Goal: Information Seeking & Learning: Learn about a topic

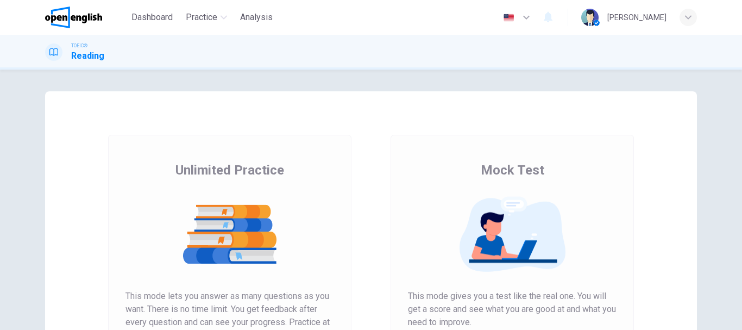
scroll to position [163, 0]
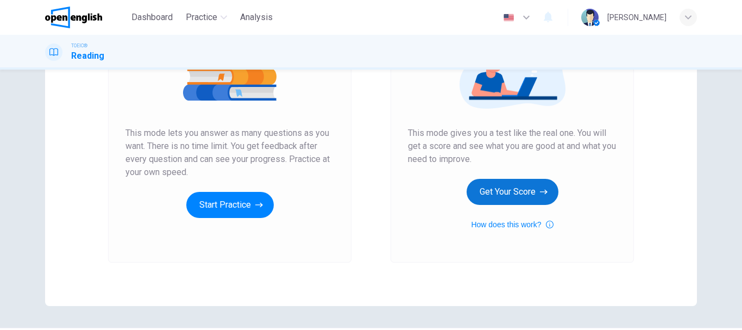
click at [489, 200] on button "Get Your Score" at bounding box center [512, 192] width 92 height 26
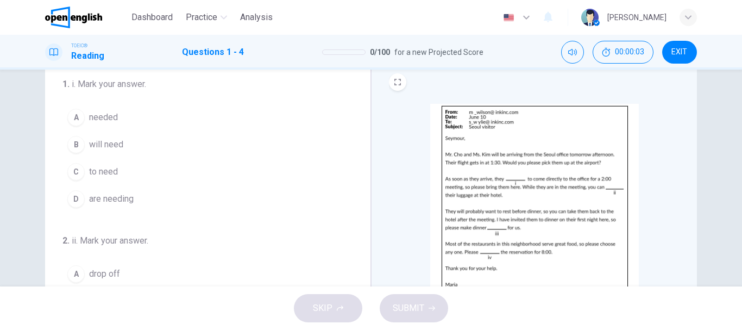
scroll to position [54, 0]
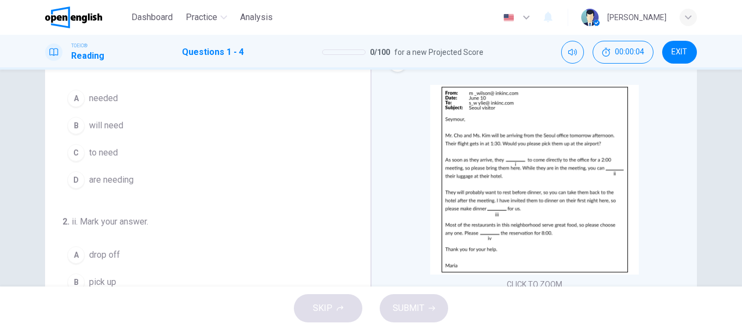
click at [484, 202] on img at bounding box center [534, 180] width 209 height 190
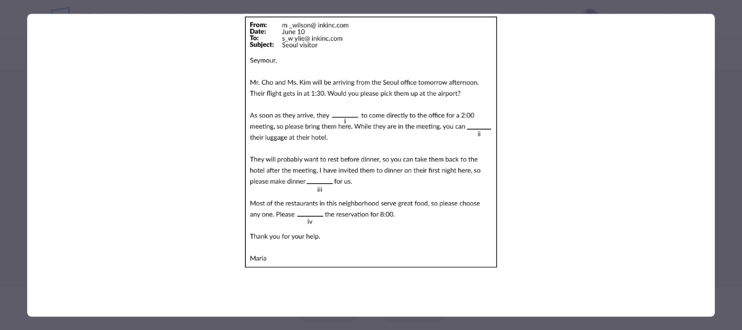
click at [0, 127] on div at bounding box center [371, 165] width 742 height 330
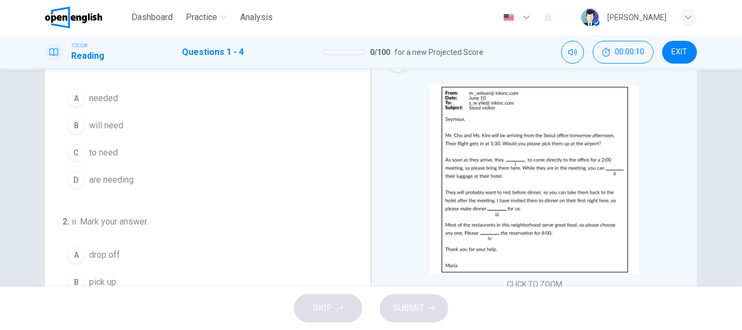
click at [91, 132] on button "B will need" at bounding box center [200, 125] width 277 height 27
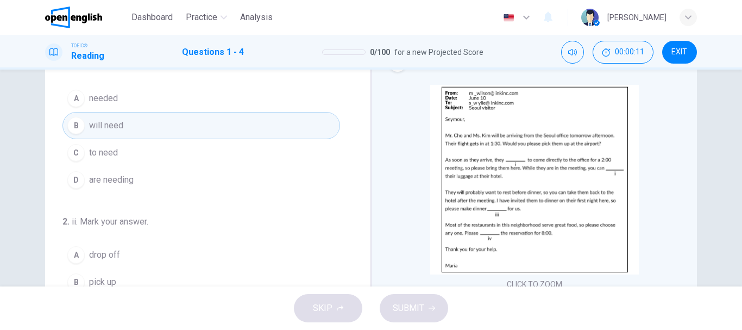
click at [484, 217] on img at bounding box center [534, 180] width 209 height 190
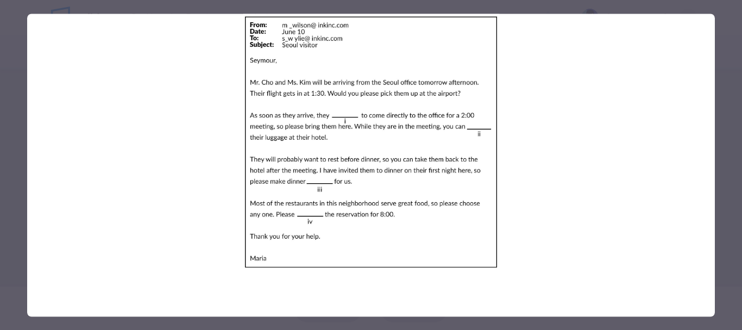
click at [0, 142] on div at bounding box center [371, 165] width 742 height 330
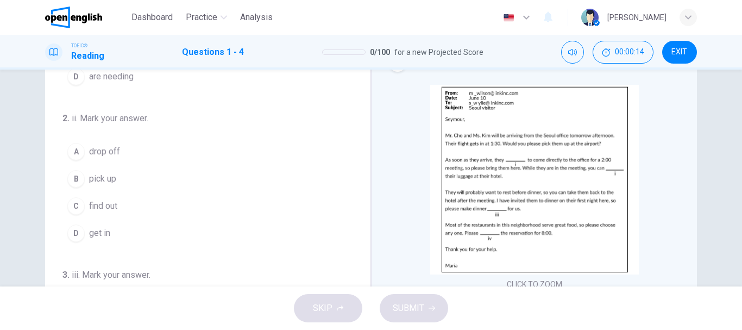
scroll to position [109, 0]
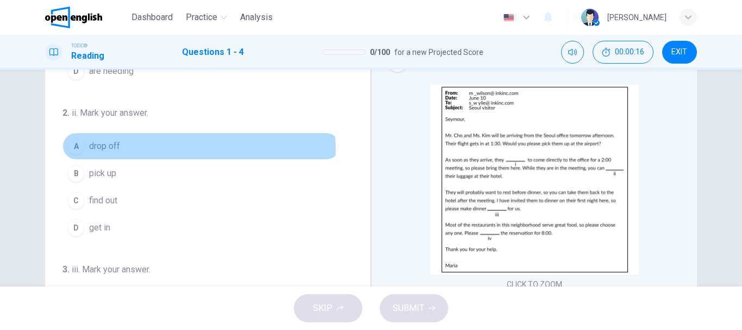
click at [176, 150] on button "A drop off" at bounding box center [200, 145] width 277 height 27
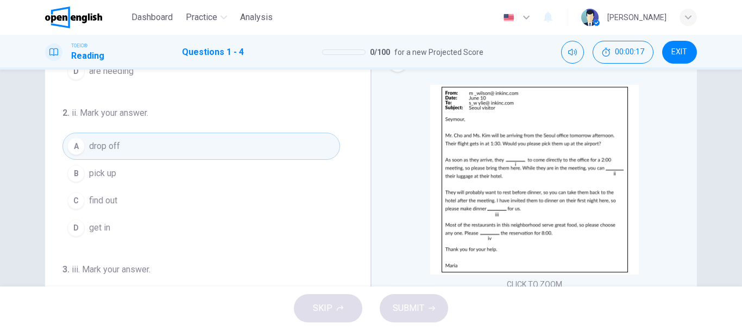
click at [512, 203] on img at bounding box center [534, 180] width 209 height 190
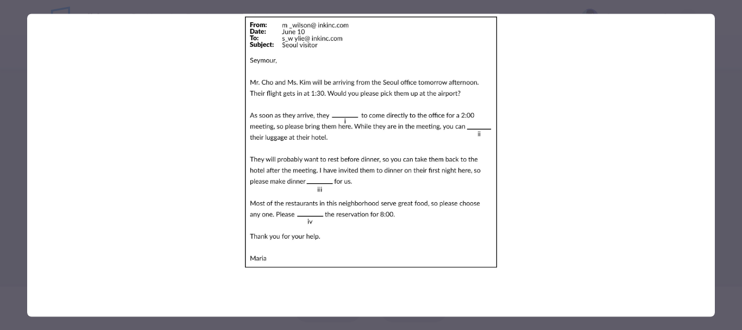
click at [8, 168] on div at bounding box center [371, 165] width 742 height 330
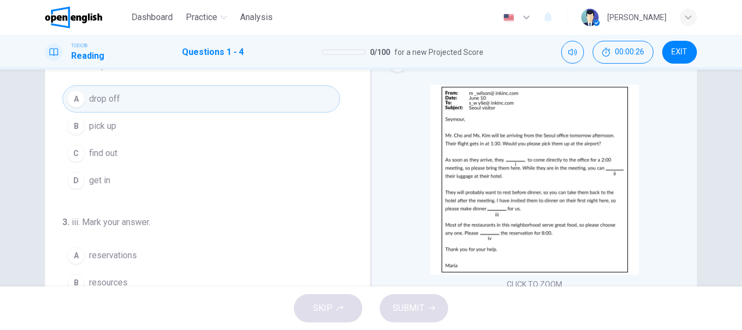
scroll to position [217, 0]
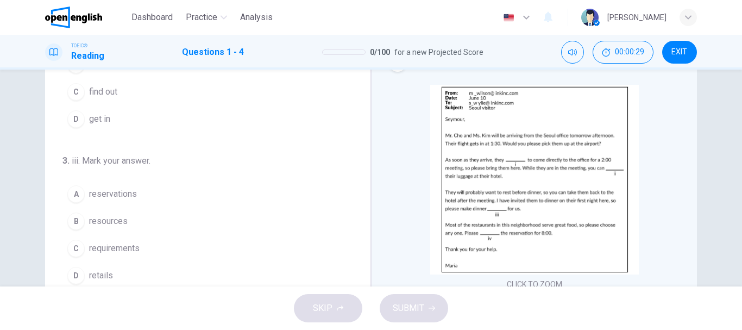
click at [225, 191] on button "A reservations" at bounding box center [200, 193] width 277 height 27
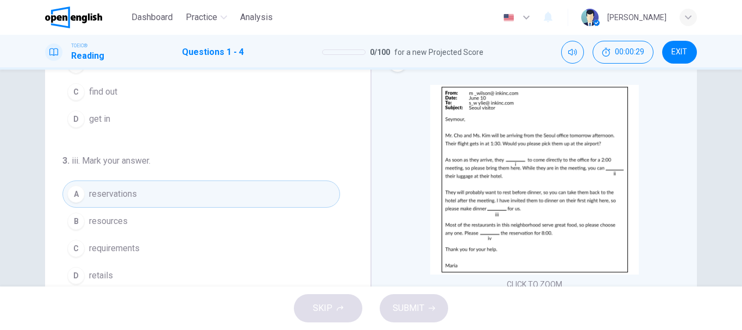
click at [482, 216] on img at bounding box center [534, 180] width 209 height 190
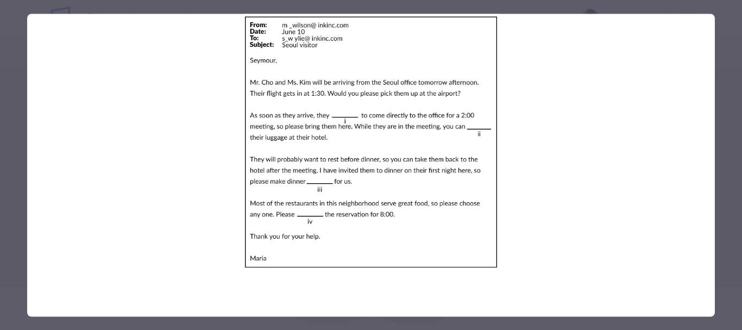
click at [0, 142] on div at bounding box center [371, 165] width 742 height 330
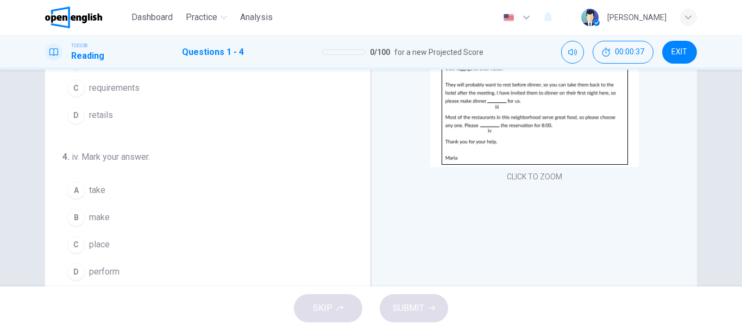
scroll to position [163, 0]
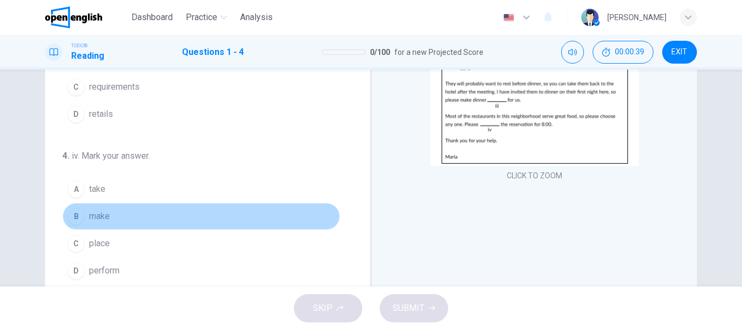
click at [261, 213] on button "B make" at bounding box center [200, 216] width 277 height 27
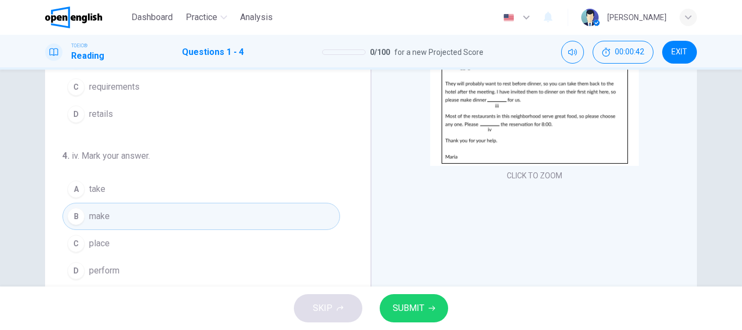
click at [423, 305] on span "SUBMIT" at bounding box center [408, 307] width 31 height 15
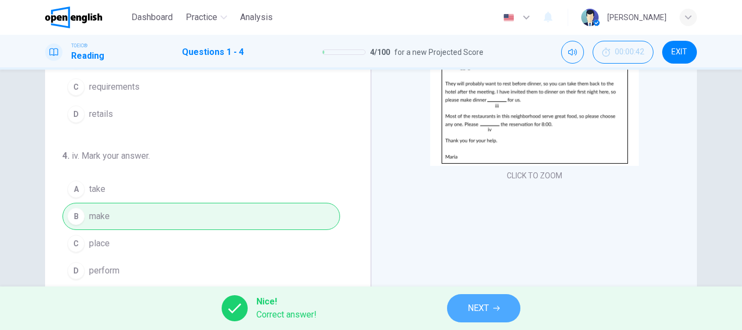
click at [484, 301] on span "NEXT" at bounding box center [478, 307] width 21 height 15
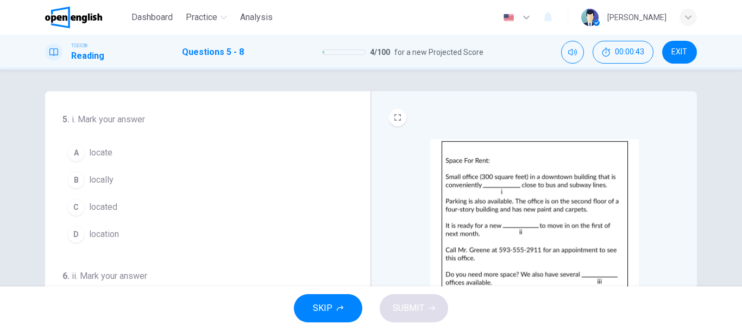
click at [493, 224] on img at bounding box center [534, 234] width 209 height 190
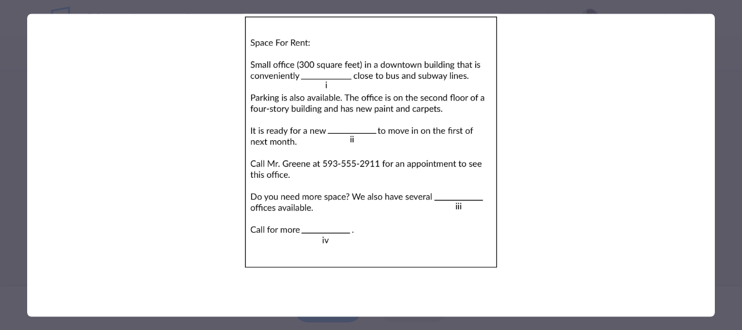
click at [0, 144] on div at bounding box center [371, 165] width 742 height 330
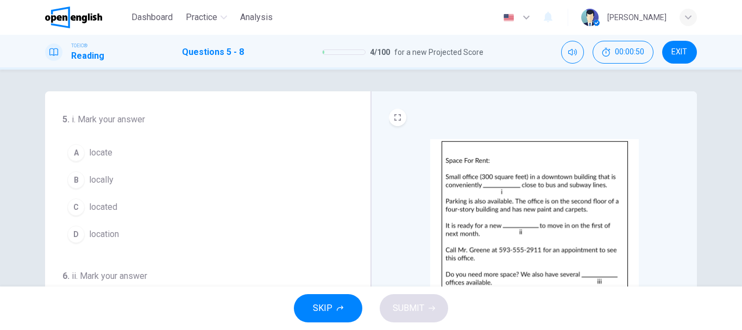
click at [205, 200] on button "C located" at bounding box center [200, 206] width 277 height 27
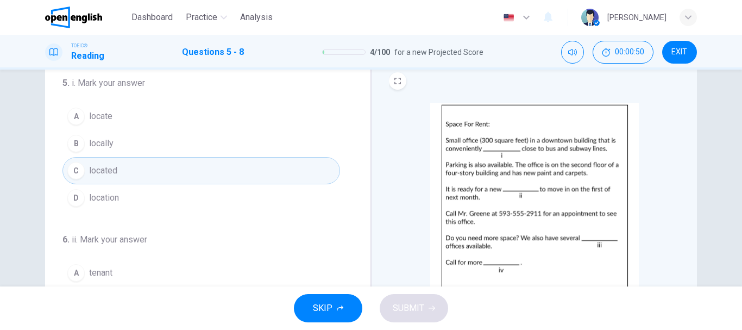
scroll to position [54, 0]
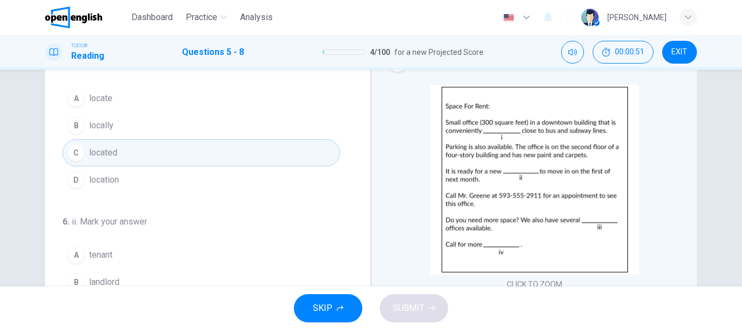
click at [537, 202] on img at bounding box center [534, 180] width 209 height 190
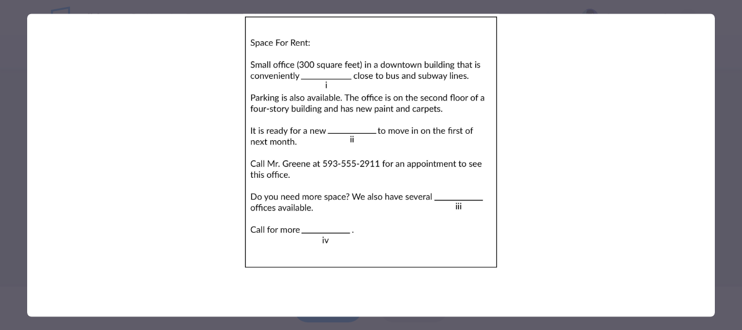
click at [0, 137] on div at bounding box center [371, 165] width 742 height 330
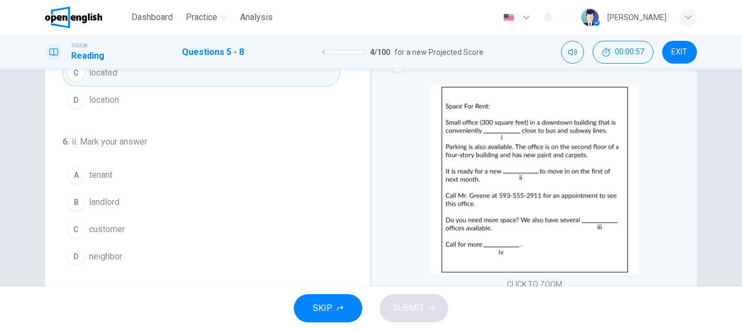
scroll to position [109, 0]
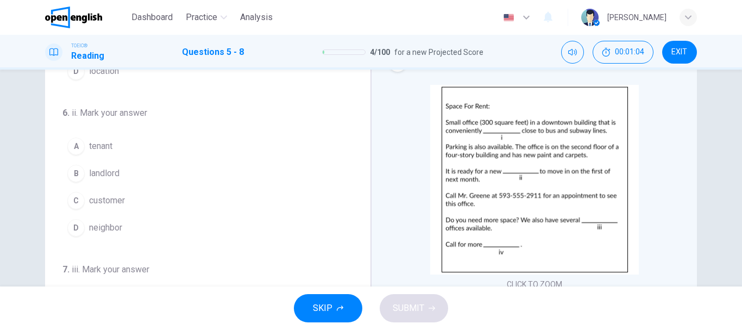
click at [165, 137] on button "A tenant" at bounding box center [200, 145] width 277 height 27
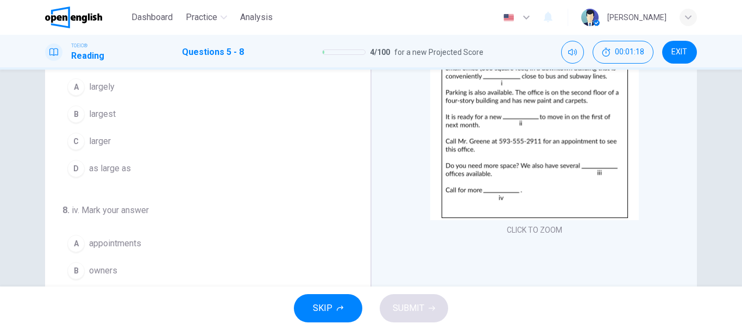
scroll to position [163, 0]
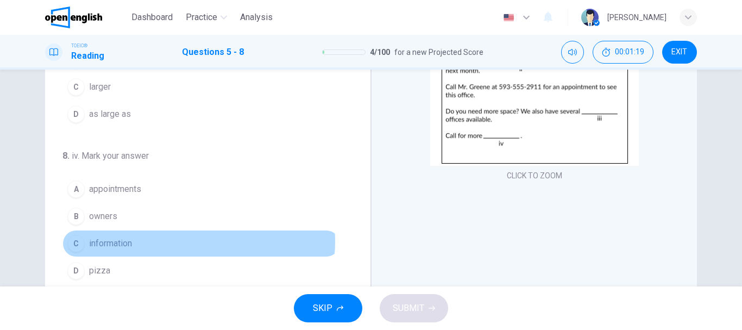
click at [175, 241] on button "C information" at bounding box center [200, 243] width 277 height 27
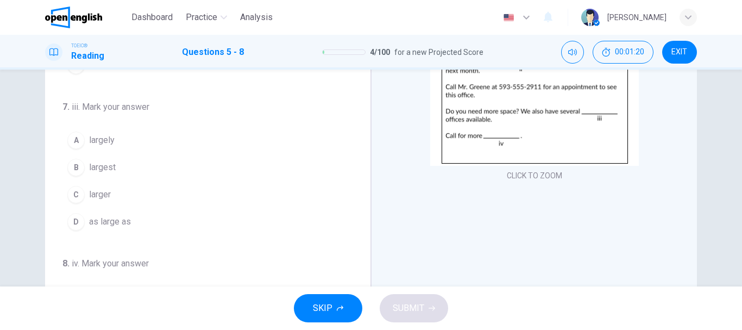
scroll to position [161, 0]
click at [197, 206] on button "C larger" at bounding box center [200, 195] width 277 height 27
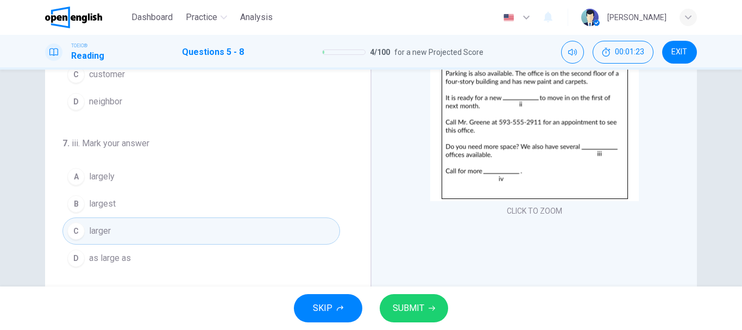
scroll to position [109, 0]
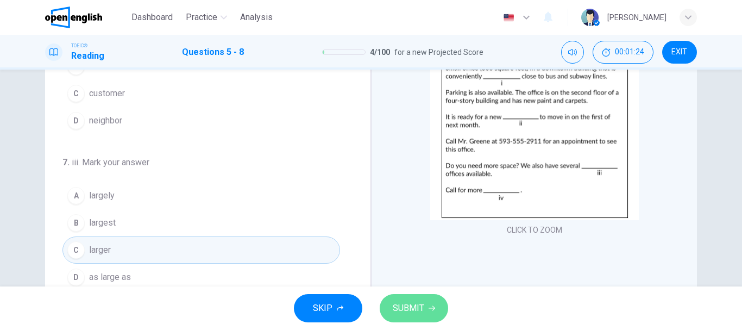
click at [414, 305] on span "SUBMIT" at bounding box center [408, 307] width 31 height 15
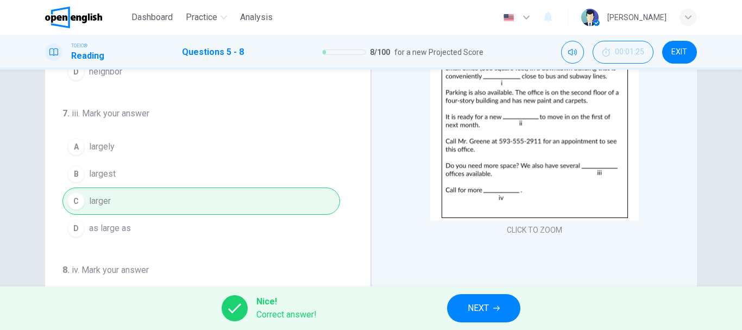
scroll to position [270, 0]
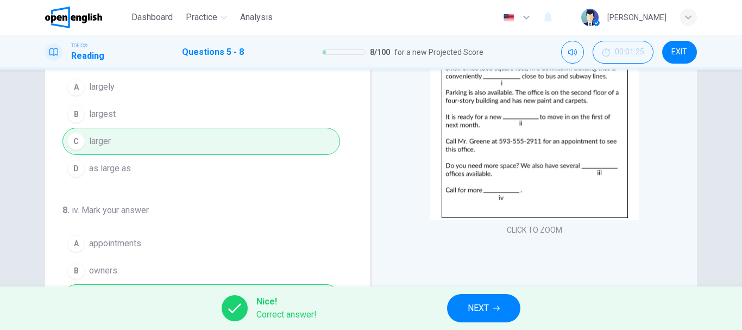
click at [470, 311] on span "NEXT" at bounding box center [478, 307] width 21 height 15
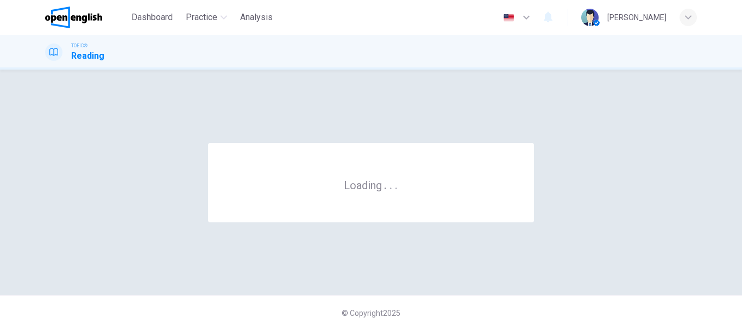
scroll to position [0, 0]
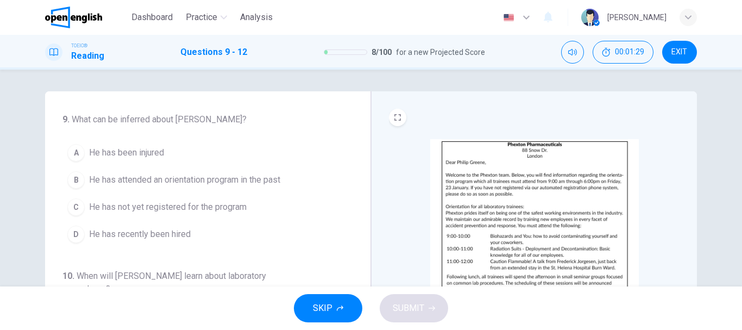
click at [488, 207] on img at bounding box center [534, 234] width 209 height 190
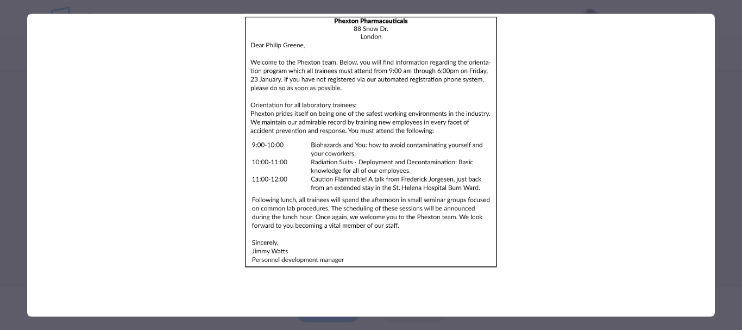
drag, startPoint x: 59, startPoint y: 120, endPoint x: 23, endPoint y: 146, distance: 44.0
click at [24, 147] on div at bounding box center [371, 165] width 742 height 330
click at [21, 142] on div at bounding box center [371, 165] width 742 height 330
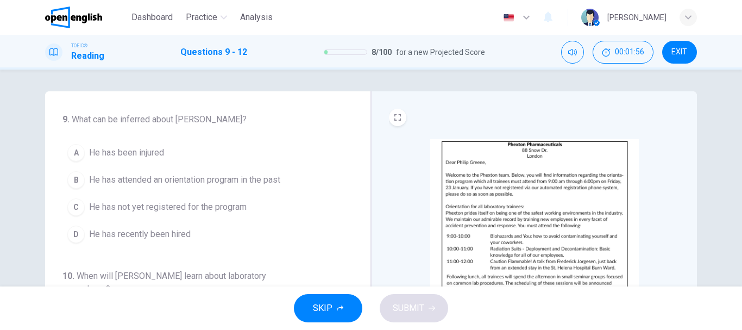
click at [229, 245] on button "D He has recently been hired" at bounding box center [200, 233] width 277 height 27
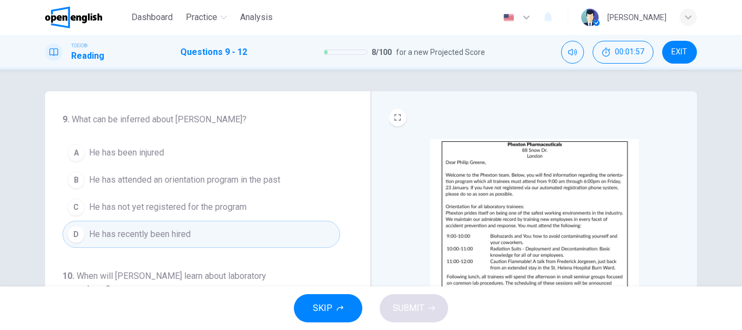
click at [476, 224] on img at bounding box center [534, 234] width 209 height 190
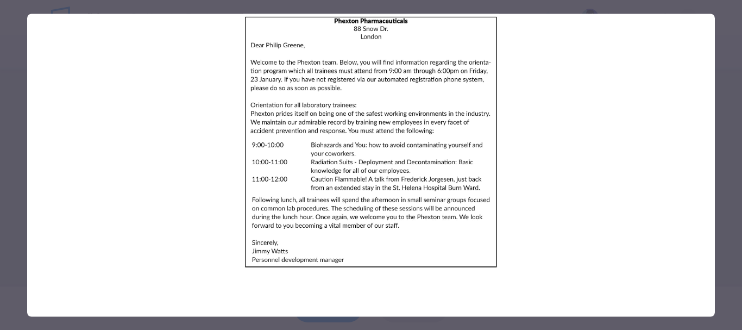
click at [0, 106] on div at bounding box center [371, 165] width 742 height 330
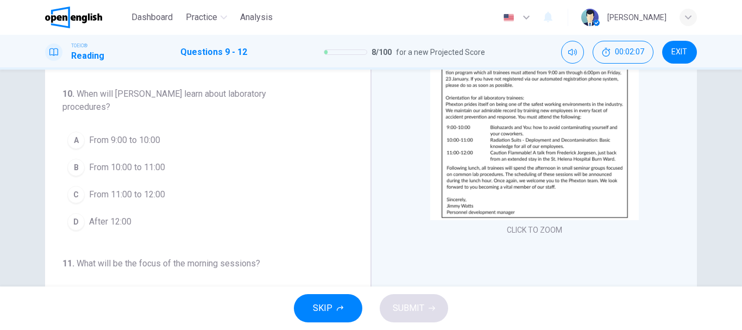
scroll to position [54, 0]
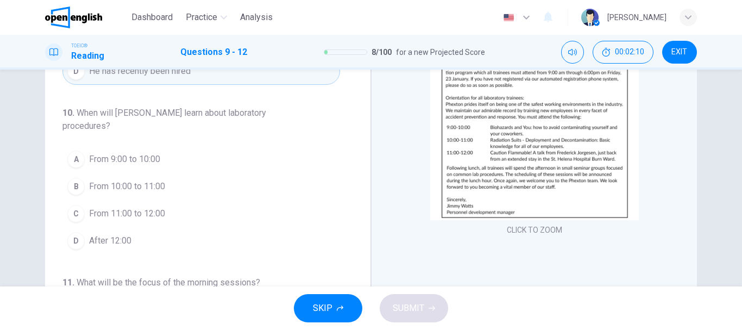
click at [532, 198] on img at bounding box center [534, 125] width 209 height 190
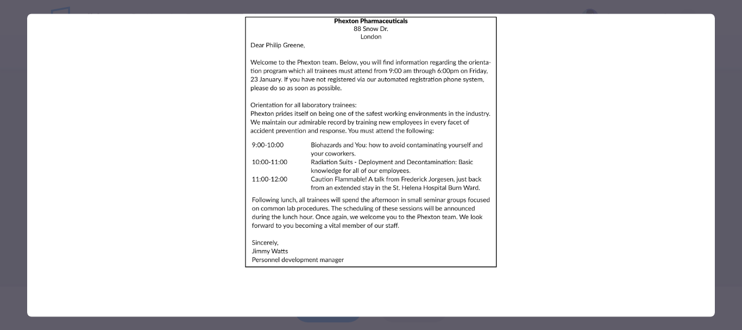
click at [0, 140] on div at bounding box center [371, 165] width 742 height 330
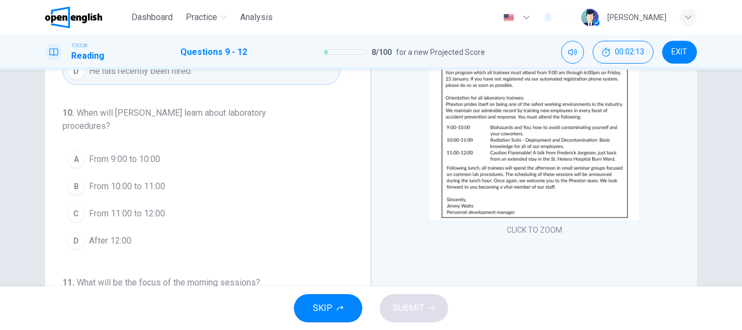
click at [532, 214] on img at bounding box center [534, 125] width 209 height 190
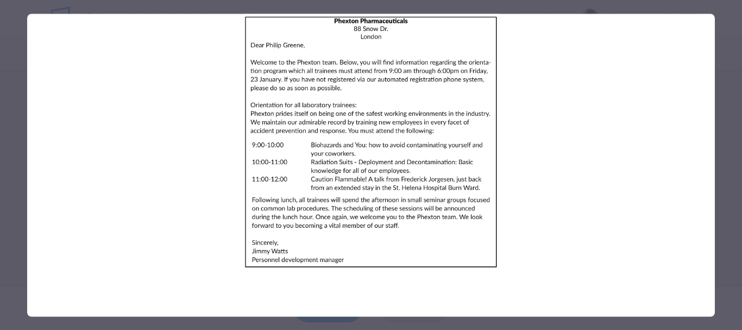
click at [0, 71] on div at bounding box center [371, 165] width 742 height 330
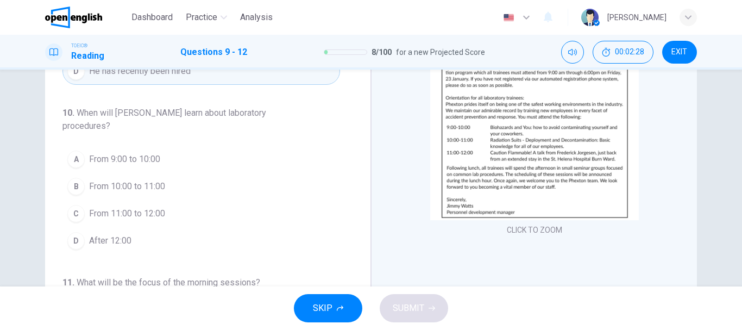
click at [497, 169] on img at bounding box center [534, 125] width 209 height 190
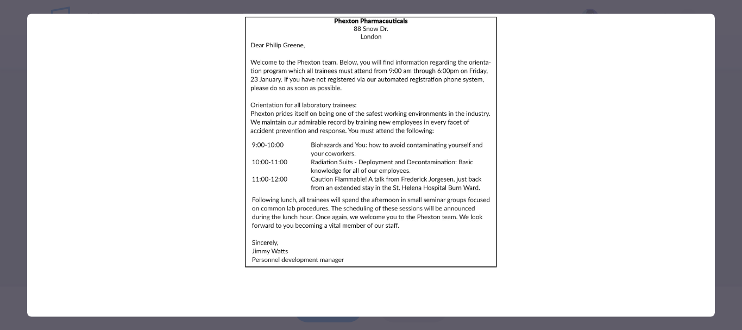
click at [0, 190] on div at bounding box center [371, 165] width 742 height 330
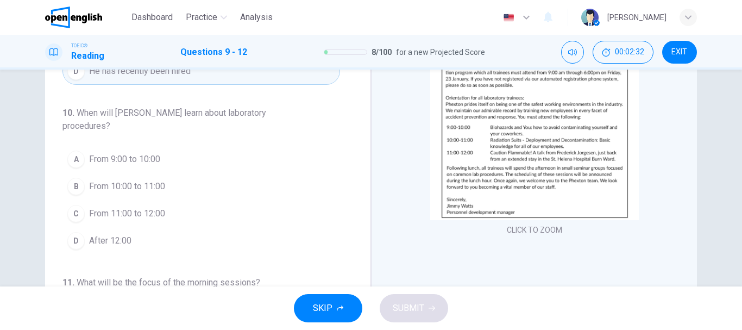
click at [111, 249] on button "D After 12:00" at bounding box center [200, 240] width 277 height 27
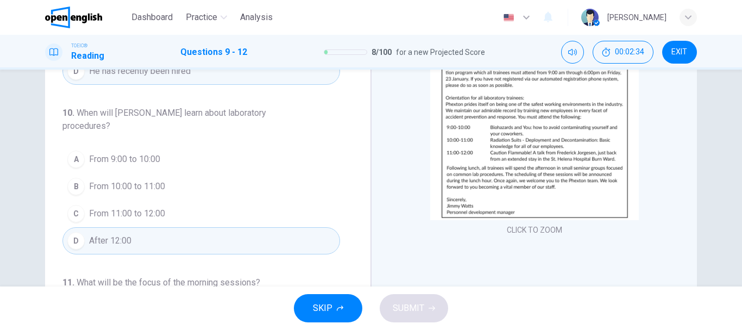
click at [512, 216] on img at bounding box center [534, 125] width 209 height 190
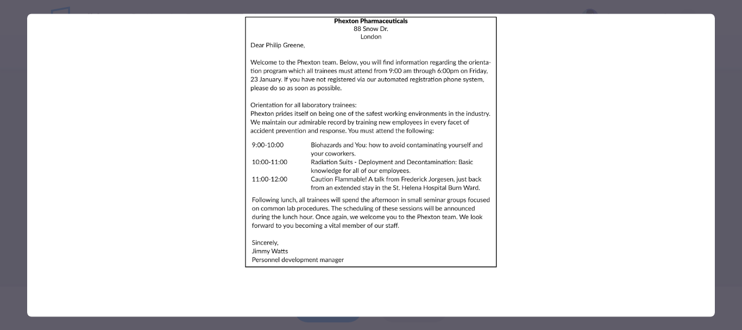
click at [0, 113] on div at bounding box center [371, 165] width 742 height 330
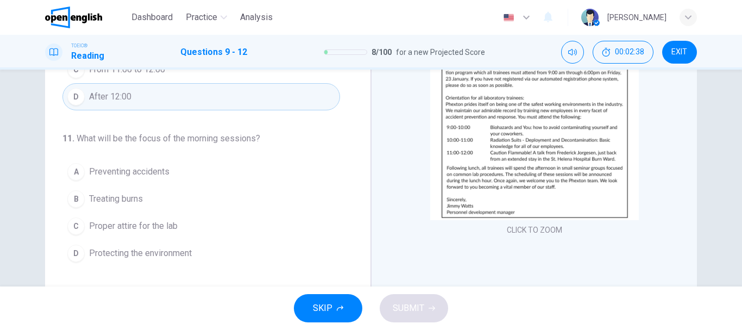
scroll to position [217, 0]
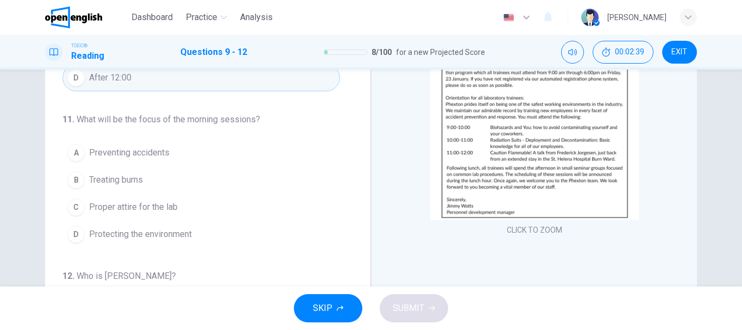
click at [449, 143] on img at bounding box center [534, 125] width 209 height 190
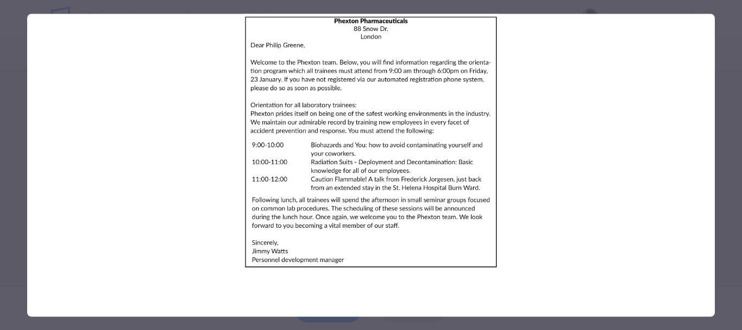
click at [0, 135] on div at bounding box center [371, 165] width 742 height 330
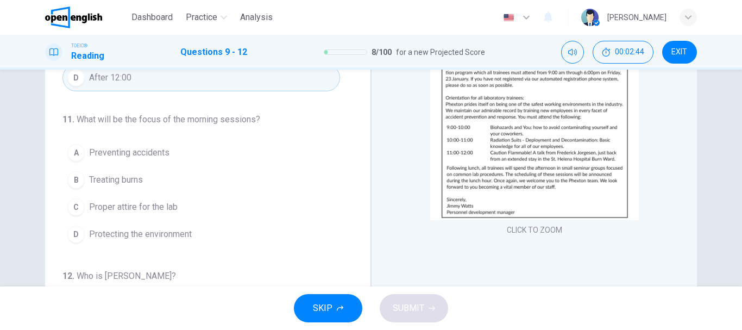
click at [155, 155] on span "Preventing accidents" at bounding box center [129, 152] width 80 height 13
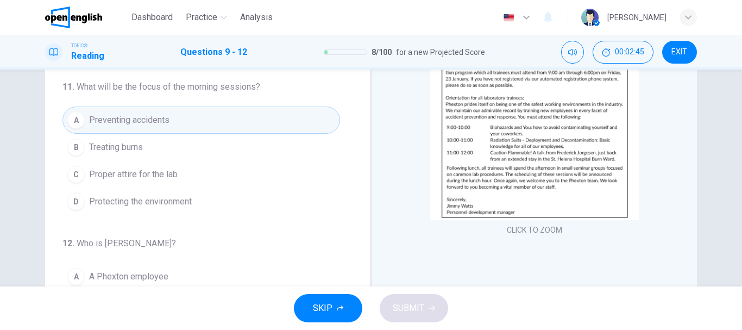
scroll to position [283, 0]
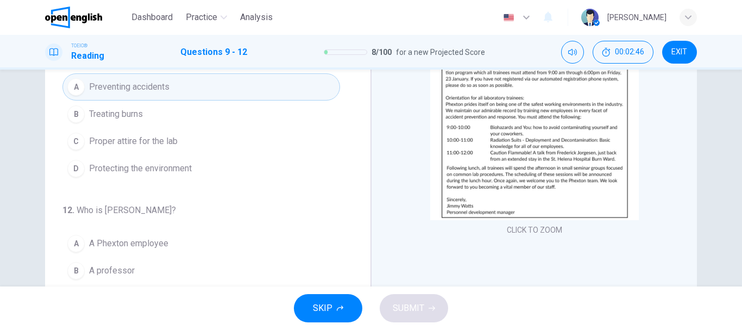
click at [463, 209] on img at bounding box center [534, 125] width 209 height 190
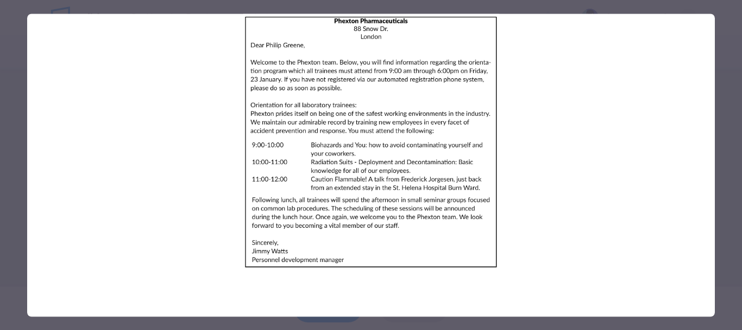
click at [0, 108] on div at bounding box center [371, 165] width 742 height 330
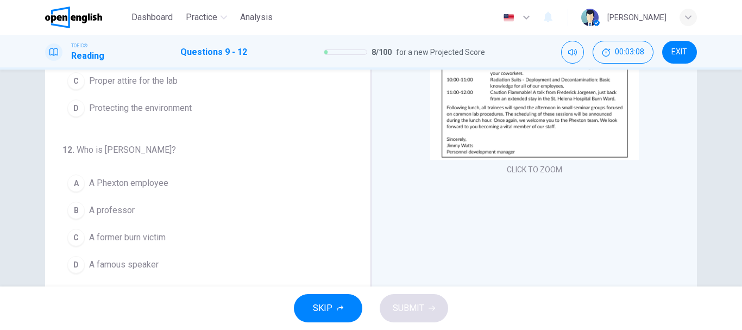
scroll to position [204, 0]
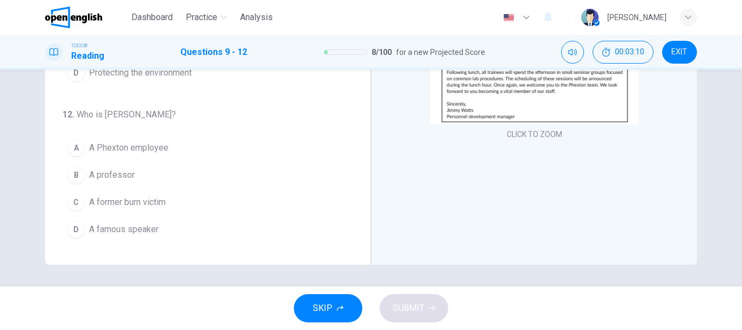
click at [505, 100] on img at bounding box center [534, 30] width 209 height 190
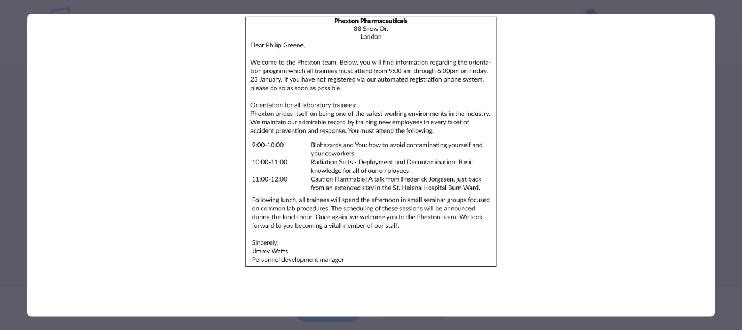
click at [0, 173] on div at bounding box center [371, 165] width 742 height 330
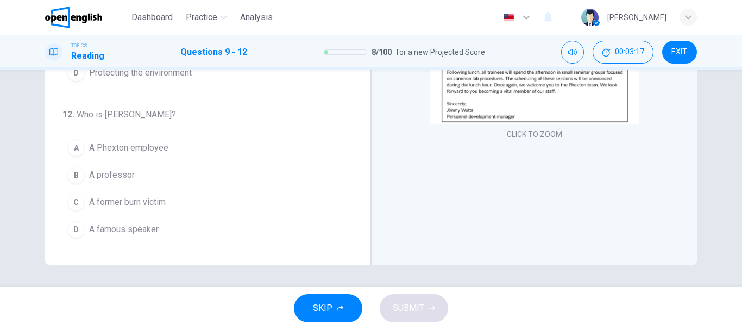
click at [454, 109] on img at bounding box center [534, 30] width 209 height 190
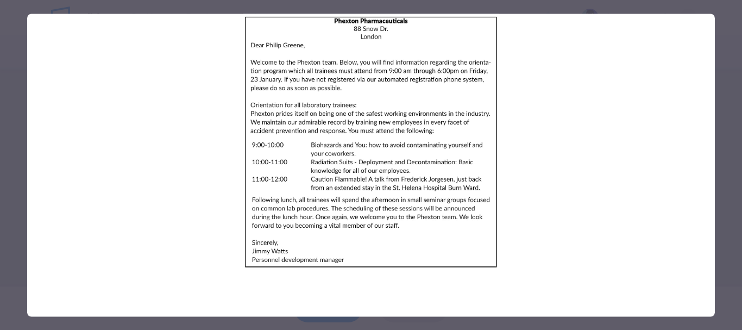
click at [0, 160] on div at bounding box center [371, 165] width 742 height 330
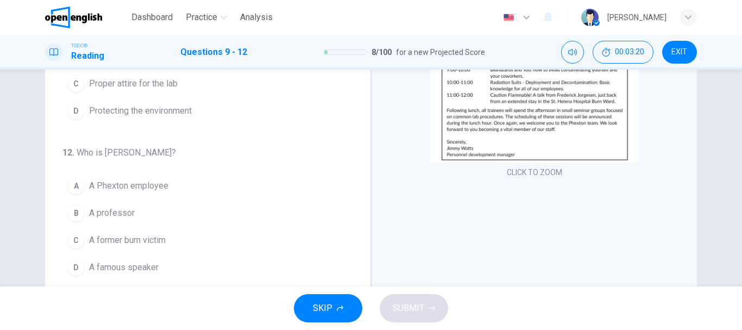
scroll to position [150, 0]
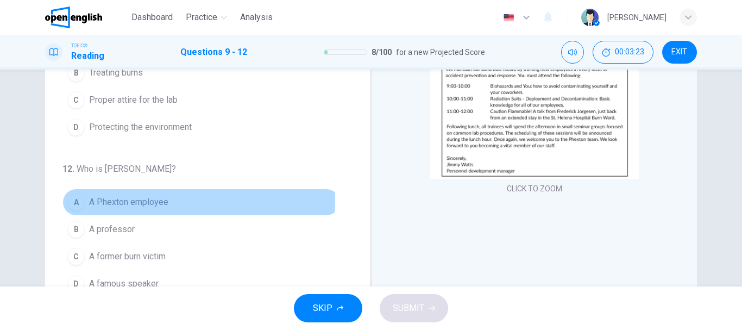
click at [98, 200] on span "A Phexton employee" at bounding box center [128, 201] width 79 height 13
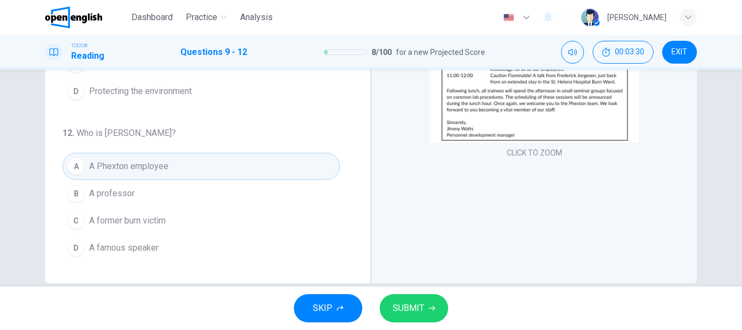
scroll to position [204, 0]
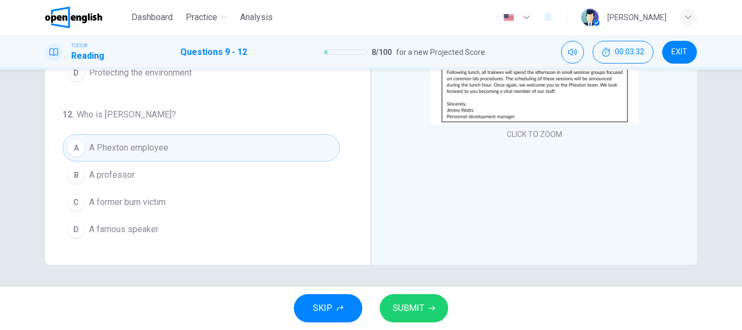
click at [401, 302] on span "SUBMIT" at bounding box center [408, 307] width 31 height 15
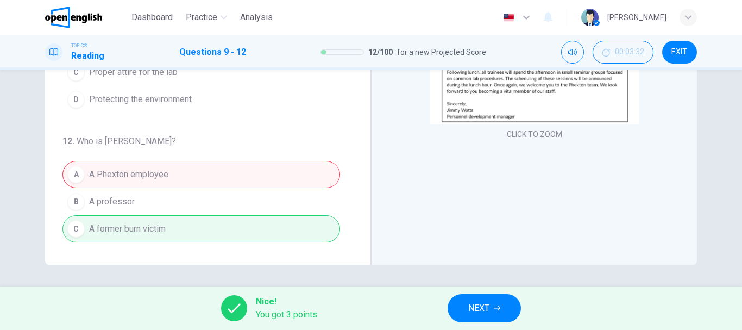
scroll to position [283, 0]
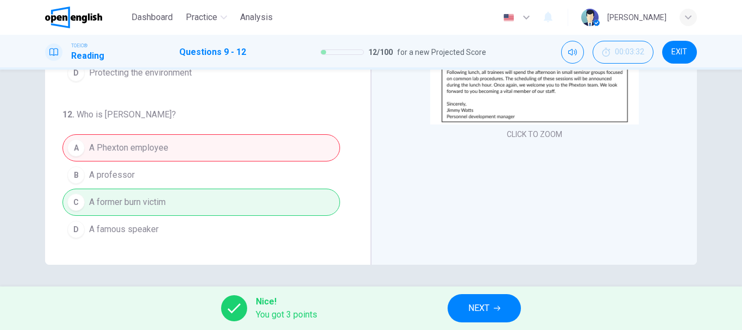
click at [491, 309] on button "NEXT" at bounding box center [483, 308] width 73 height 28
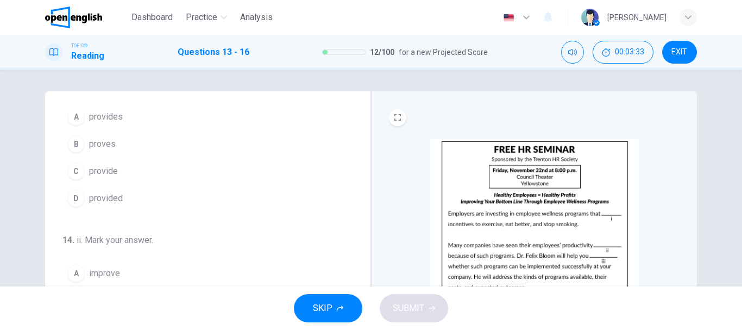
scroll to position [54, 0]
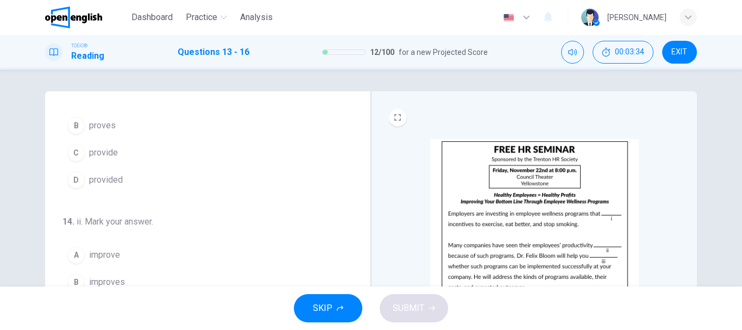
click at [454, 177] on img at bounding box center [534, 234] width 209 height 190
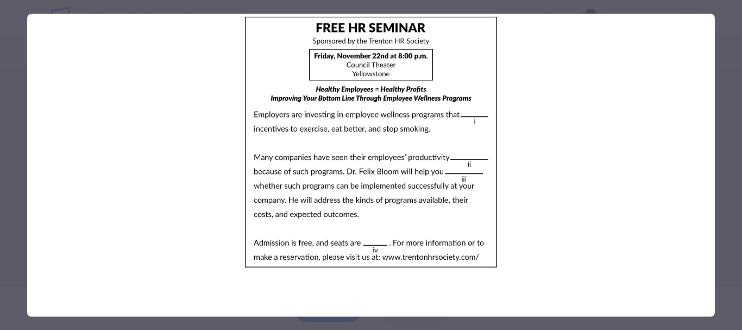
click at [0, 204] on div at bounding box center [371, 165] width 742 height 330
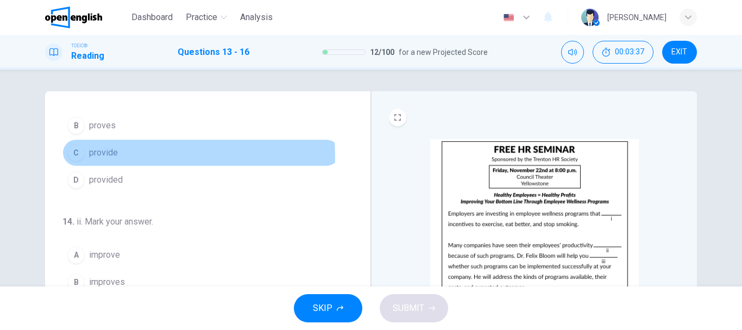
click at [89, 157] on span "provide" at bounding box center [103, 152] width 29 height 13
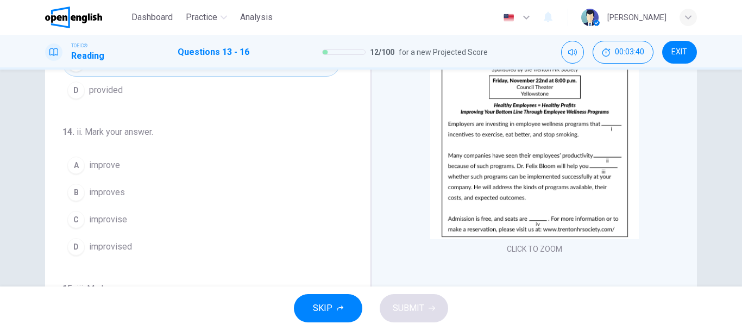
scroll to position [109, 0]
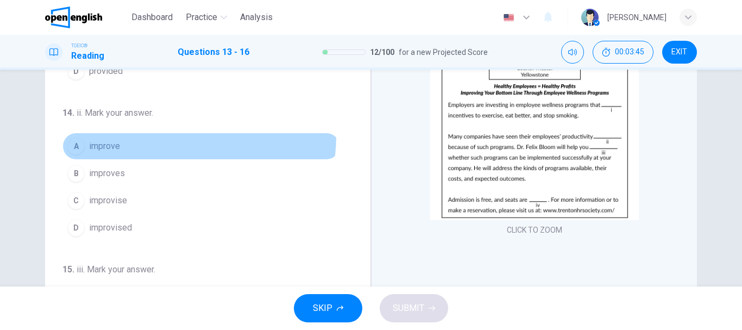
click at [168, 136] on button "A improve" at bounding box center [200, 145] width 277 height 27
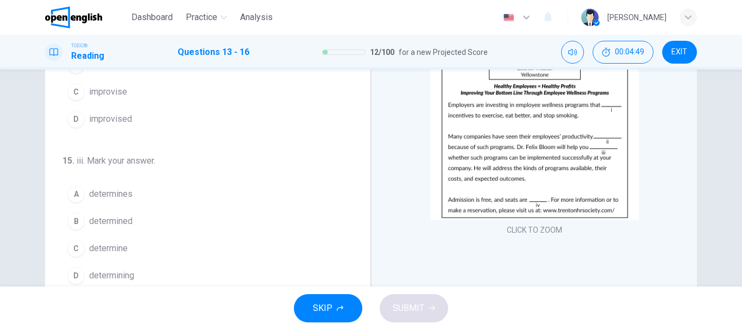
scroll to position [217, 0]
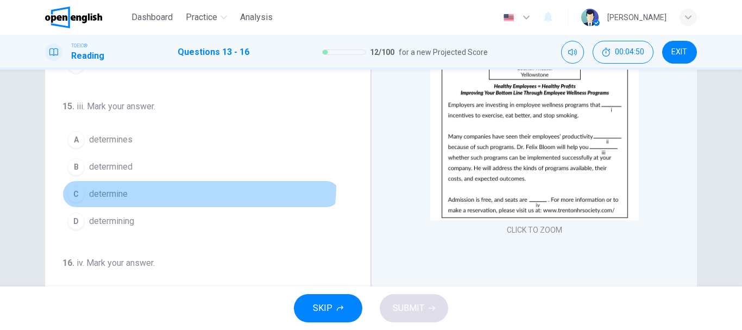
click at [165, 185] on button "C determine" at bounding box center [200, 193] width 277 height 27
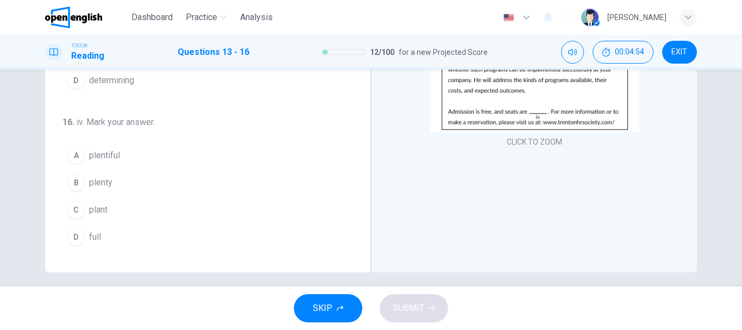
scroll to position [204, 0]
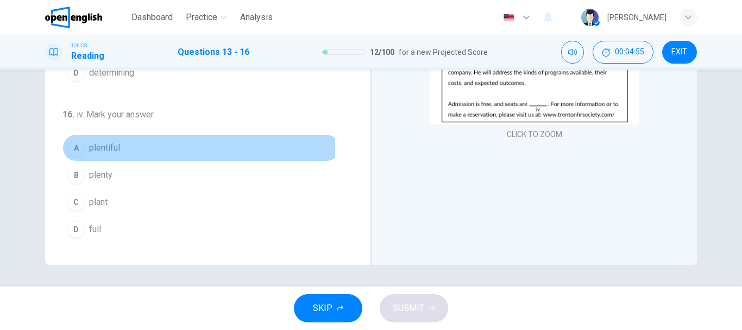
click at [116, 147] on span "plentiful" at bounding box center [104, 147] width 31 height 13
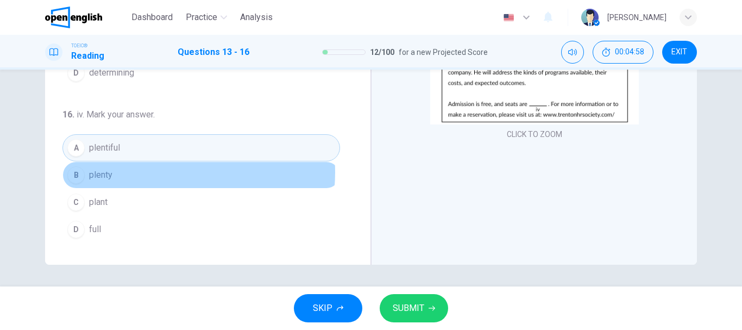
click at [161, 172] on button "B plenty" at bounding box center [200, 174] width 277 height 27
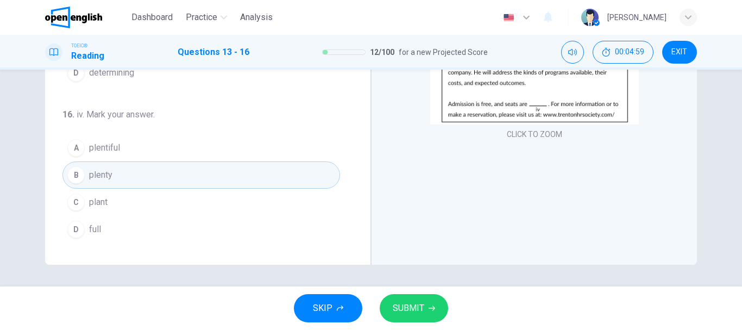
click at [394, 301] on button "SUBMIT" at bounding box center [414, 308] width 68 height 28
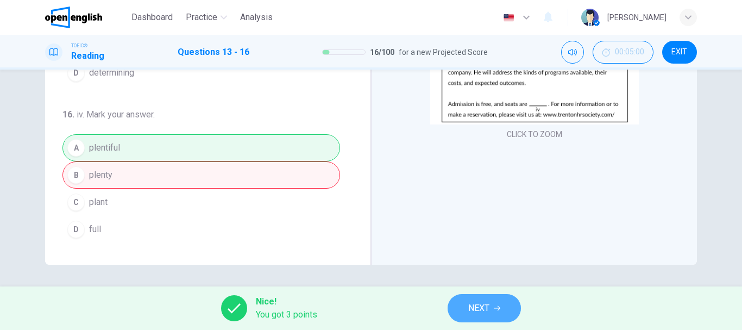
click at [468, 304] on button "NEXT" at bounding box center [483, 308] width 73 height 28
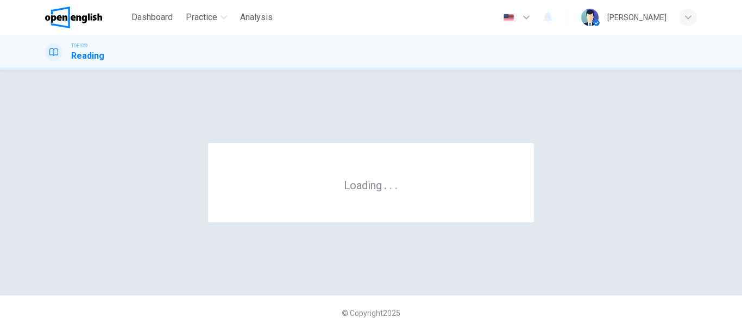
scroll to position [0, 0]
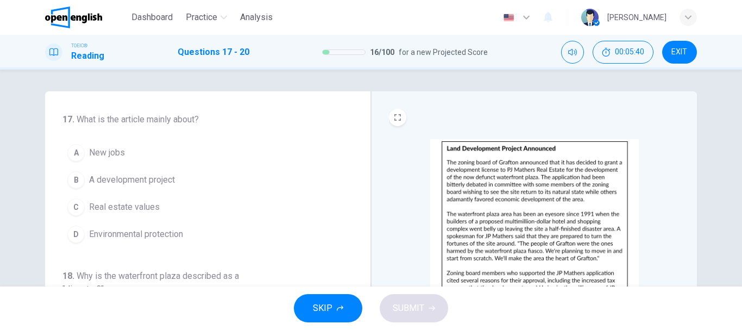
click at [485, 169] on img at bounding box center [534, 234] width 209 height 190
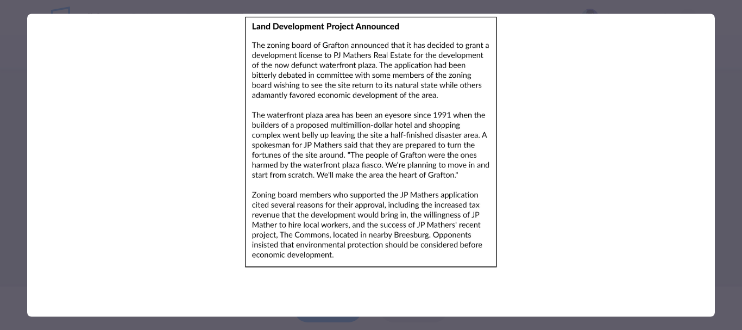
click at [0, 195] on div at bounding box center [371, 165] width 742 height 330
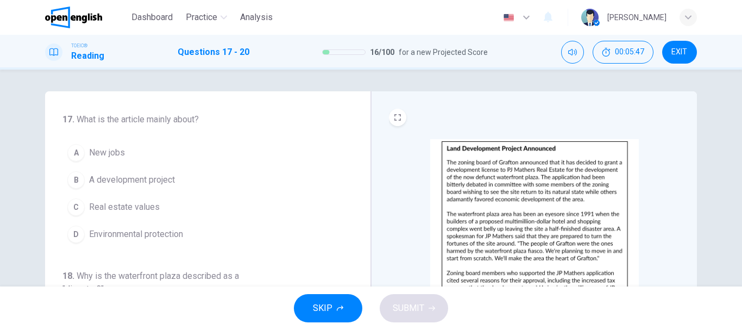
click at [584, 184] on img at bounding box center [534, 234] width 209 height 190
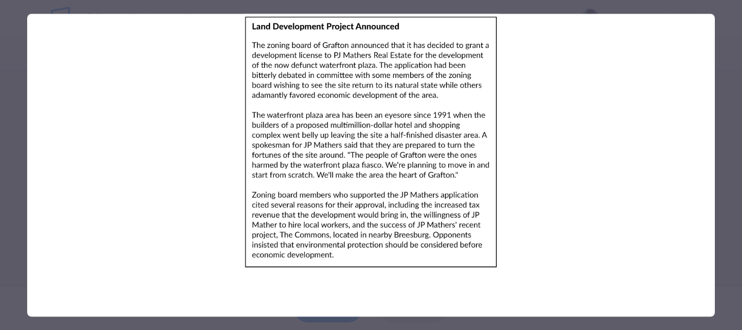
click at [0, 122] on div at bounding box center [371, 165] width 742 height 330
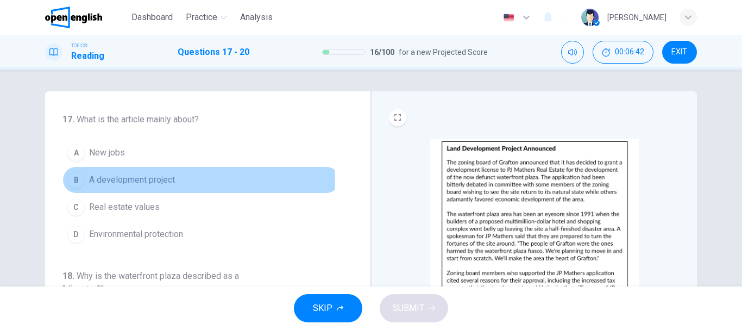
click at [168, 181] on span "A development project" at bounding box center [132, 179] width 86 height 13
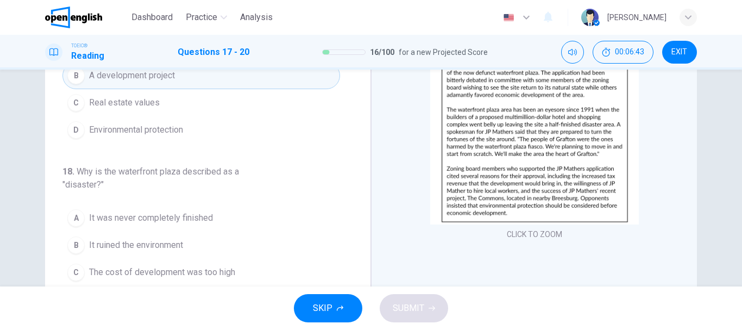
scroll to position [109, 0]
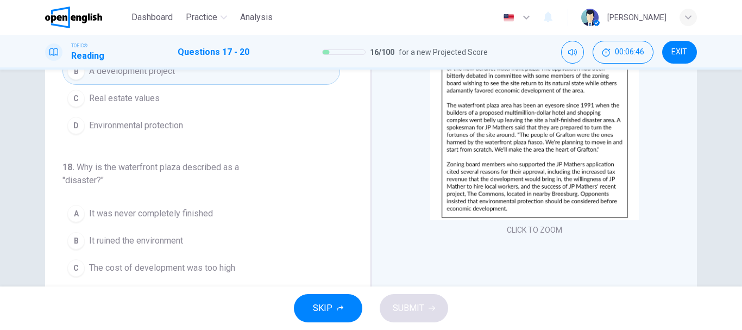
click at [462, 148] on img at bounding box center [534, 125] width 209 height 190
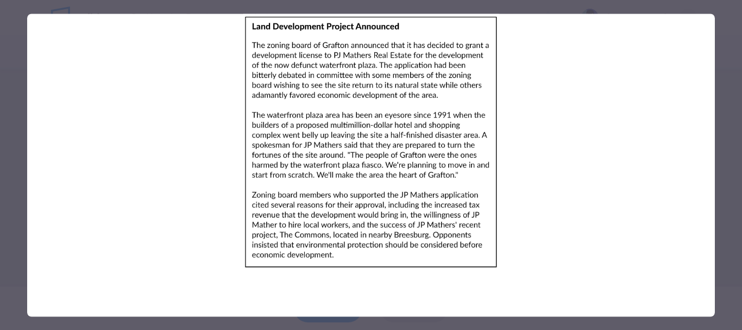
click at [1, 159] on div at bounding box center [371, 165] width 742 height 330
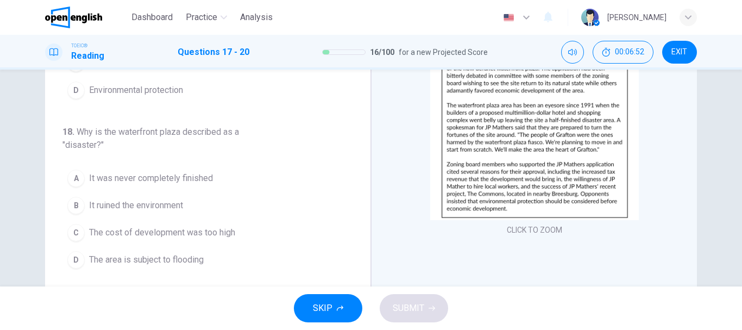
scroll to position [54, 0]
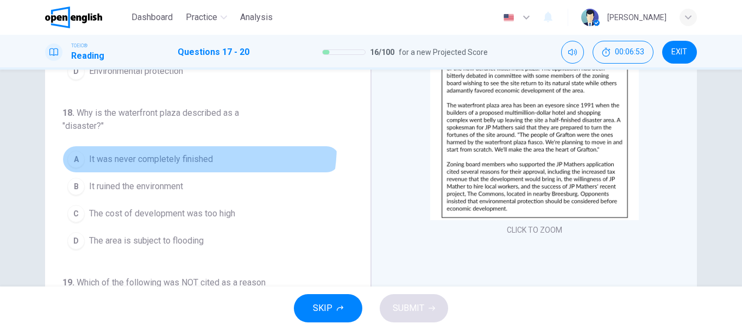
click at [172, 146] on button "A It was never completely finished" at bounding box center [200, 159] width 277 height 27
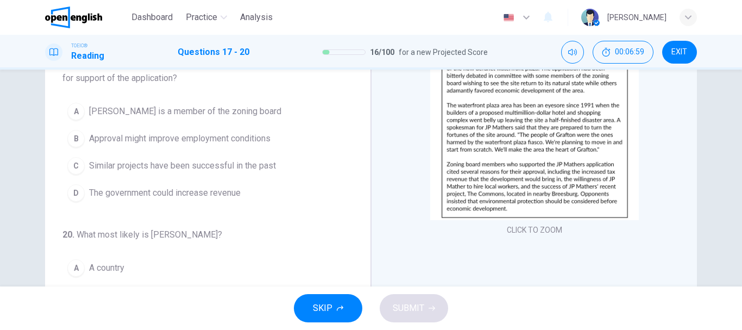
scroll to position [217, 0]
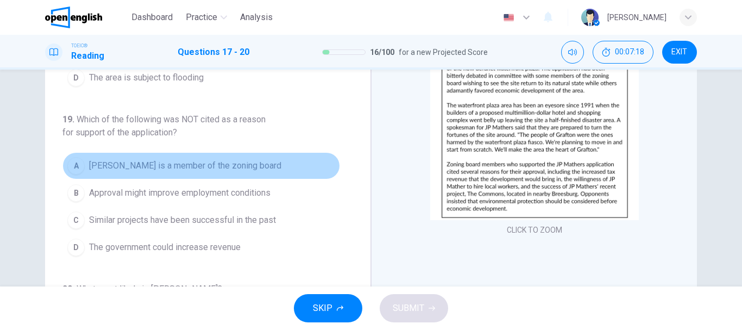
click at [272, 161] on button "A [PERSON_NAME] is a member of the zoning board" at bounding box center [200, 165] width 277 height 27
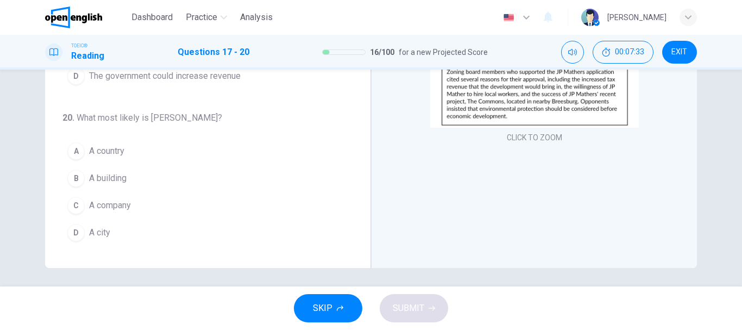
scroll to position [204, 0]
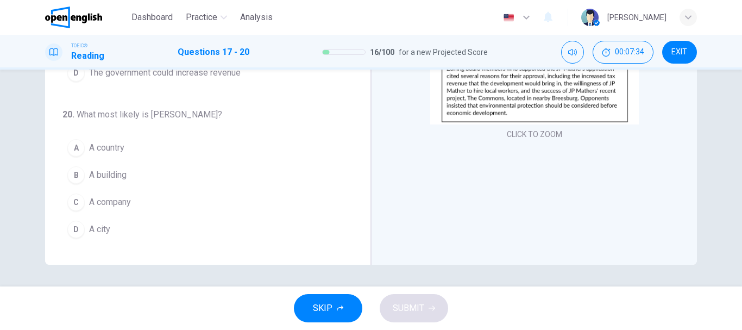
click at [108, 241] on button "D A city" at bounding box center [200, 229] width 277 height 27
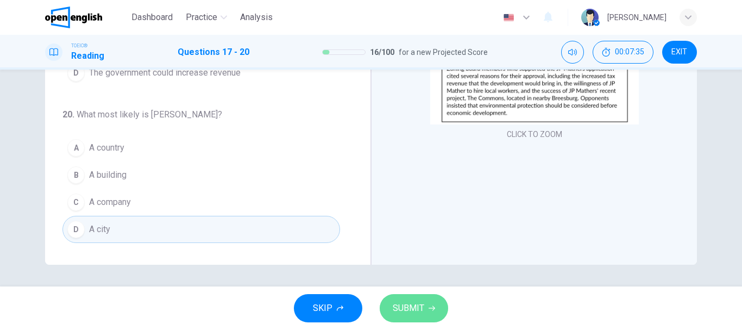
click at [413, 305] on span "SUBMIT" at bounding box center [408, 307] width 31 height 15
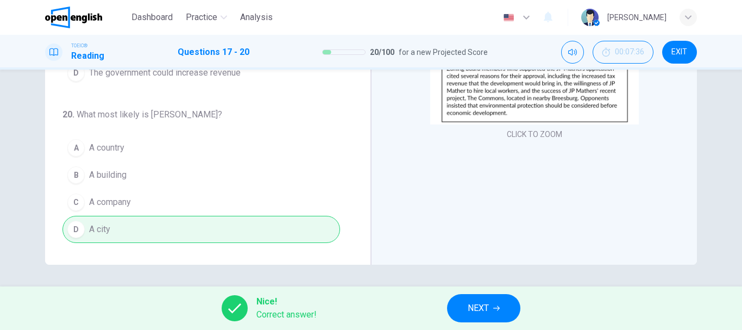
click at [473, 304] on span "NEXT" at bounding box center [478, 307] width 21 height 15
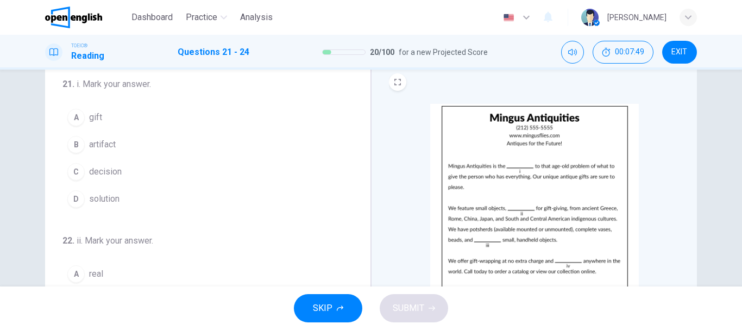
scroll to position [54, 0]
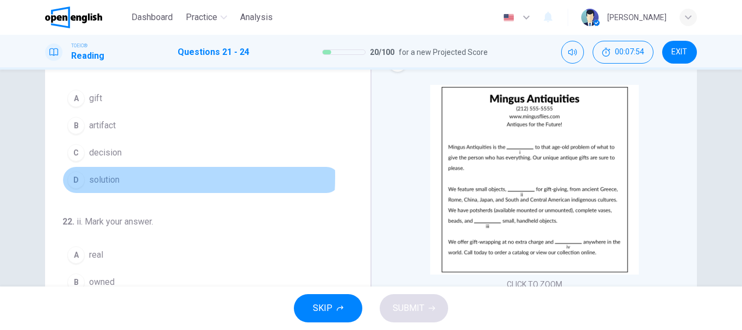
click at [79, 176] on div "D" at bounding box center [75, 179] width 17 height 17
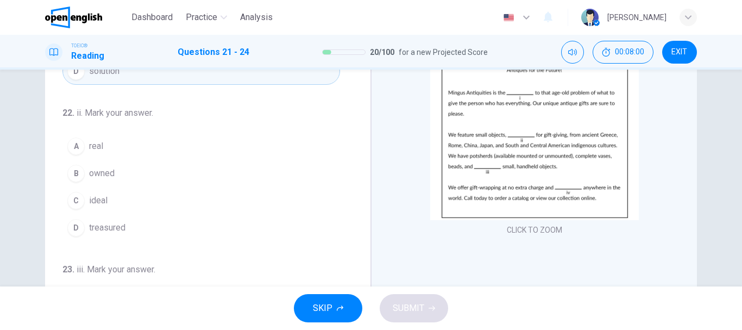
click at [86, 199] on button "C ideal" at bounding box center [200, 200] width 277 height 27
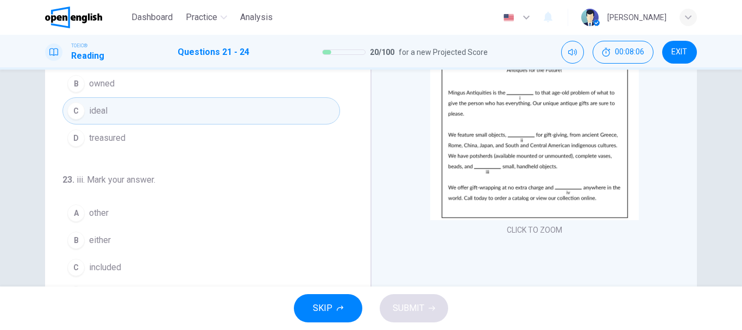
scroll to position [163, 0]
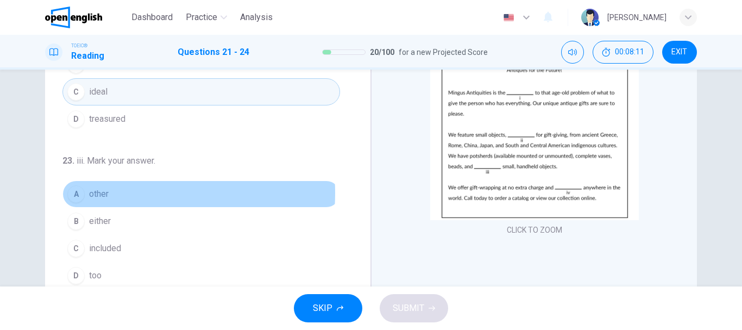
click at [99, 193] on span "other" at bounding box center [99, 193] width 20 height 13
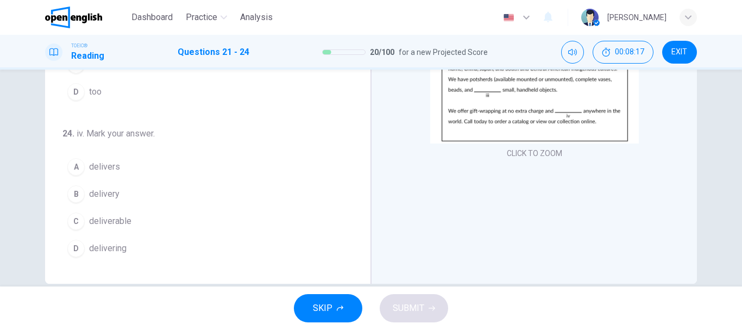
scroll to position [204, 0]
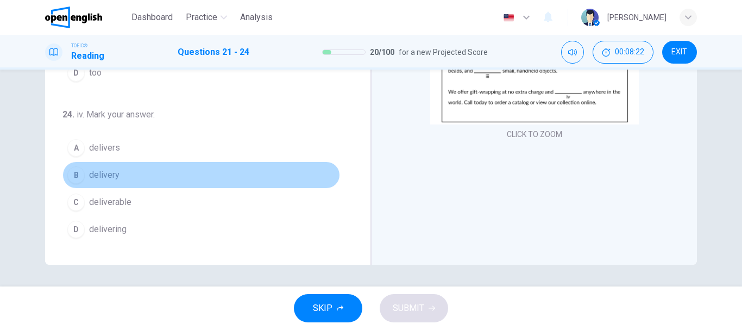
click at [199, 168] on button "B delivery" at bounding box center [200, 174] width 277 height 27
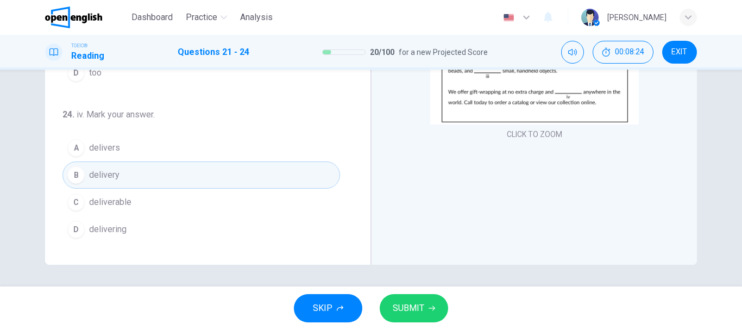
click at [412, 313] on span "SUBMIT" at bounding box center [408, 307] width 31 height 15
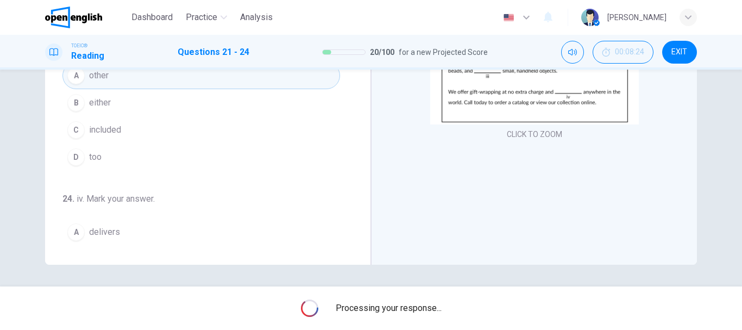
scroll to position [53, 0]
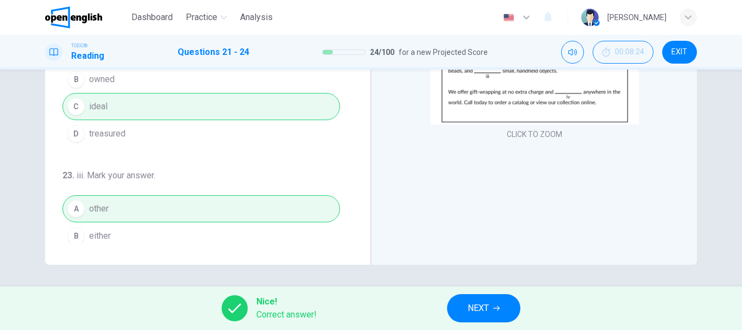
click at [467, 301] on button "NEXT" at bounding box center [483, 308] width 73 height 28
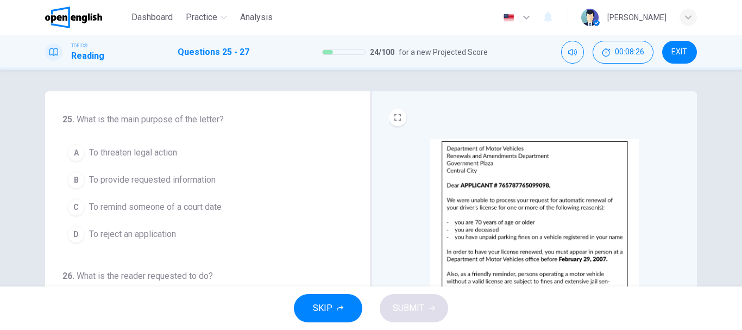
scroll to position [54, 0]
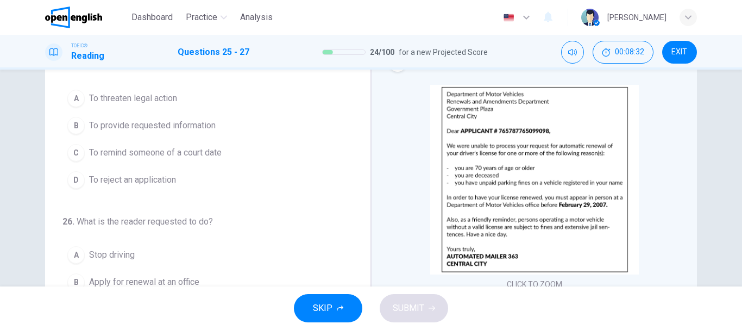
click at [226, 188] on button "D To reject an application" at bounding box center [200, 179] width 277 height 27
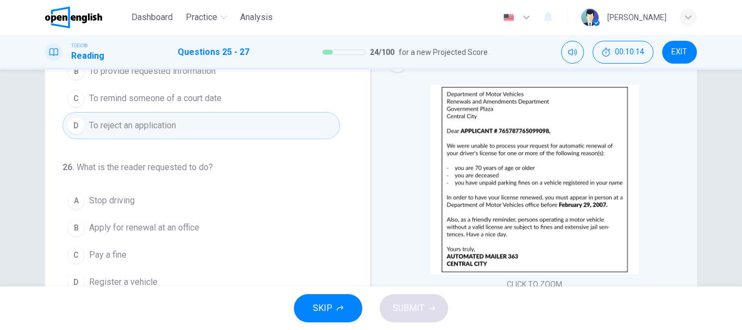
scroll to position [109, 0]
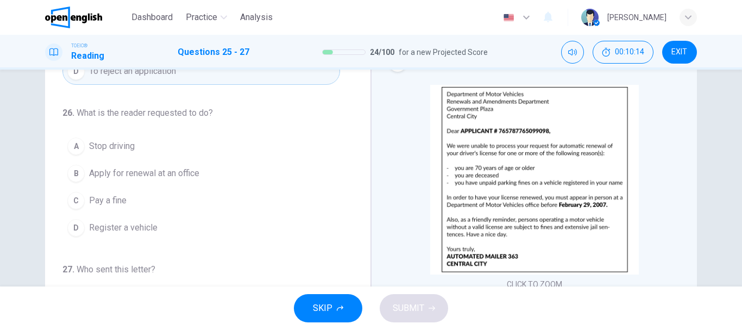
click at [234, 172] on button "B Apply for renewal at an office" at bounding box center [200, 173] width 277 height 27
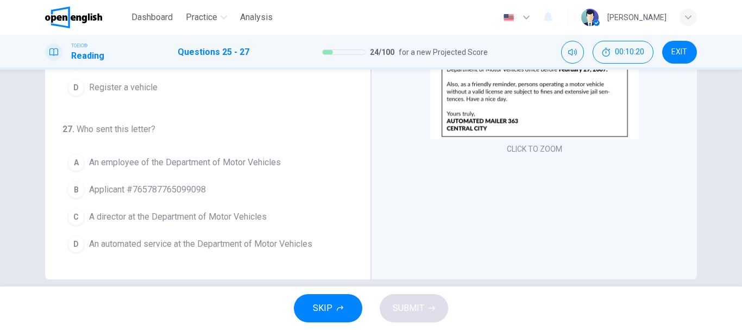
scroll to position [204, 0]
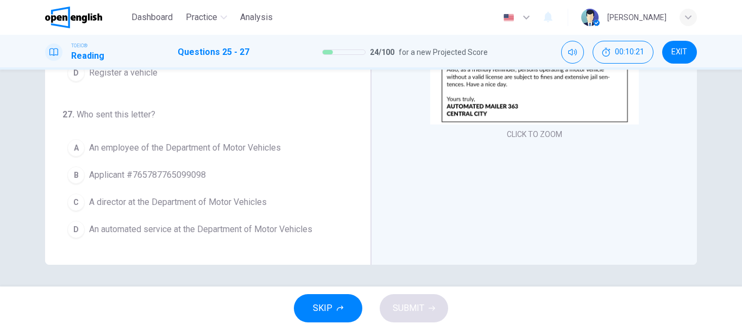
click at [101, 228] on span "An automated service at the Department of Motor Vehicles" at bounding box center [200, 229] width 223 height 13
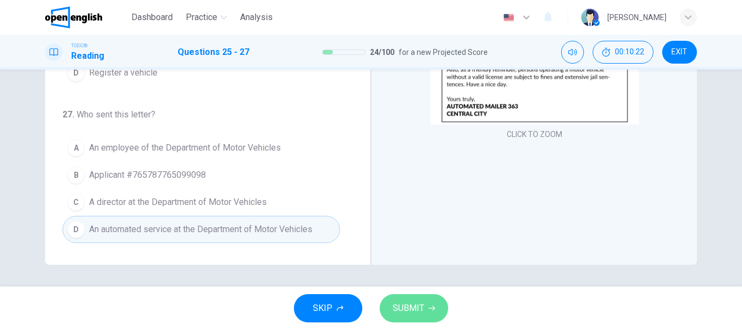
click at [398, 298] on button "SUBMIT" at bounding box center [414, 308] width 68 height 28
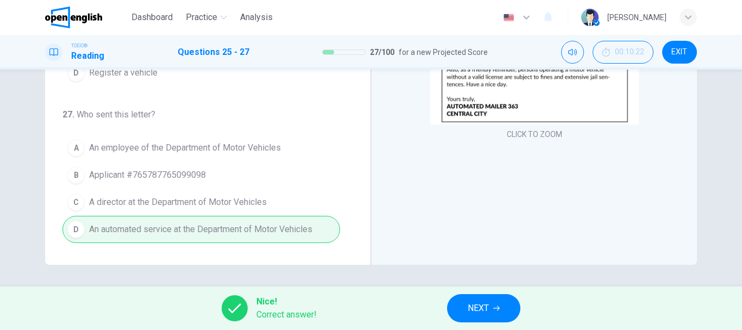
click at [473, 295] on button "NEXT" at bounding box center [483, 308] width 73 height 28
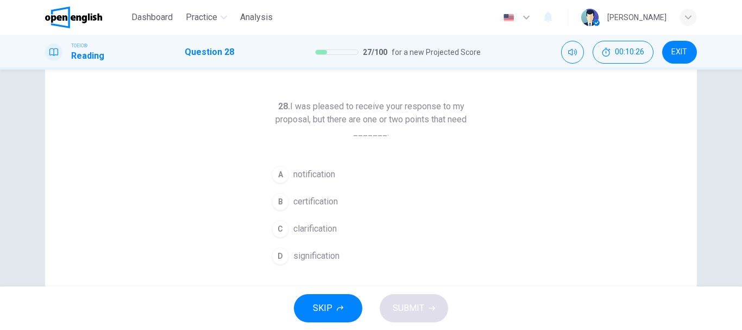
scroll to position [54, 0]
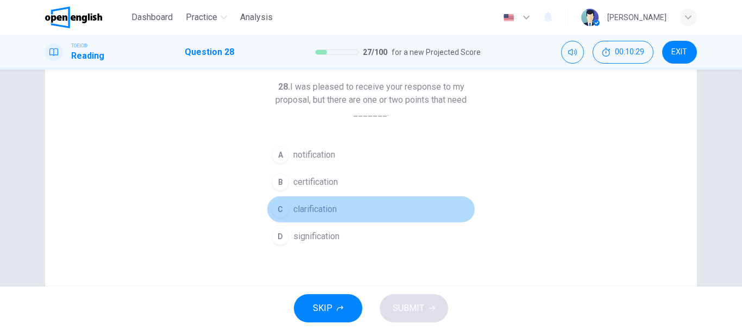
click at [317, 205] on span "clarification" at bounding box center [314, 209] width 43 height 13
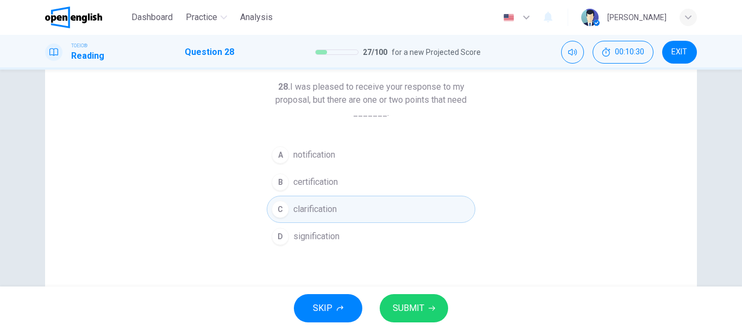
click at [409, 311] on span "SUBMIT" at bounding box center [408, 307] width 31 height 15
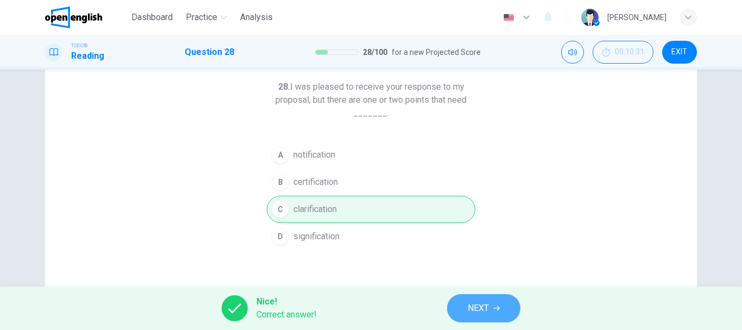
click at [494, 307] on icon "button" at bounding box center [496, 308] width 7 height 7
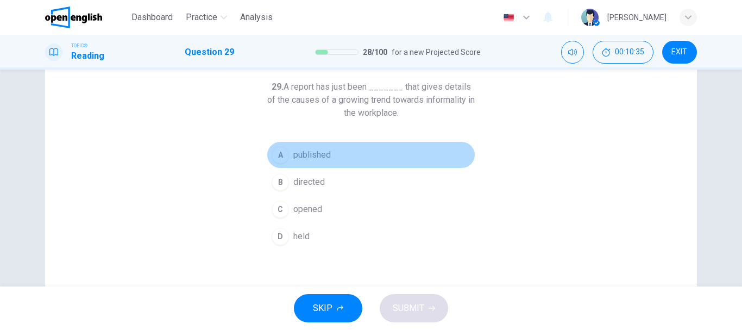
click at [308, 159] on span "published" at bounding box center [311, 154] width 37 height 13
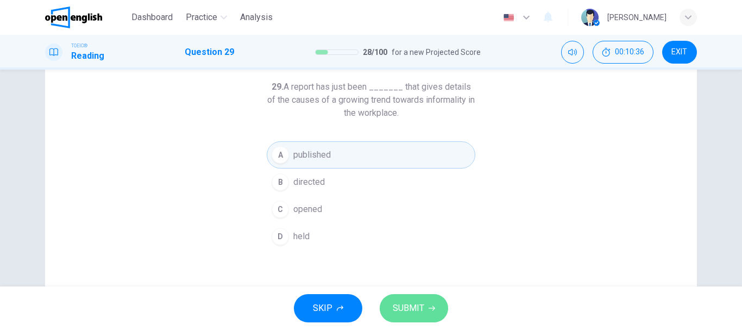
click at [408, 302] on span "SUBMIT" at bounding box center [408, 307] width 31 height 15
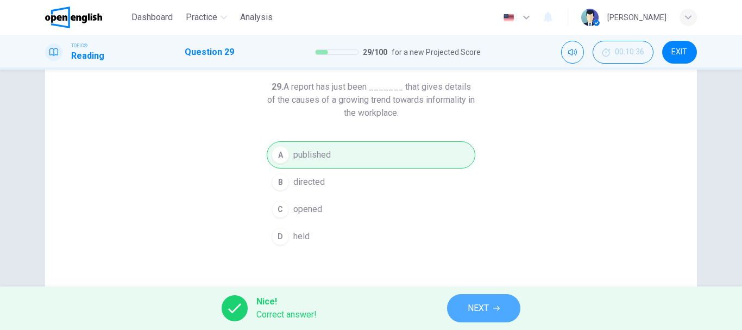
click at [460, 305] on button "NEXT" at bounding box center [483, 308] width 73 height 28
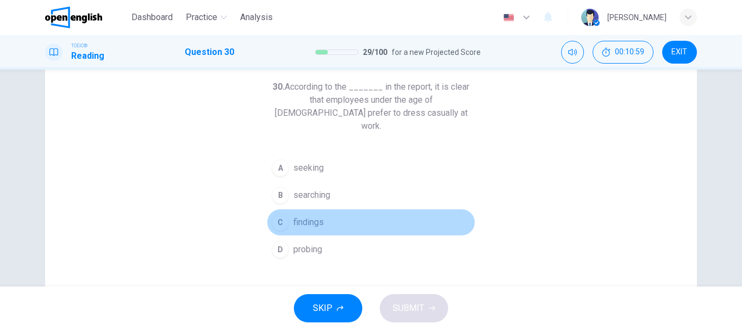
click at [323, 214] on button "C findings" at bounding box center [371, 222] width 209 height 27
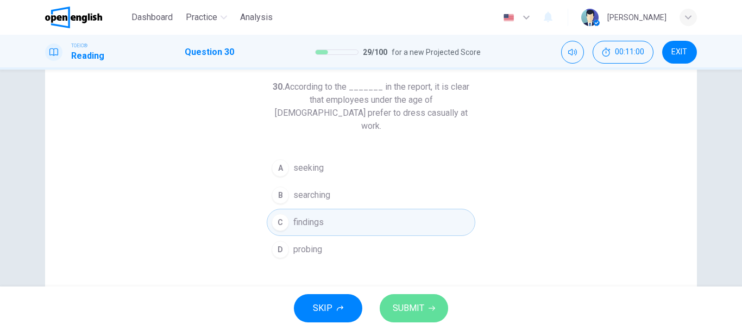
click at [406, 295] on button "SUBMIT" at bounding box center [414, 308] width 68 height 28
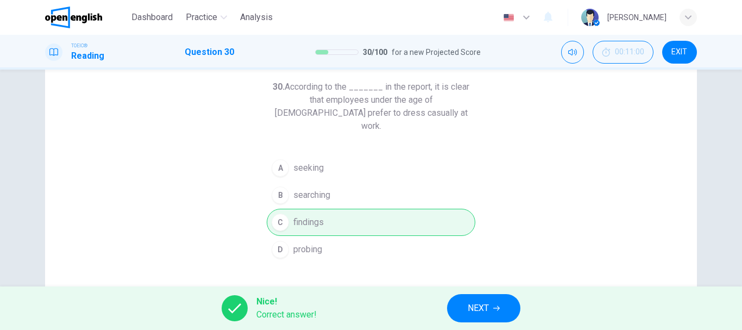
click at [462, 296] on button "NEXT" at bounding box center [483, 308] width 73 height 28
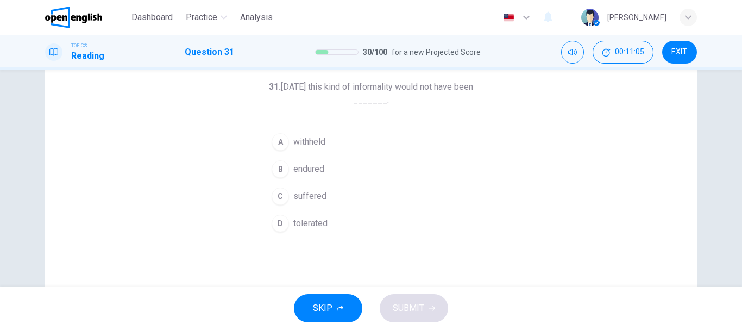
click at [294, 145] on span "withheld" at bounding box center [309, 141] width 32 height 13
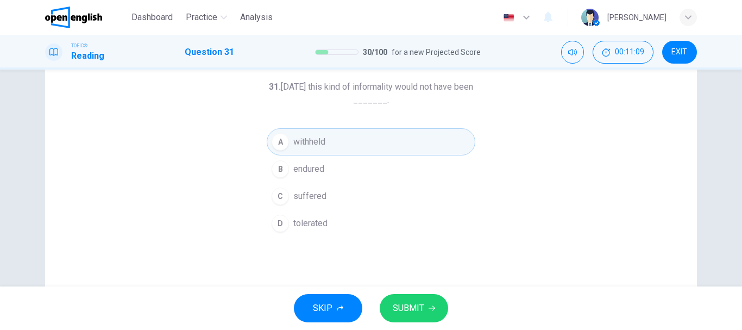
click at [303, 226] on span "tolerated" at bounding box center [310, 223] width 34 height 13
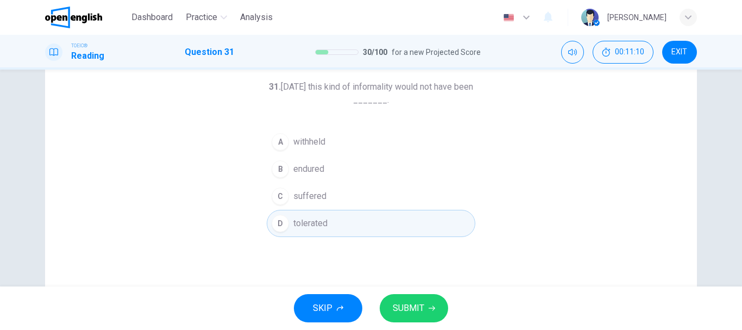
click at [414, 307] on span "SUBMIT" at bounding box center [408, 307] width 31 height 15
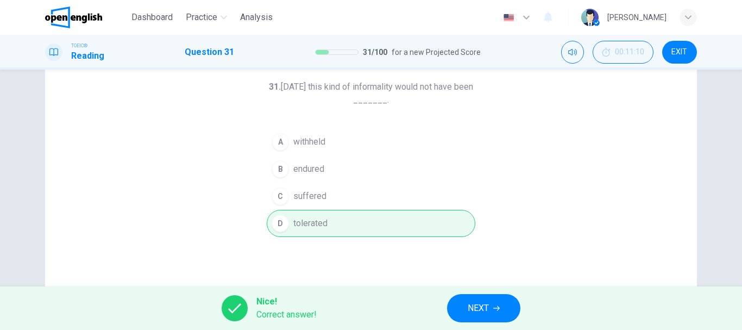
click at [466, 310] on button "NEXT" at bounding box center [483, 308] width 73 height 28
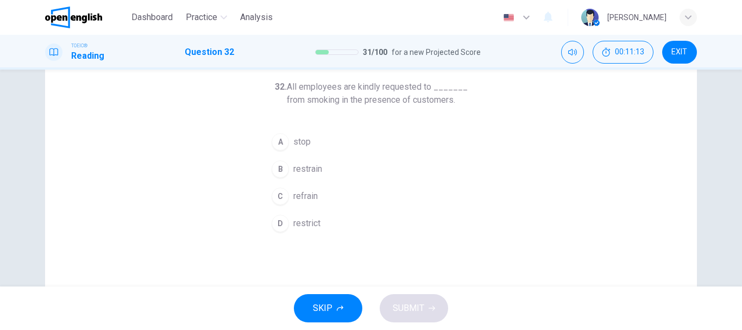
click at [314, 191] on span "refrain" at bounding box center [305, 196] width 24 height 13
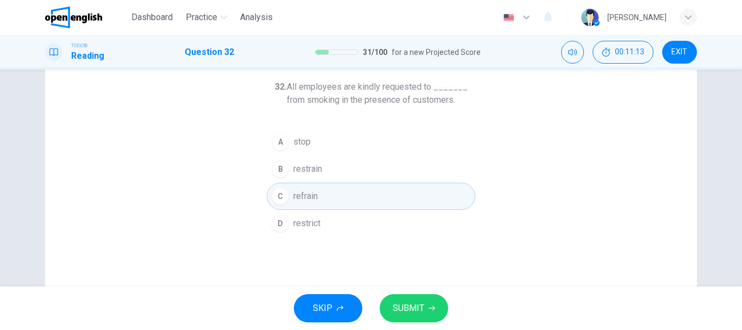
drag, startPoint x: 402, startPoint y: 291, endPoint x: 412, endPoint y: 311, distance: 22.8
click at [402, 291] on div "SKIP SUBMIT" at bounding box center [371, 307] width 742 height 43
click at [412, 311] on span "SUBMIT" at bounding box center [408, 307] width 31 height 15
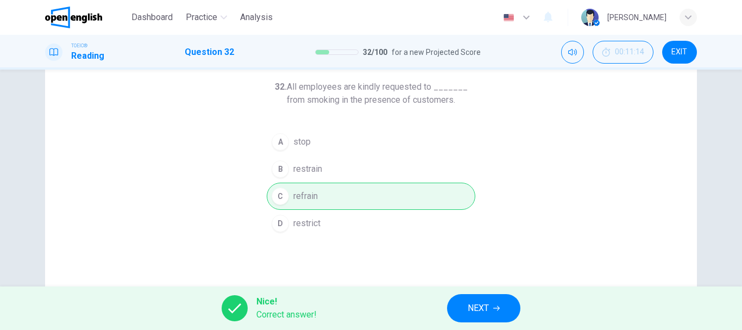
click at [494, 329] on div "Nice! Correct answer! NEXT" at bounding box center [371, 307] width 742 height 43
click at [490, 310] on button "NEXT" at bounding box center [483, 308] width 73 height 28
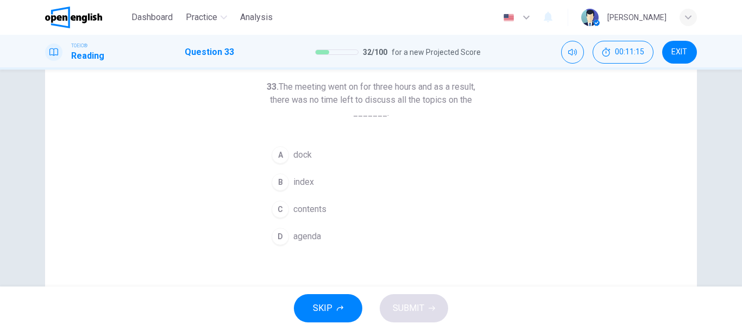
drag, startPoint x: 315, startPoint y: 91, endPoint x: 451, endPoint y: 106, distance: 136.0
click at [451, 106] on h6 "33. The meeting went on for three hours and as a result, there was no time left…" at bounding box center [371, 99] width 209 height 39
drag, startPoint x: 451, startPoint y: 106, endPoint x: 250, endPoint y: 81, distance: 201.9
click at [250, 81] on div "33. The meeting went on for three hours and as a result, there was no time left…" at bounding box center [371, 225] width 652 height 377
drag, startPoint x: 282, startPoint y: 92, endPoint x: 283, endPoint y: 143, distance: 51.0
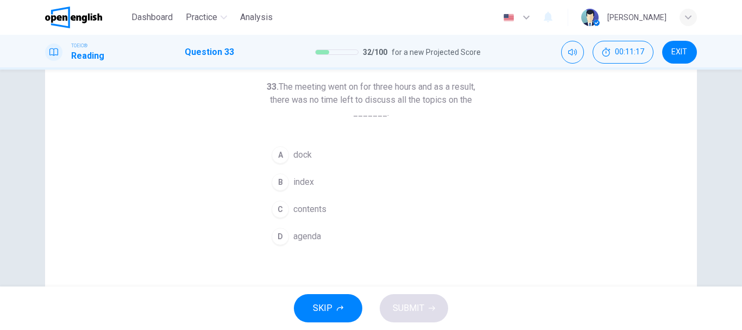
click at [283, 143] on div "33. The meeting went on for three hours and as a result, there was no time left…" at bounding box center [371, 164] width 209 height 169
click at [286, 228] on button "D agenda" at bounding box center [371, 236] width 209 height 27
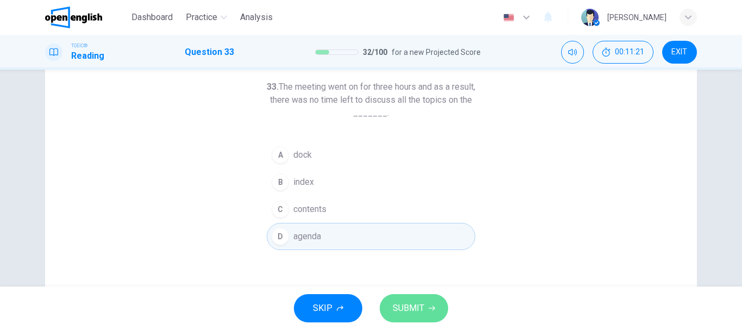
click at [427, 300] on button "SUBMIT" at bounding box center [414, 308] width 68 height 28
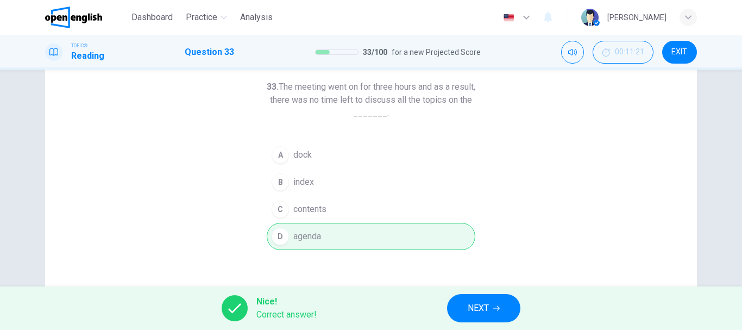
click at [459, 300] on button "NEXT" at bounding box center [483, 308] width 73 height 28
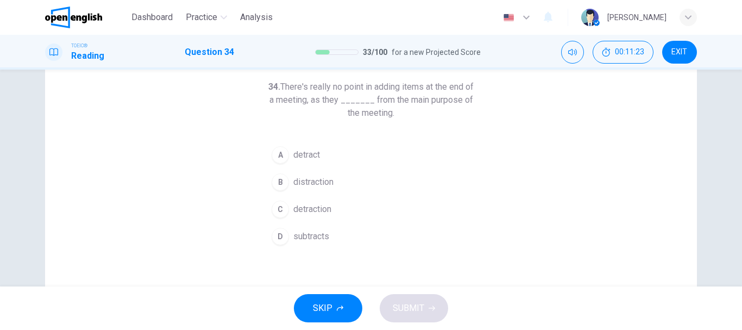
drag, startPoint x: 312, startPoint y: 87, endPoint x: 436, endPoint y: 118, distance: 127.6
click at [436, 118] on h6 "34. There's really no point in adding items at the end of a meeting, as they __…" at bounding box center [371, 99] width 209 height 39
drag, startPoint x: 418, startPoint y: 114, endPoint x: 333, endPoint y: 97, distance: 87.0
click at [333, 97] on h6 "34. There's really no point in adding items at the end of a meeting, as they __…" at bounding box center [371, 99] width 209 height 39
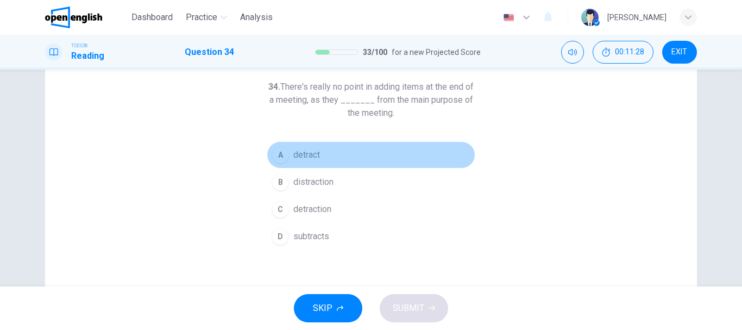
click at [315, 159] on span "detract" at bounding box center [306, 154] width 27 height 13
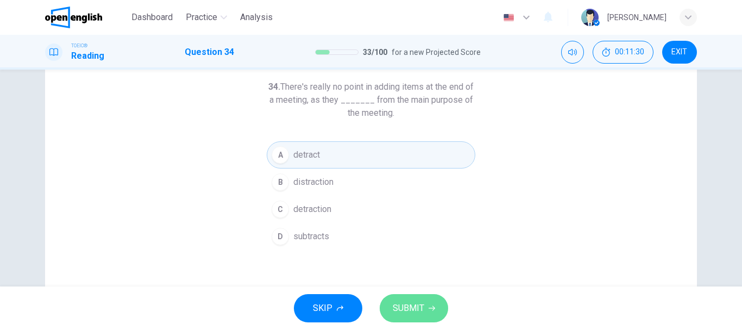
click at [419, 304] on span "SUBMIT" at bounding box center [408, 307] width 31 height 15
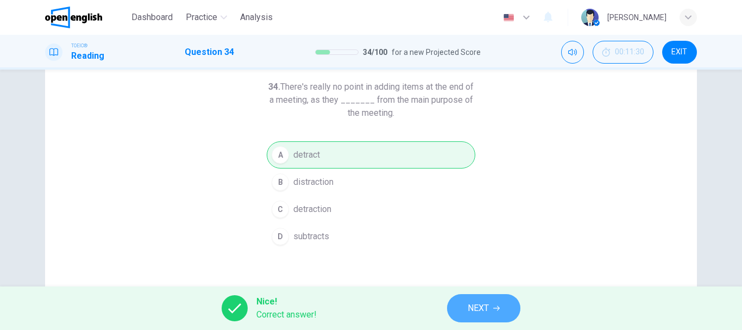
click at [511, 308] on button "NEXT" at bounding box center [483, 308] width 73 height 28
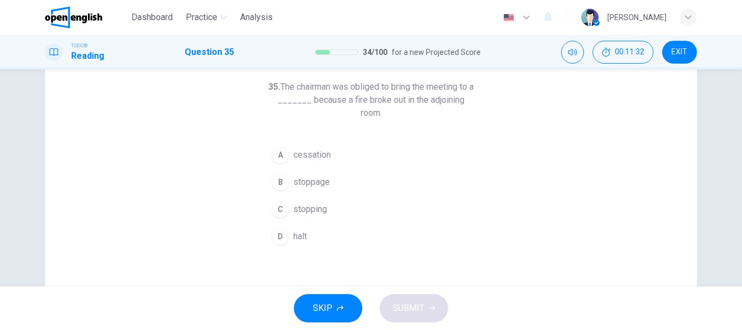
drag, startPoint x: 327, startPoint y: 90, endPoint x: 443, endPoint y: 108, distance: 117.0
click at [443, 108] on h6 "35. The chairman was obliged to bring the meeting to a _______ because a fire b…" at bounding box center [371, 99] width 209 height 39
click at [317, 230] on button "D halt" at bounding box center [371, 236] width 209 height 27
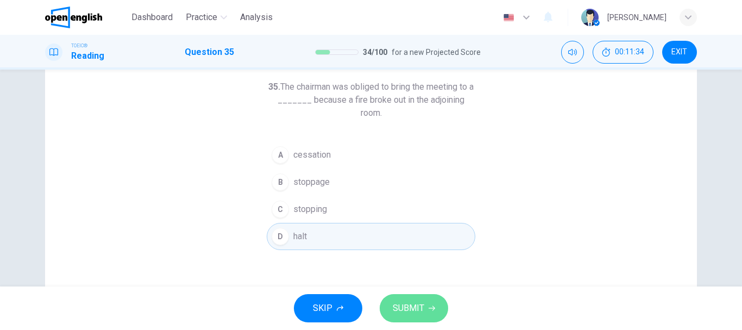
click at [406, 296] on button "SUBMIT" at bounding box center [414, 308] width 68 height 28
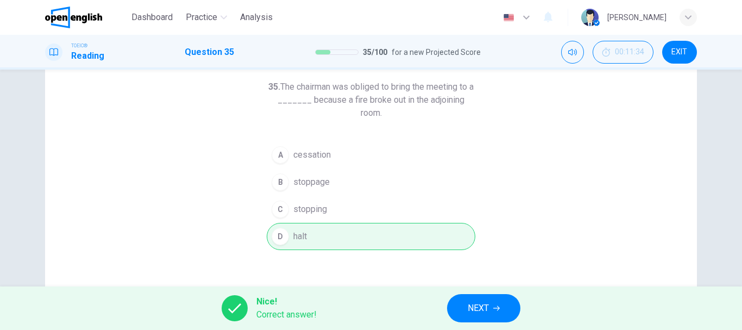
click at [478, 297] on button "NEXT" at bounding box center [483, 308] width 73 height 28
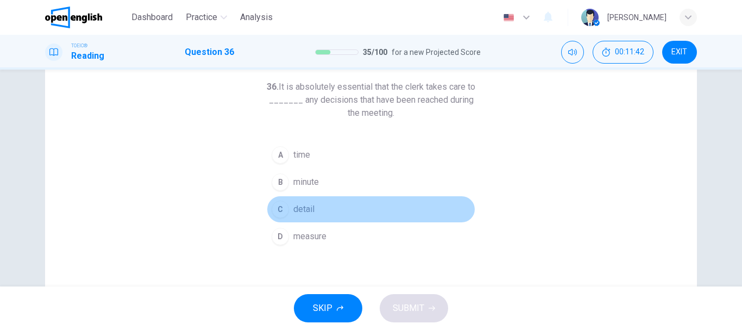
click at [296, 200] on button "C detail" at bounding box center [371, 208] width 209 height 27
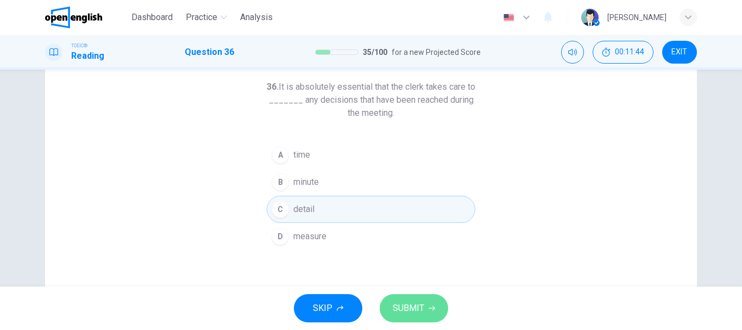
click at [421, 300] on span "SUBMIT" at bounding box center [408, 307] width 31 height 15
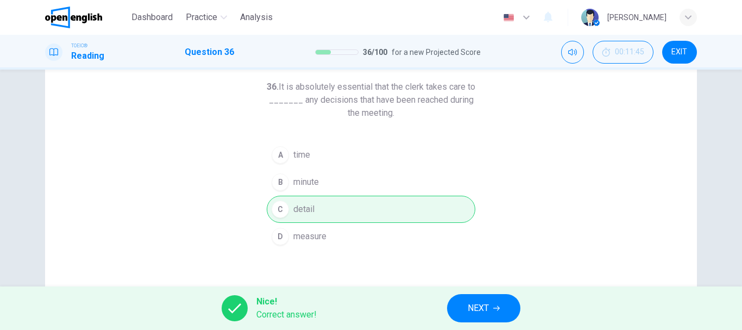
click at [457, 299] on button "NEXT" at bounding box center [483, 308] width 73 height 28
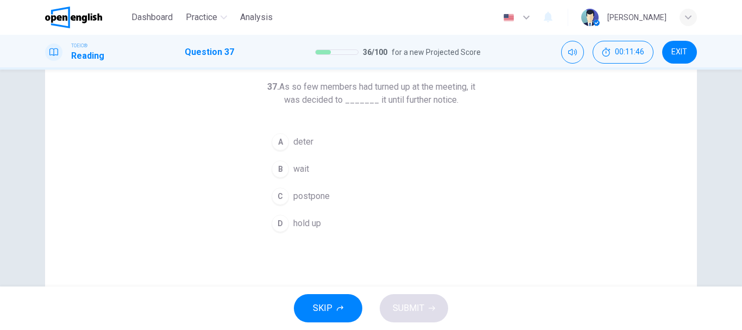
drag, startPoint x: 333, startPoint y: 87, endPoint x: 464, endPoint y: 98, distance: 131.4
click at [464, 98] on h6 "37. As so few members had turned up at the meeting, it was decided to _______ i…" at bounding box center [371, 93] width 209 height 26
click at [338, 194] on button "C postpone" at bounding box center [371, 195] width 209 height 27
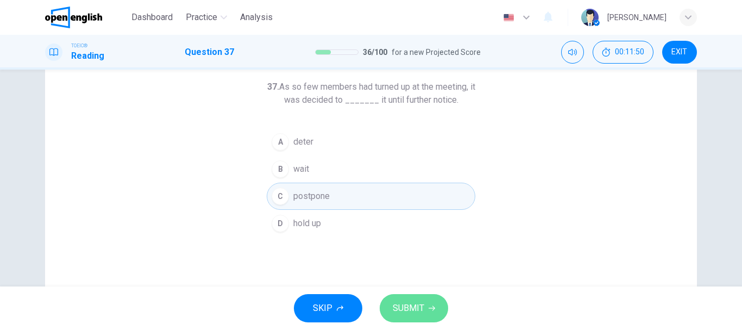
click at [416, 312] on span "SUBMIT" at bounding box center [408, 307] width 31 height 15
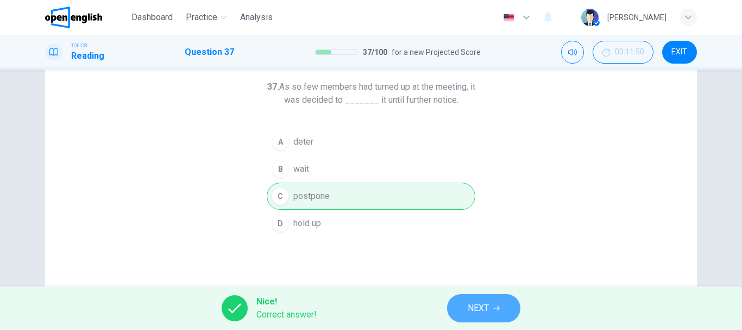
click at [502, 298] on button "NEXT" at bounding box center [483, 308] width 73 height 28
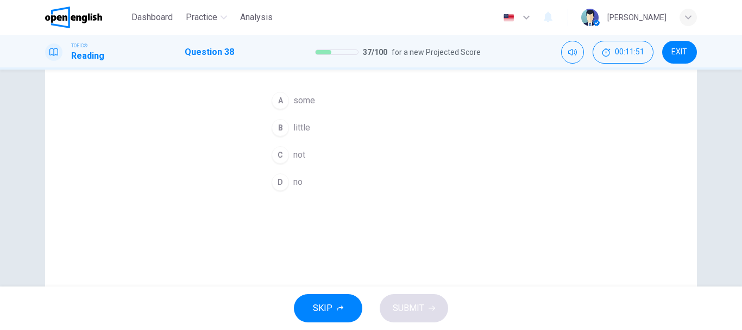
scroll to position [0, 0]
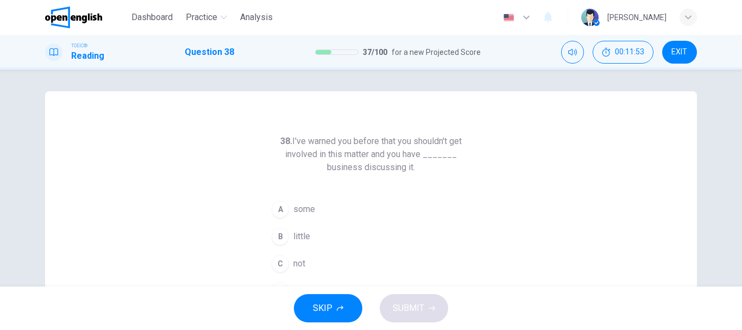
drag, startPoint x: 362, startPoint y: 142, endPoint x: 364, endPoint y: 168, distance: 26.2
click at [364, 168] on h6 "38. I've warned you before that you shouldn't get involved in this matter and y…" at bounding box center [371, 154] width 209 height 39
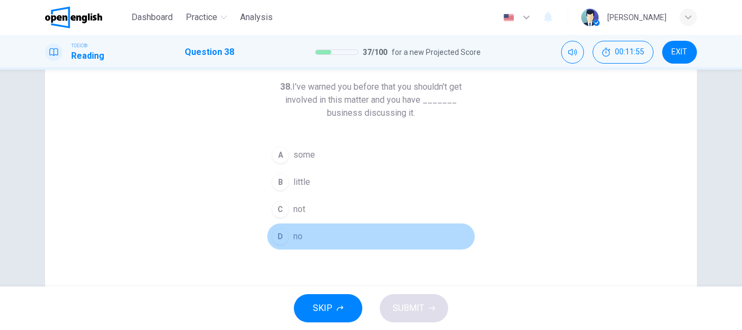
click at [324, 243] on button "D no" at bounding box center [371, 236] width 209 height 27
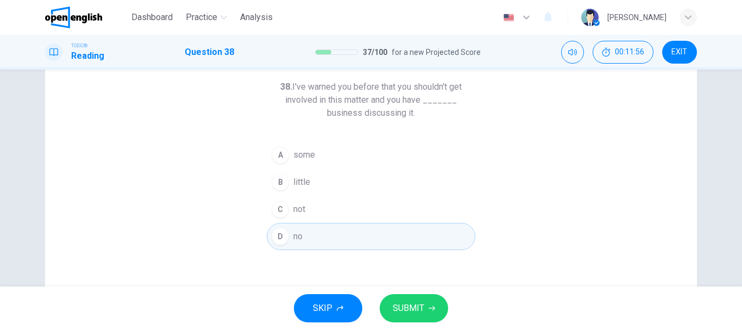
click at [443, 304] on button "SUBMIT" at bounding box center [414, 308] width 68 height 28
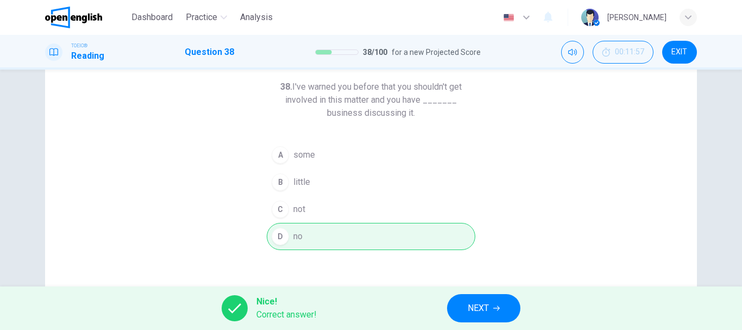
click at [462, 312] on button "NEXT" at bounding box center [483, 308] width 73 height 28
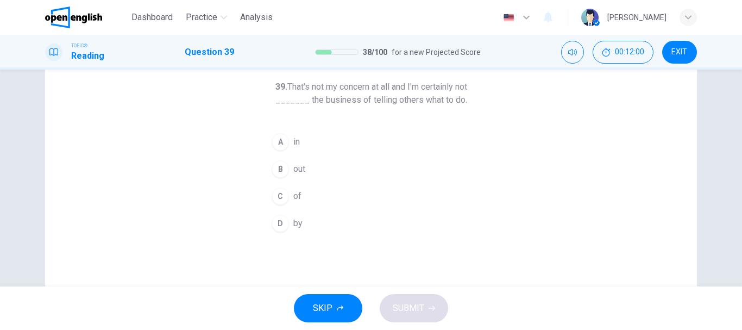
click at [293, 136] on span "in" at bounding box center [296, 141] width 7 height 13
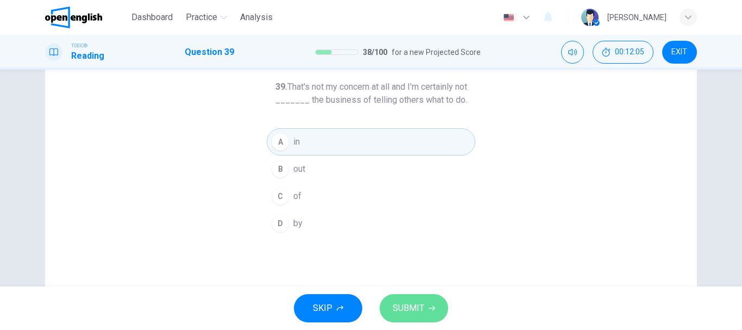
click at [412, 301] on span "SUBMIT" at bounding box center [408, 307] width 31 height 15
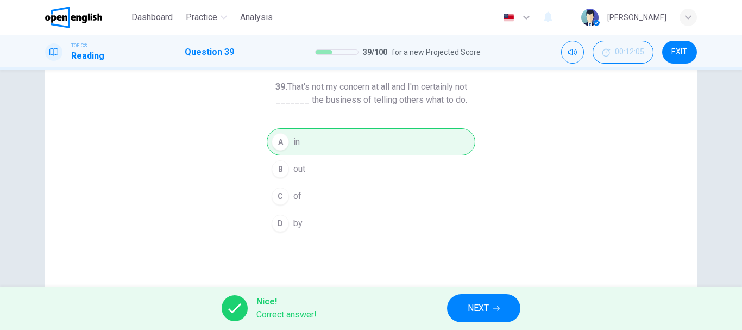
click at [466, 302] on button "NEXT" at bounding box center [483, 308] width 73 height 28
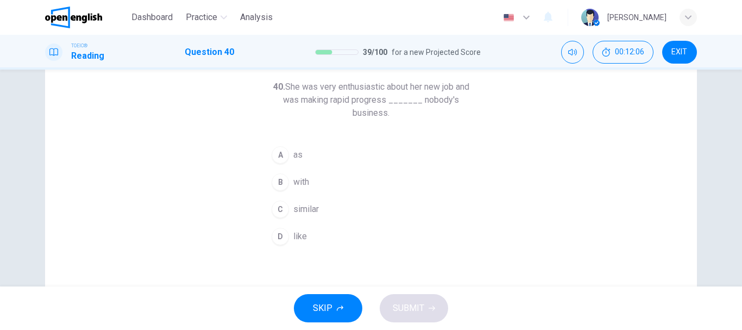
drag, startPoint x: 326, startPoint y: 84, endPoint x: 312, endPoint y: 106, distance: 25.6
click at [312, 106] on h6 "40. She was very enthusiastic about her new job and was making rapid progress _…" at bounding box center [371, 99] width 209 height 39
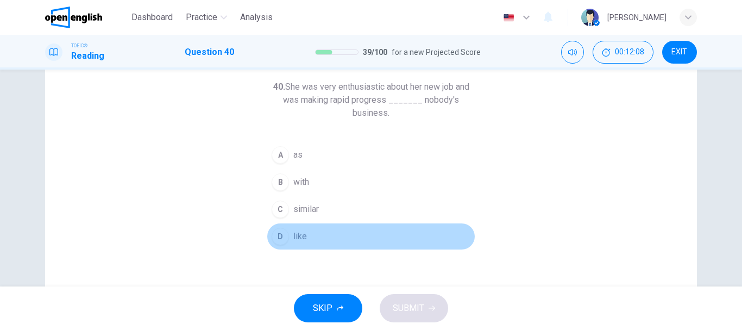
click at [301, 228] on button "D like" at bounding box center [371, 236] width 209 height 27
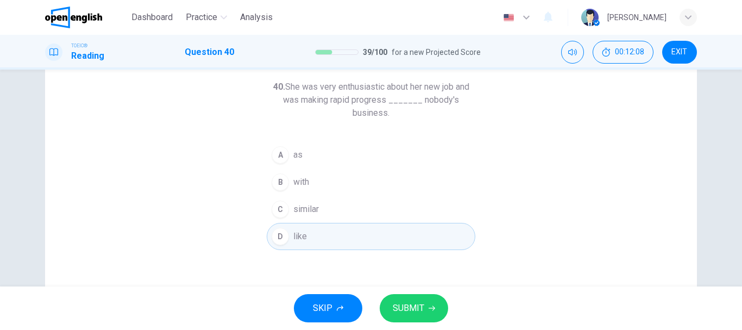
click at [425, 305] on button "SUBMIT" at bounding box center [414, 308] width 68 height 28
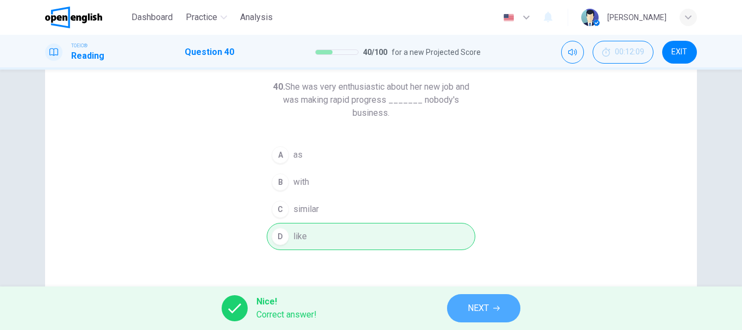
click at [476, 308] on span "NEXT" at bounding box center [478, 307] width 21 height 15
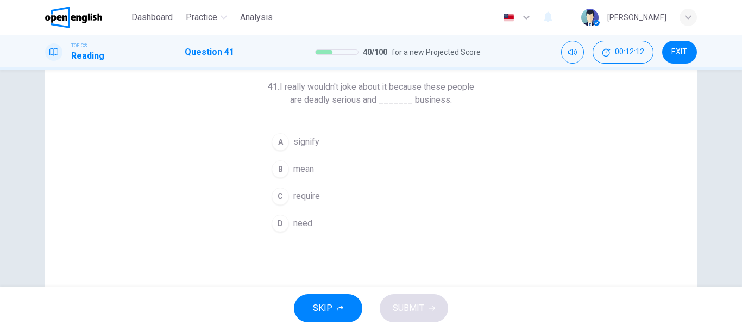
click at [293, 171] on span "mean" at bounding box center [303, 168] width 21 height 13
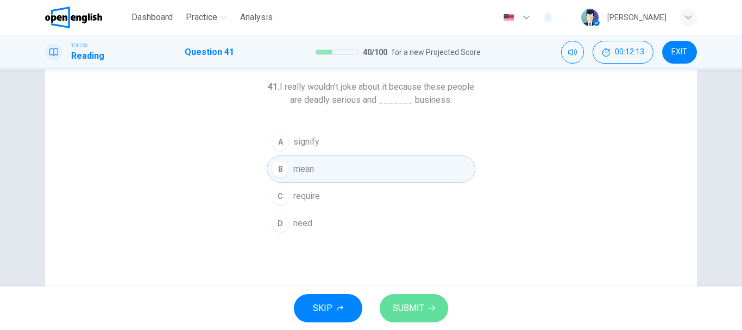
click at [419, 299] on button "SUBMIT" at bounding box center [414, 308] width 68 height 28
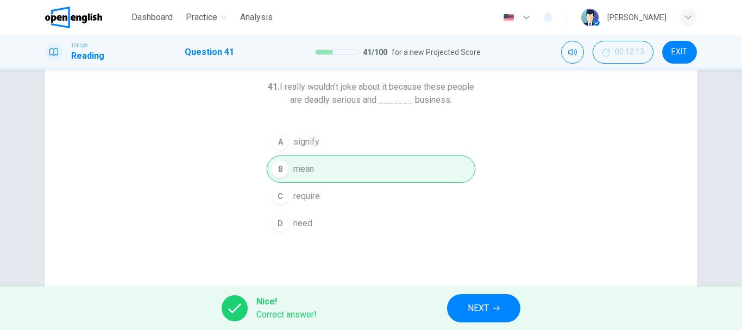
click at [458, 304] on button "NEXT" at bounding box center [483, 308] width 73 height 28
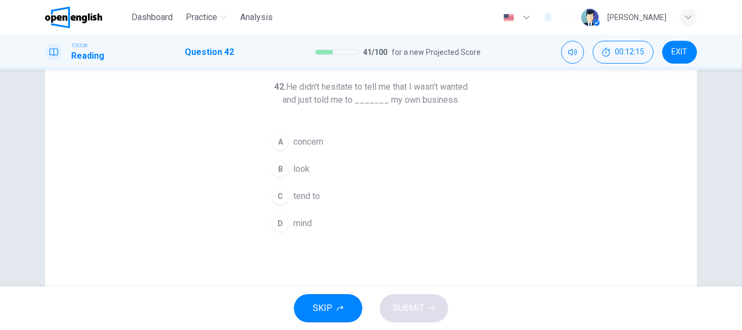
click at [293, 219] on span "mind" at bounding box center [302, 223] width 18 height 13
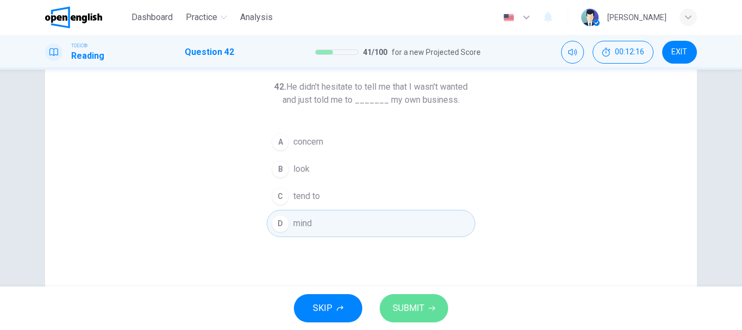
click at [426, 305] on button "SUBMIT" at bounding box center [414, 308] width 68 height 28
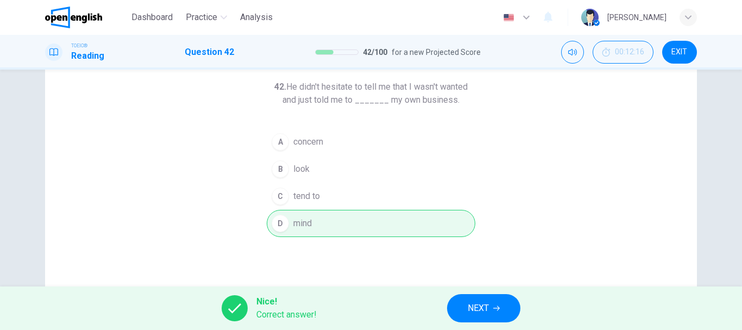
click at [465, 316] on button "NEXT" at bounding box center [483, 308] width 73 height 28
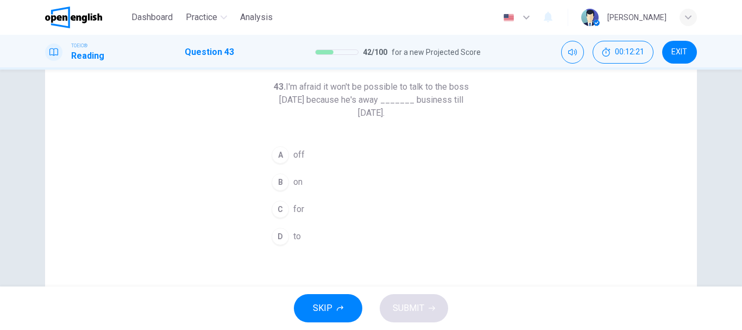
click at [277, 207] on div "C" at bounding box center [280, 208] width 17 height 17
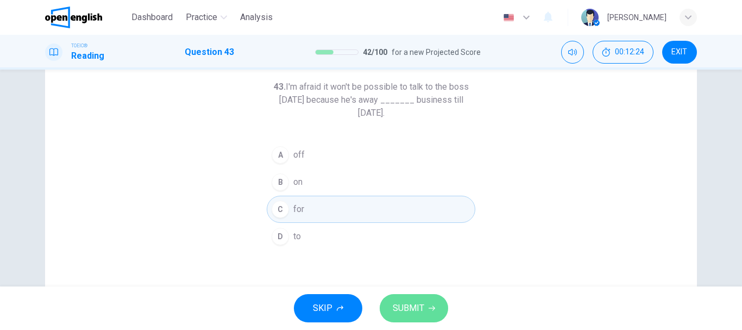
click at [425, 302] on button "SUBMIT" at bounding box center [414, 308] width 68 height 28
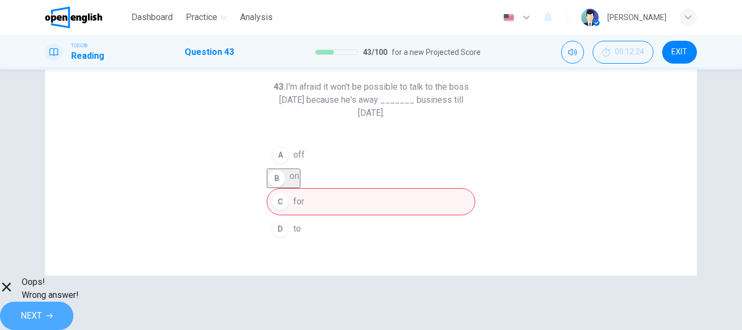
click at [42, 308] on span "NEXT" at bounding box center [31, 315] width 21 height 15
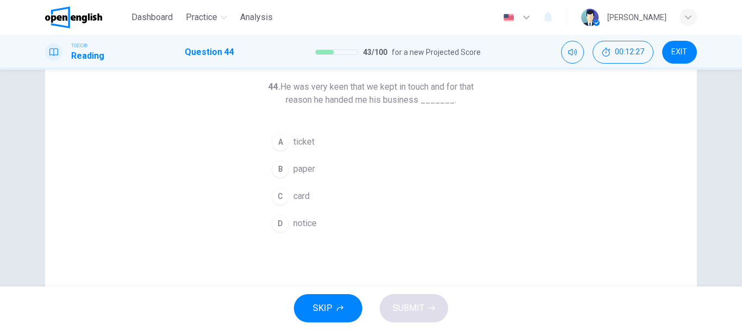
click at [293, 198] on span "card" at bounding box center [301, 196] width 16 height 13
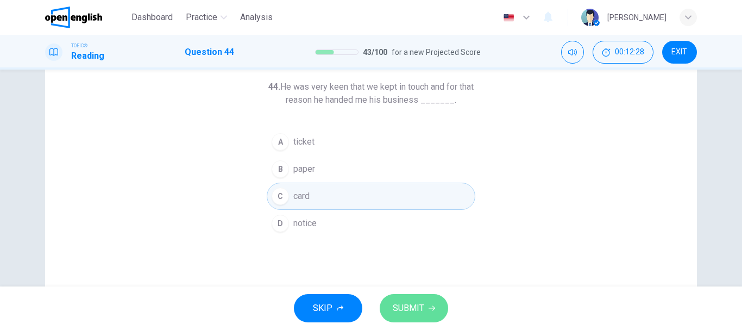
click at [392, 296] on button "SUBMIT" at bounding box center [414, 308] width 68 height 28
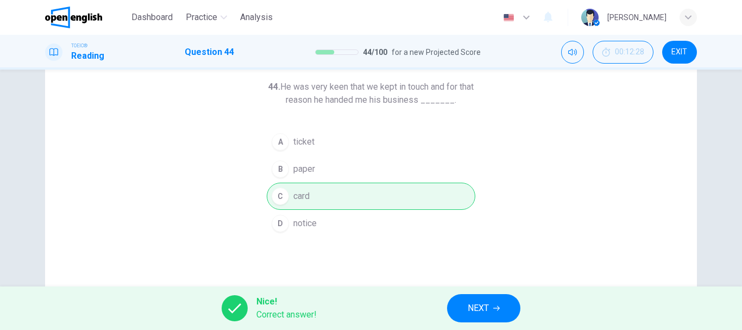
click at [497, 302] on button "NEXT" at bounding box center [483, 308] width 73 height 28
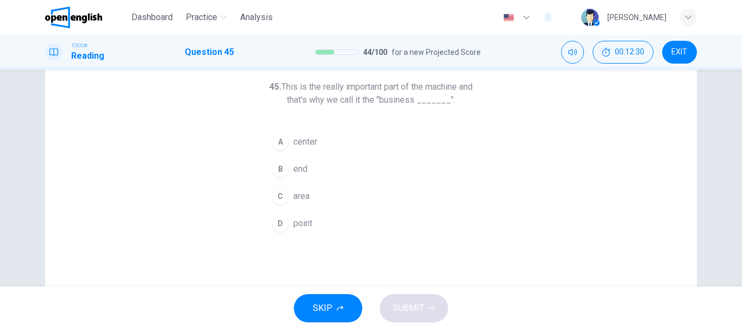
drag, startPoint x: 312, startPoint y: 96, endPoint x: 483, endPoint y: 100, distance: 170.6
click at [483, 100] on div "45. This is the really important part of the machine and that's why we call it …" at bounding box center [371, 225] width 652 height 377
drag, startPoint x: 305, startPoint y: 85, endPoint x: 473, endPoint y: 100, distance: 169.0
click at [473, 100] on div "45. This is the really important part of the machine and that's why we call it …" at bounding box center [371, 225] width 652 height 377
click at [301, 147] on span "center" at bounding box center [305, 141] width 24 height 13
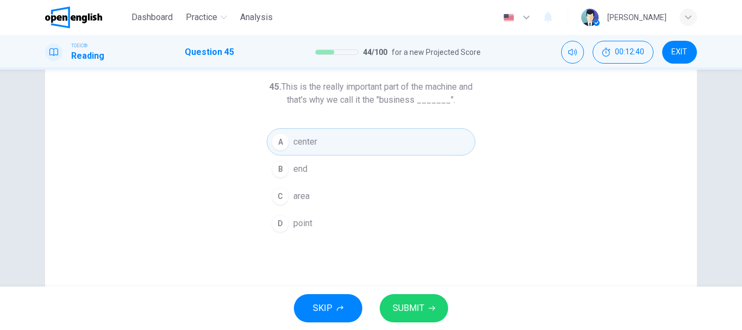
click at [293, 165] on span "end" at bounding box center [300, 168] width 14 height 13
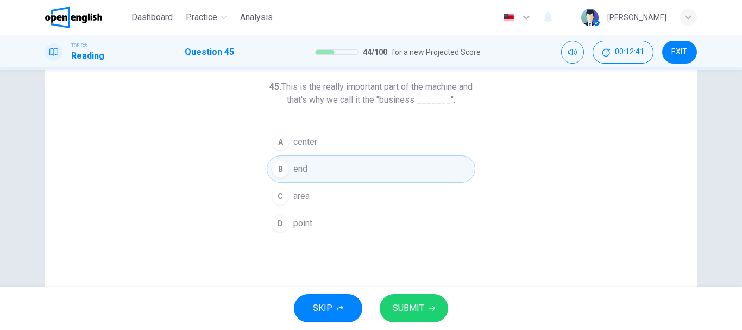
click at [428, 310] on icon "button" at bounding box center [431, 308] width 7 height 7
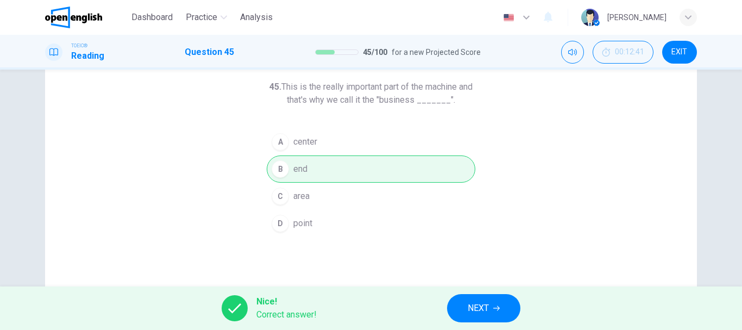
click at [473, 313] on span "NEXT" at bounding box center [478, 307] width 21 height 15
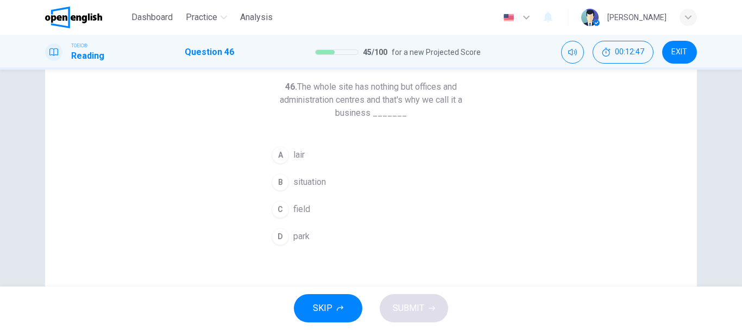
drag, startPoint x: 338, startPoint y: 88, endPoint x: 456, endPoint y: 111, distance: 120.0
click at [456, 111] on h6 "46. The whole site has nothing but offices and administration centres and that'…" at bounding box center [371, 99] width 209 height 39
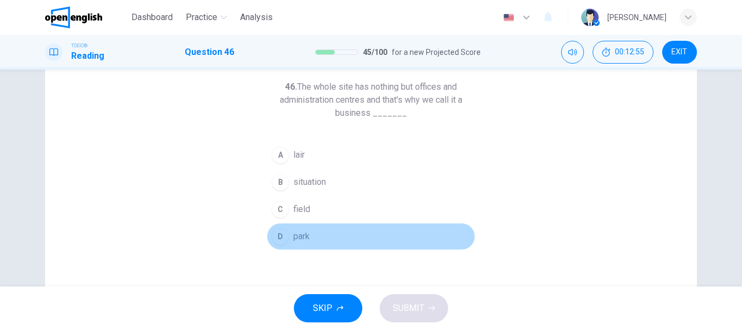
click at [287, 237] on button "D park" at bounding box center [371, 236] width 209 height 27
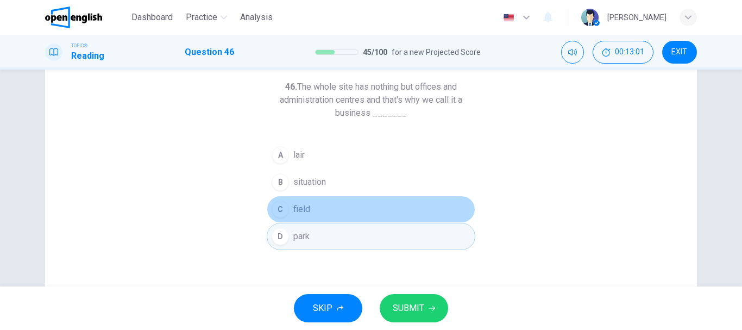
click at [386, 213] on button "C field" at bounding box center [371, 208] width 209 height 27
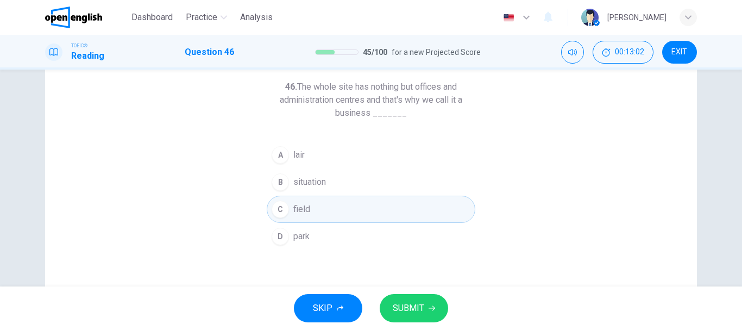
click at [383, 230] on button "D park" at bounding box center [371, 236] width 209 height 27
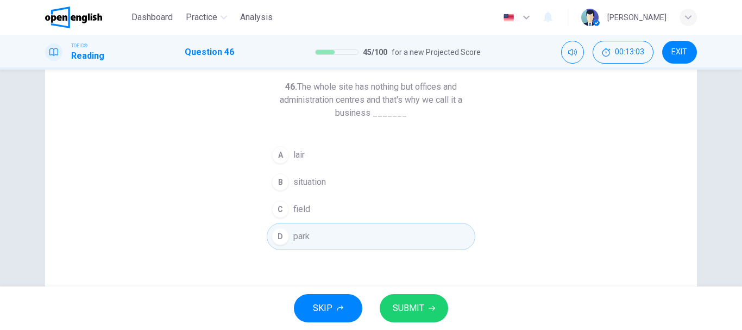
click at [415, 295] on button "SUBMIT" at bounding box center [414, 308] width 68 height 28
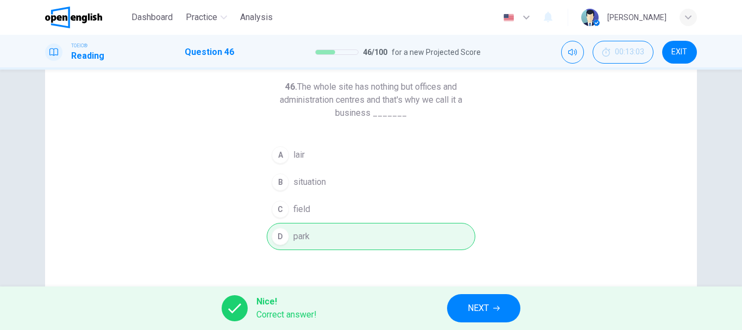
click at [497, 316] on button "NEXT" at bounding box center [483, 308] width 73 height 28
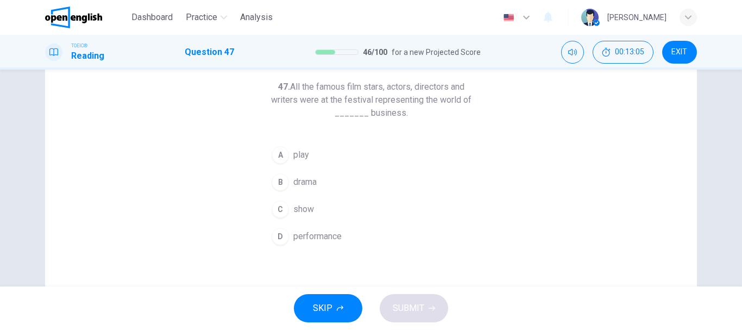
click at [300, 199] on button "C show" at bounding box center [371, 208] width 209 height 27
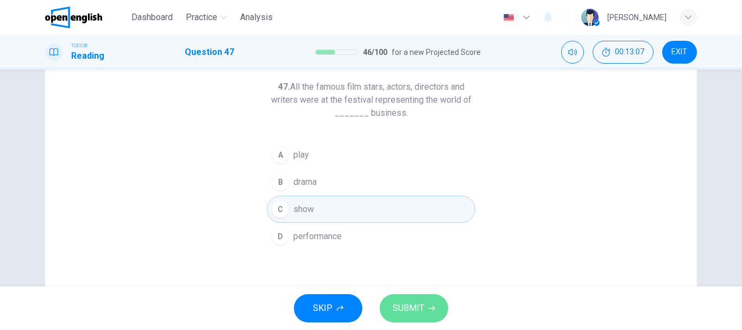
click at [410, 298] on button "SUBMIT" at bounding box center [414, 308] width 68 height 28
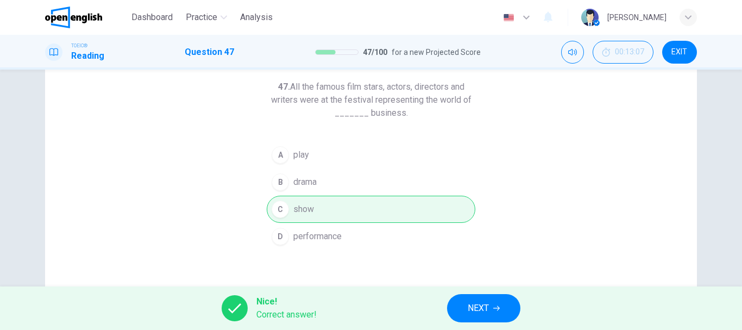
click at [497, 289] on div "Nice! Correct answer! NEXT" at bounding box center [371, 307] width 742 height 43
click at [495, 296] on div "Nice! Correct answer! NEXT" at bounding box center [371, 307] width 742 height 43
click at [495, 297] on button "NEXT" at bounding box center [483, 308] width 73 height 28
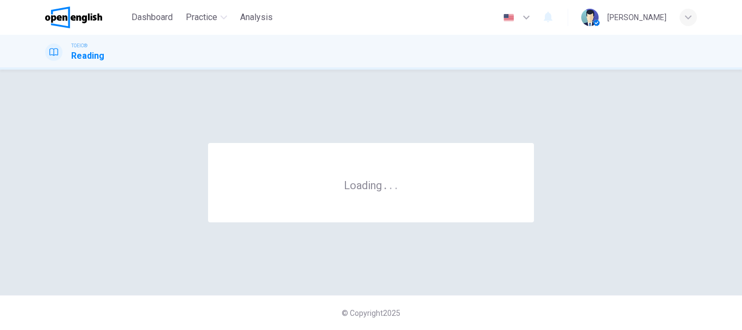
scroll to position [0, 0]
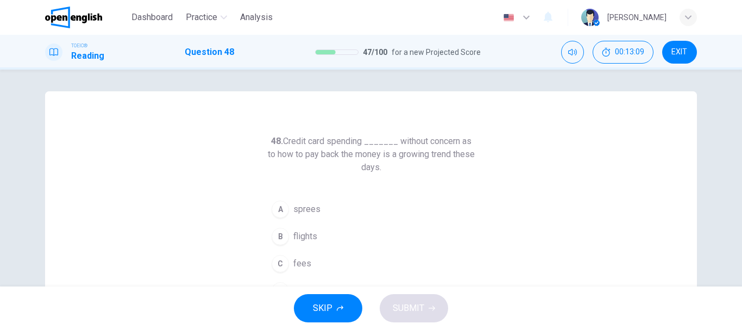
drag, startPoint x: 393, startPoint y: 141, endPoint x: 416, endPoint y: 172, distance: 38.0
click at [416, 172] on h6 "48. Credit card spending _______ without concern as to how to pay back the mone…" at bounding box center [371, 154] width 209 height 39
click at [331, 204] on button "A sprees" at bounding box center [371, 208] width 209 height 27
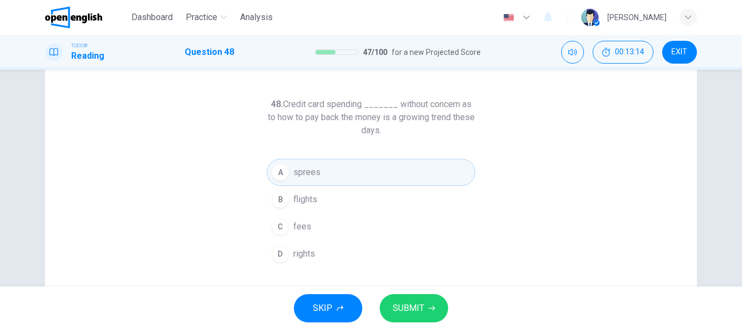
scroll to position [54, 0]
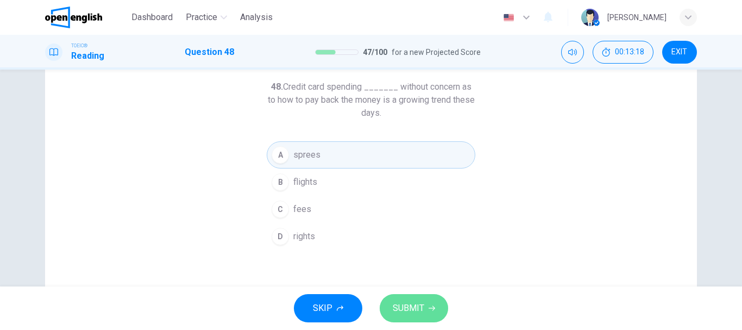
click at [426, 299] on button "SUBMIT" at bounding box center [414, 308] width 68 height 28
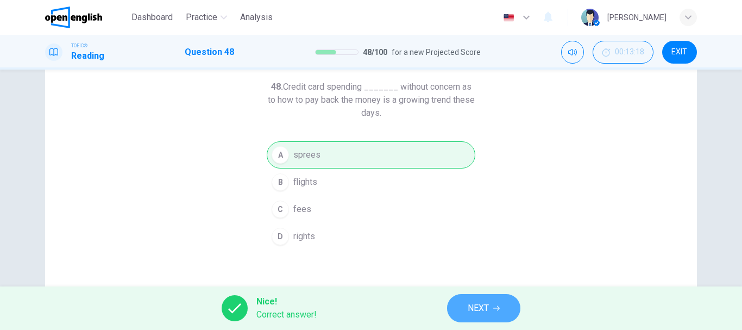
click at [471, 312] on span "NEXT" at bounding box center [478, 307] width 21 height 15
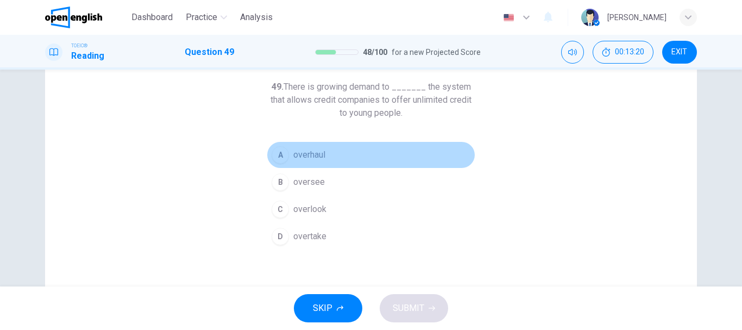
click at [301, 157] on span "overhaul" at bounding box center [309, 154] width 32 height 13
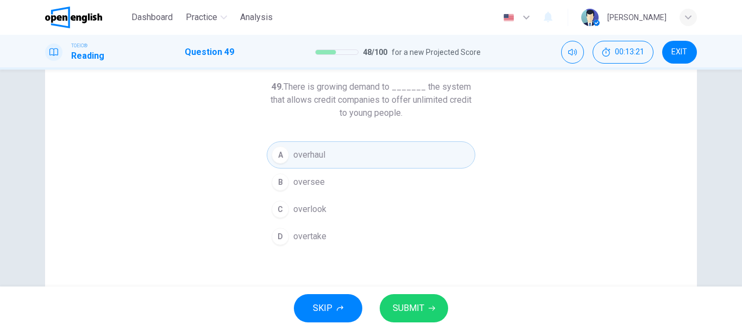
click at [413, 304] on span "SUBMIT" at bounding box center [408, 307] width 31 height 15
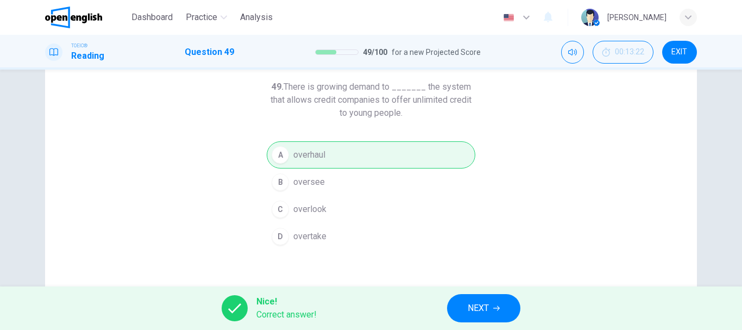
click at [443, 306] on div "Nice! Correct answer! NEXT" at bounding box center [371, 307] width 742 height 43
click at [471, 303] on span "NEXT" at bounding box center [478, 307] width 21 height 15
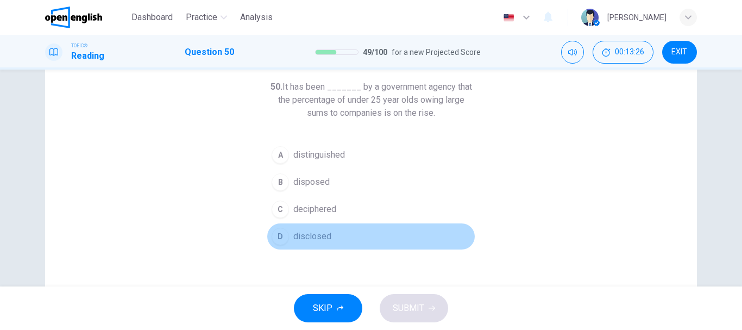
click at [295, 235] on span "disclosed" at bounding box center [312, 236] width 38 height 13
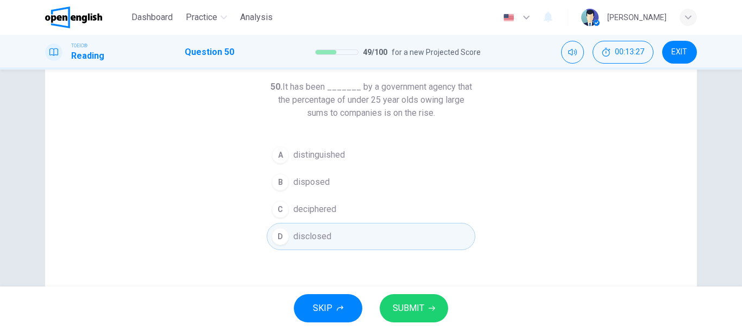
click at [426, 292] on div "SKIP SUBMIT" at bounding box center [371, 307] width 742 height 43
click at [426, 299] on button "SUBMIT" at bounding box center [414, 308] width 68 height 28
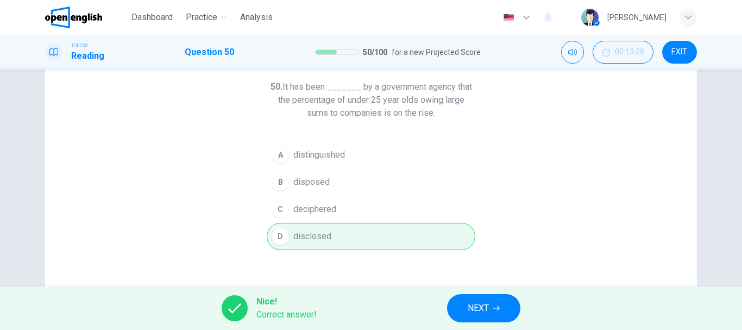
click at [494, 304] on button "NEXT" at bounding box center [483, 308] width 73 height 28
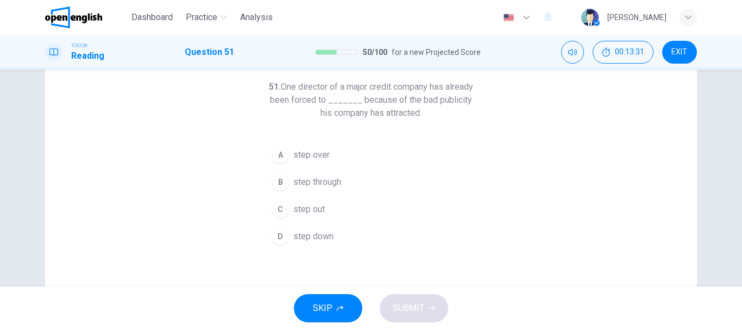
click at [323, 247] on button "D step down" at bounding box center [371, 236] width 209 height 27
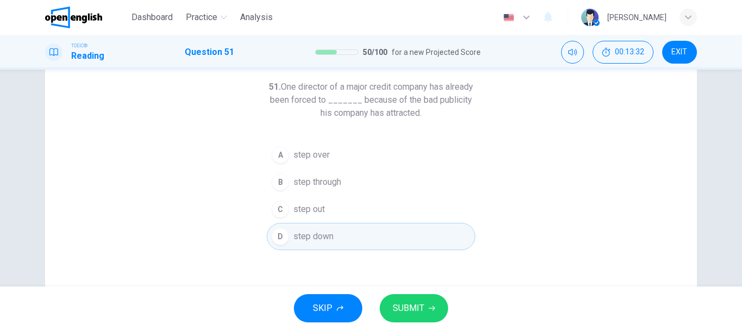
click at [416, 303] on span "SUBMIT" at bounding box center [408, 307] width 31 height 15
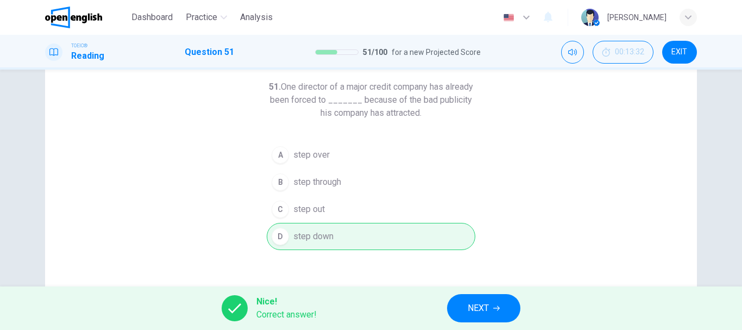
scroll to position [163, 0]
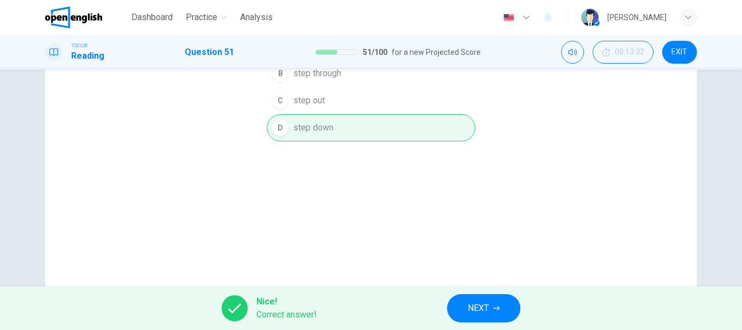
click at [470, 320] on button "NEXT" at bounding box center [483, 308] width 73 height 28
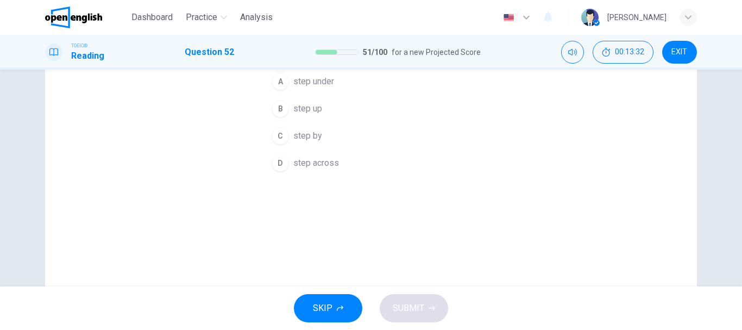
scroll to position [54, 0]
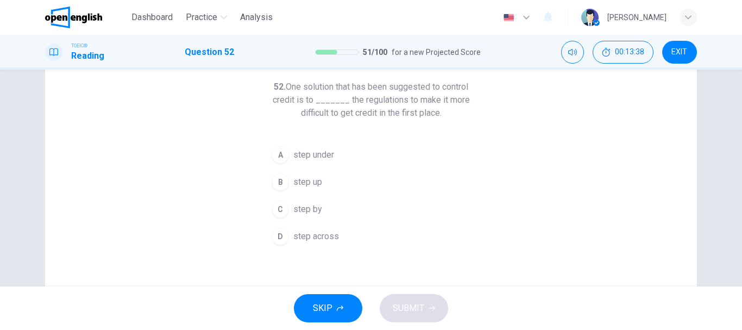
click at [368, 176] on button "B step up" at bounding box center [371, 181] width 209 height 27
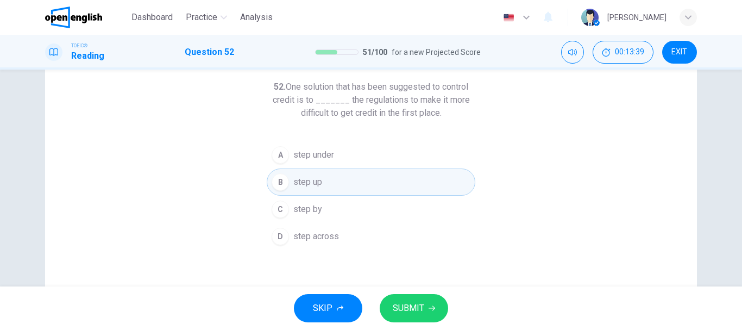
click at [423, 306] on span "SUBMIT" at bounding box center [408, 307] width 31 height 15
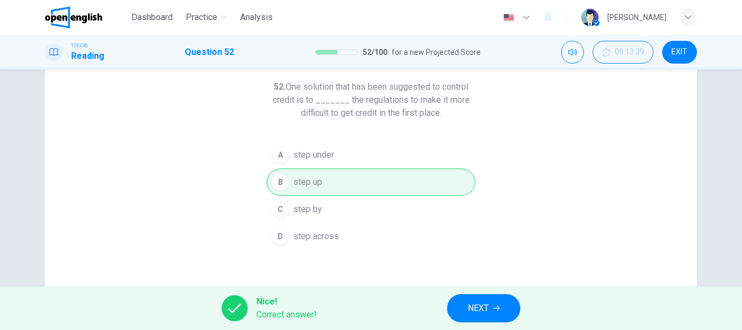
click at [466, 307] on button "NEXT" at bounding box center [483, 308] width 73 height 28
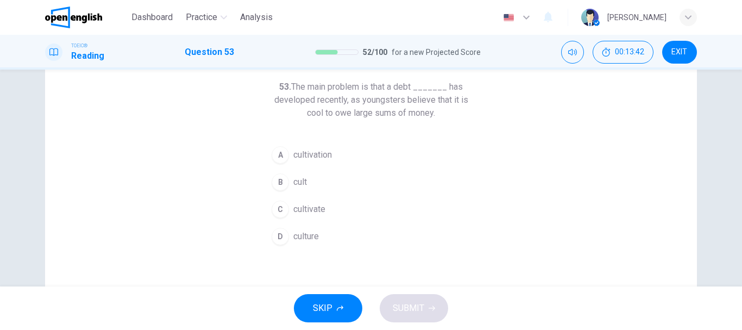
click at [337, 236] on button "D culture" at bounding box center [371, 236] width 209 height 27
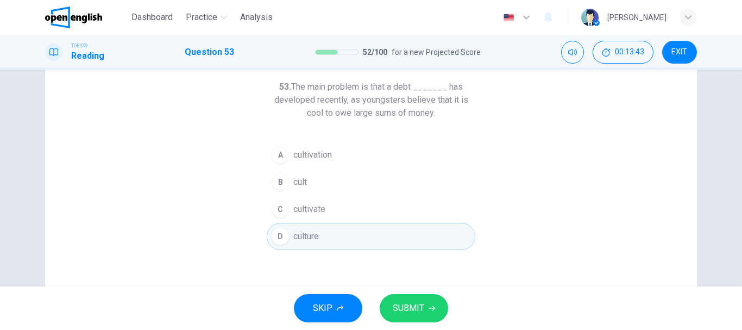
click at [428, 294] on div "SKIP SUBMIT" at bounding box center [371, 307] width 742 height 43
click at [427, 307] on button "SUBMIT" at bounding box center [414, 308] width 68 height 28
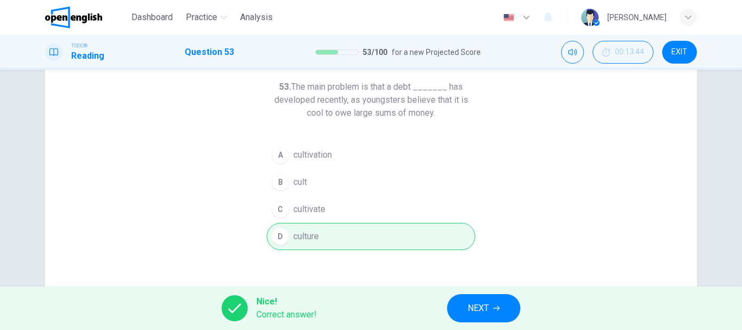
click at [480, 307] on span "NEXT" at bounding box center [478, 307] width 21 height 15
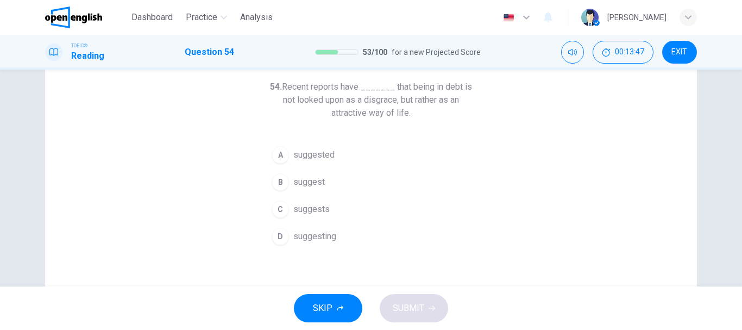
click at [336, 148] on button "A suggested" at bounding box center [371, 154] width 209 height 27
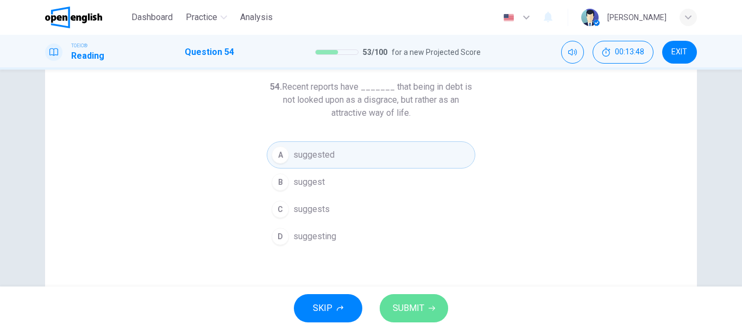
click at [423, 300] on button "SUBMIT" at bounding box center [414, 308] width 68 height 28
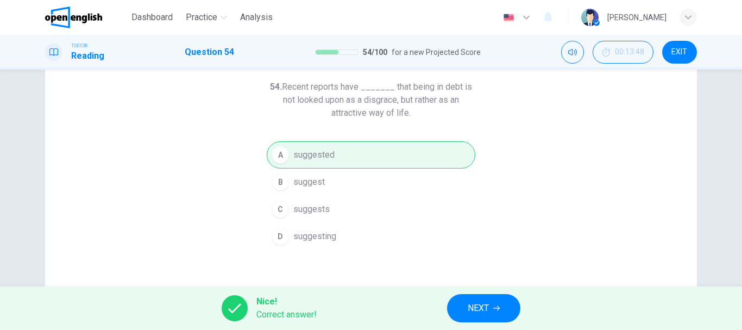
click at [475, 293] on div "Nice! Correct answer! NEXT" at bounding box center [371, 307] width 742 height 43
click at [497, 302] on button "NEXT" at bounding box center [483, 308] width 73 height 28
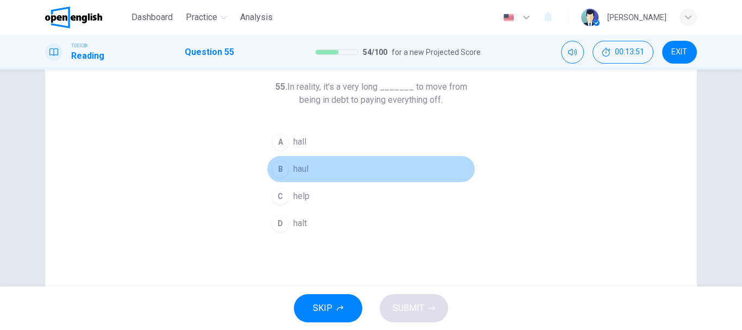
click at [296, 167] on span "haul" at bounding box center [300, 168] width 15 height 13
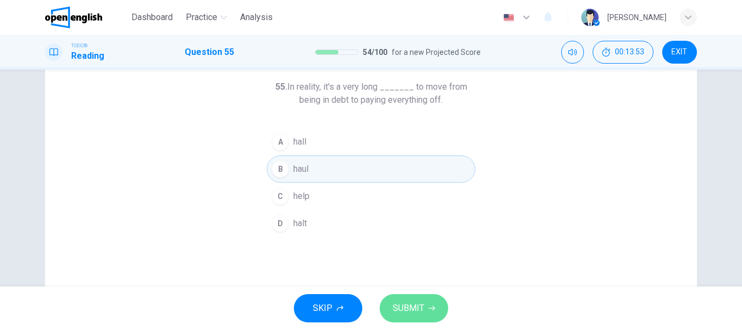
click at [419, 300] on span "SUBMIT" at bounding box center [408, 307] width 31 height 15
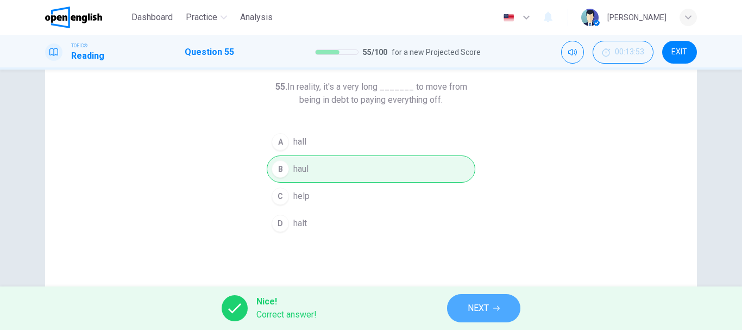
click at [459, 298] on button "NEXT" at bounding box center [483, 308] width 73 height 28
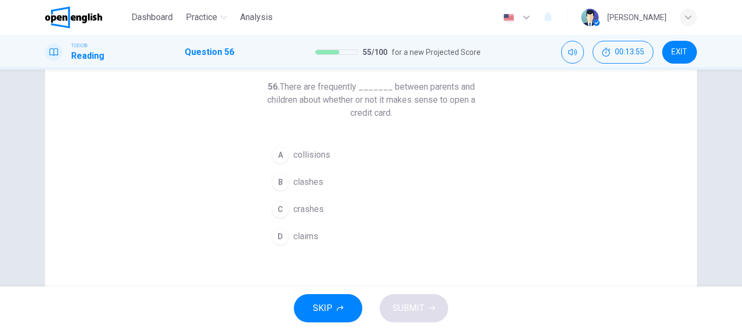
click at [313, 191] on button "B clashes" at bounding box center [371, 181] width 209 height 27
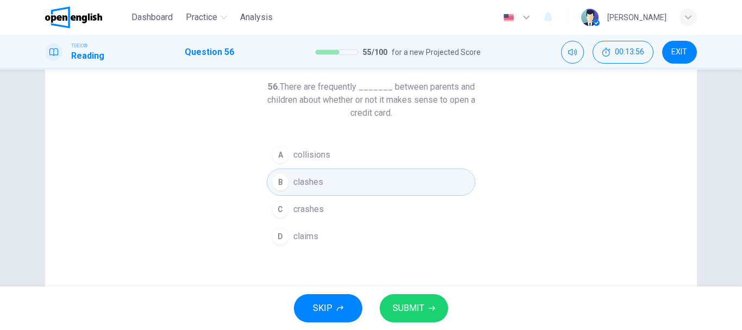
click at [420, 296] on button "SUBMIT" at bounding box center [414, 308] width 68 height 28
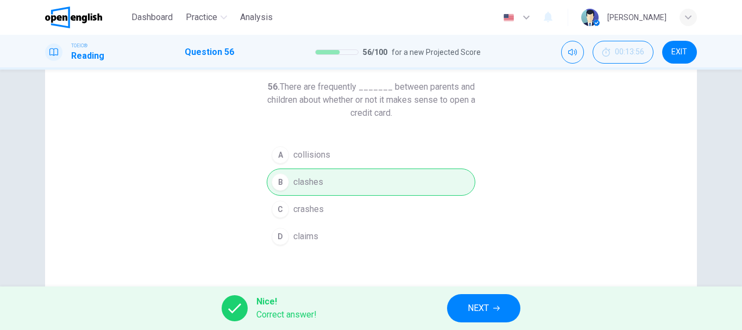
click at [483, 309] on span "NEXT" at bounding box center [478, 307] width 21 height 15
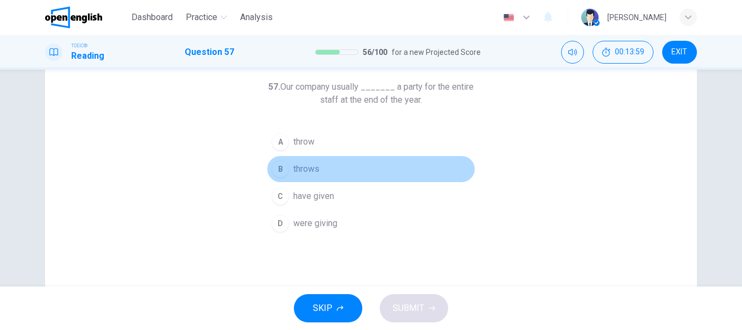
click at [301, 172] on span "throws" at bounding box center [306, 168] width 26 height 13
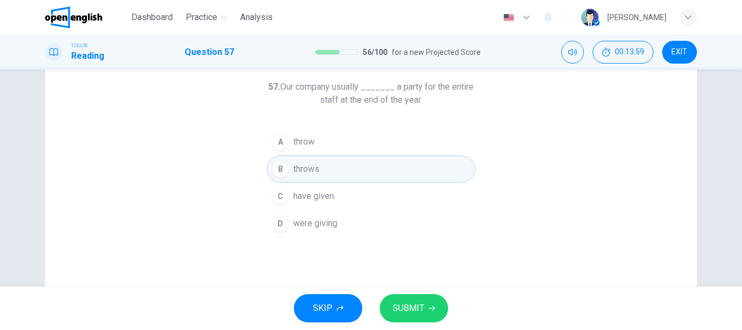
click at [434, 305] on button "SUBMIT" at bounding box center [414, 308] width 68 height 28
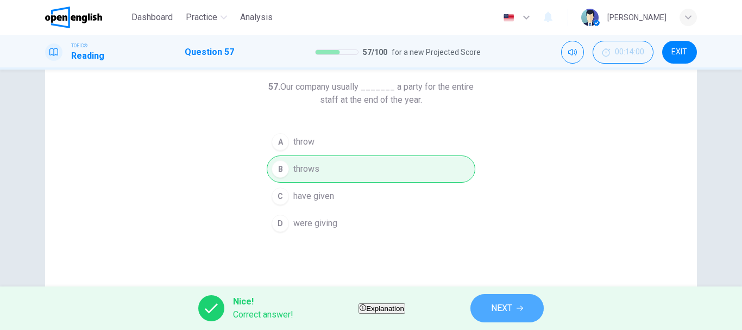
click at [512, 314] on span "NEXT" at bounding box center [501, 307] width 21 height 15
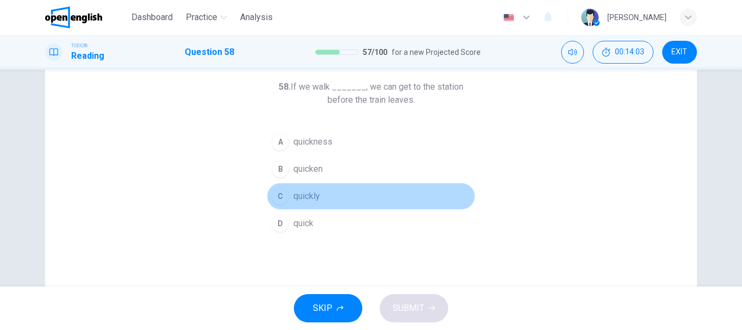
click at [309, 195] on span "quickly" at bounding box center [306, 196] width 27 height 13
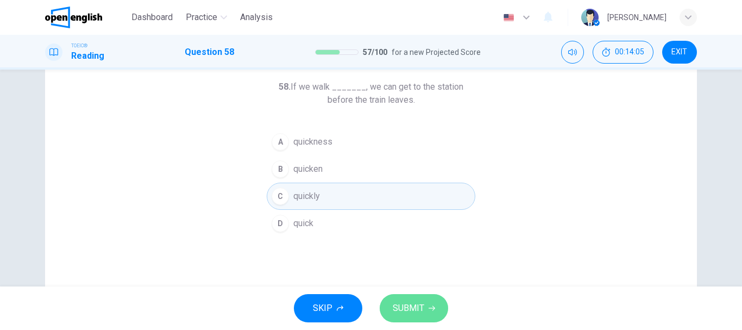
click at [430, 300] on button "SUBMIT" at bounding box center [414, 308] width 68 height 28
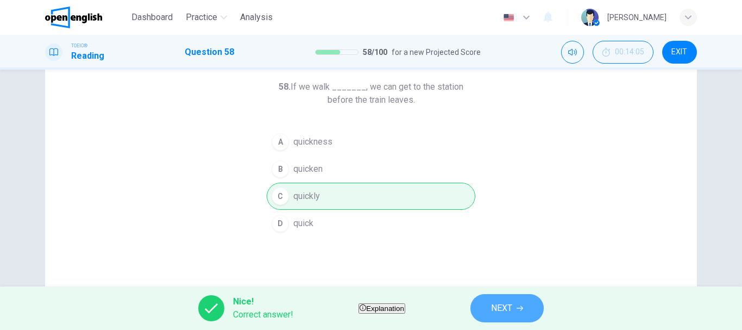
click at [512, 310] on span "NEXT" at bounding box center [501, 307] width 21 height 15
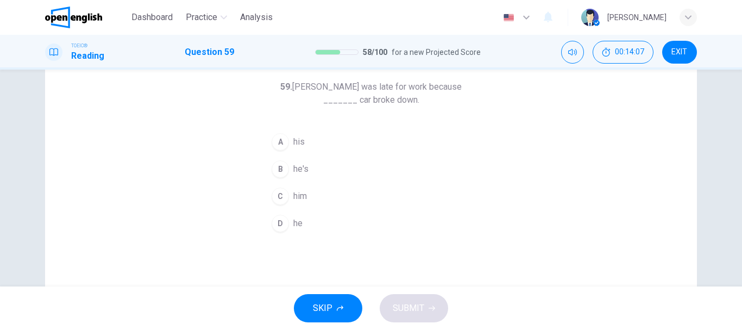
click at [335, 141] on button "A his" at bounding box center [371, 141] width 209 height 27
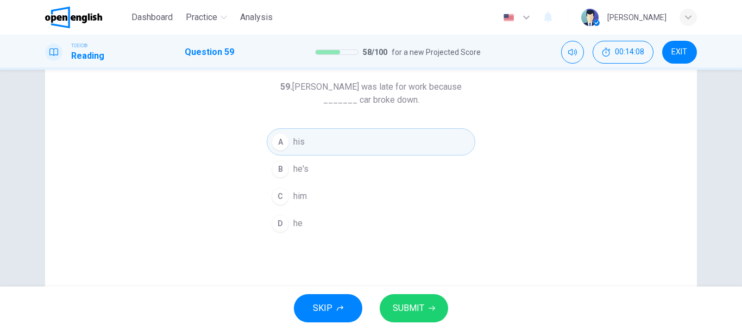
click at [426, 311] on button "SUBMIT" at bounding box center [414, 308] width 68 height 28
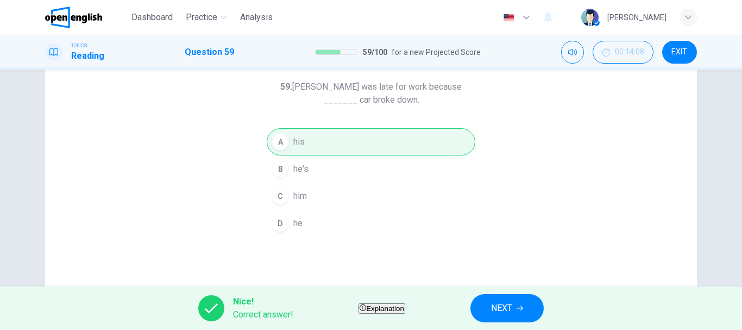
click at [512, 312] on span "NEXT" at bounding box center [501, 307] width 21 height 15
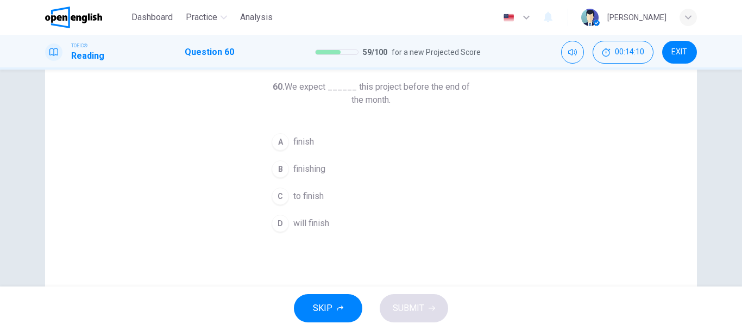
click at [317, 190] on span "to finish" at bounding box center [308, 196] width 30 height 13
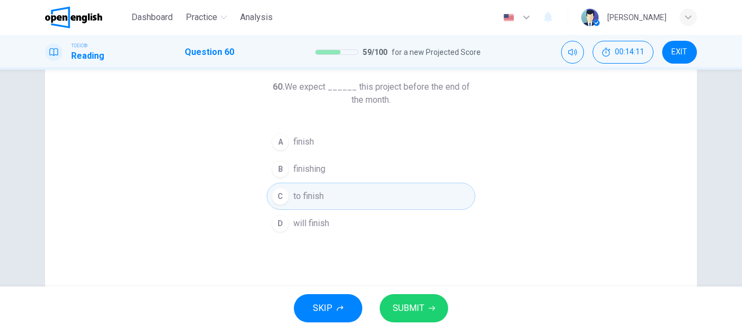
drag, startPoint x: 405, startPoint y: 281, endPoint x: 408, endPoint y: 286, distance: 6.2
click at [407, 282] on div "60. We expect ______ this project before the end of the month. A finish B finis…" at bounding box center [371, 225] width 652 height 377
click at [421, 304] on span "SUBMIT" at bounding box center [408, 307] width 31 height 15
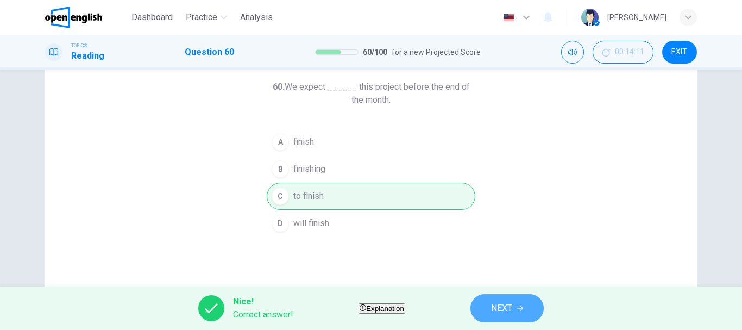
click at [512, 309] on span "NEXT" at bounding box center [501, 307] width 21 height 15
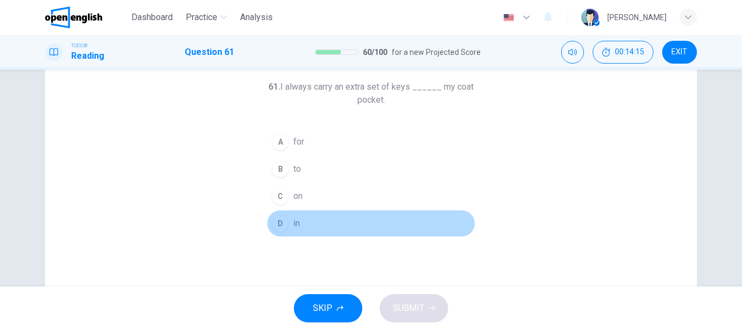
click at [298, 219] on button "D in" at bounding box center [371, 223] width 209 height 27
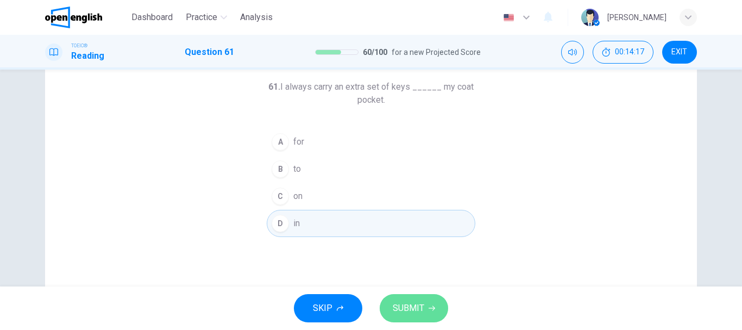
click at [399, 304] on span "SUBMIT" at bounding box center [408, 307] width 31 height 15
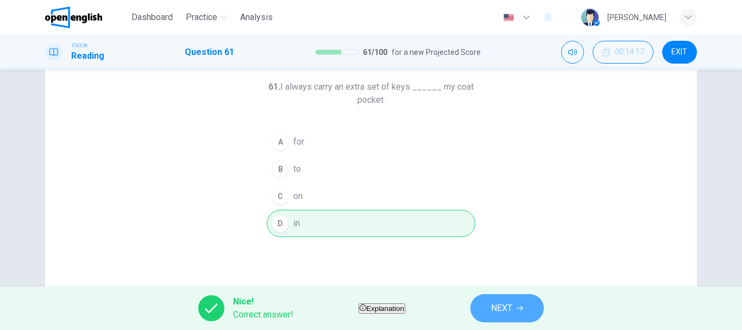
click at [511, 305] on button "NEXT" at bounding box center [506, 308] width 73 height 28
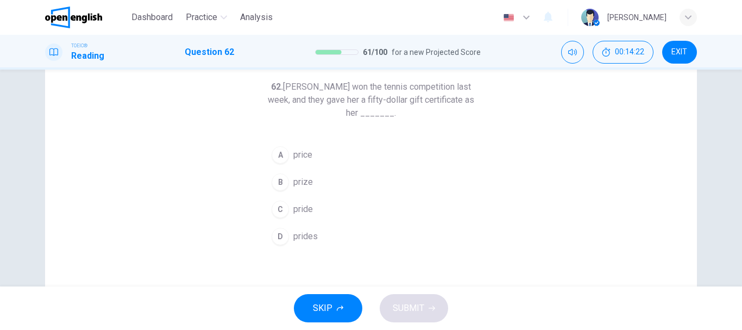
click at [296, 178] on span "prize" at bounding box center [303, 181] width 20 height 13
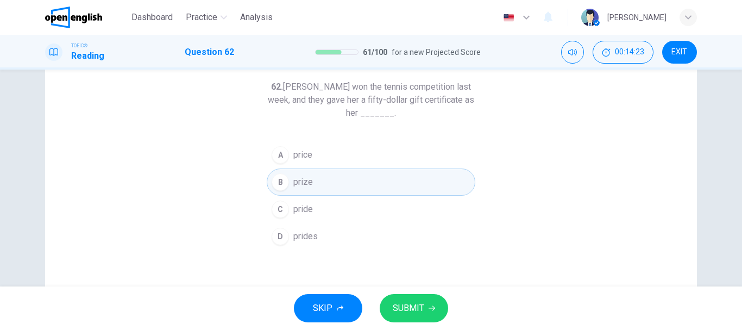
click at [419, 306] on span "SUBMIT" at bounding box center [408, 307] width 31 height 15
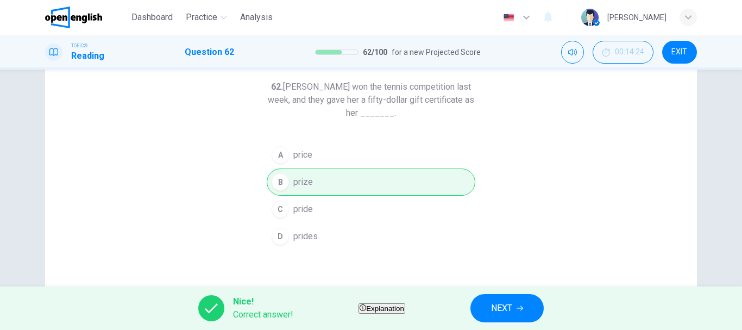
click at [492, 305] on div "Nice! Correct answer! Explanation NEXT" at bounding box center [371, 307] width 742 height 43
click at [512, 312] on span "NEXT" at bounding box center [501, 307] width 21 height 15
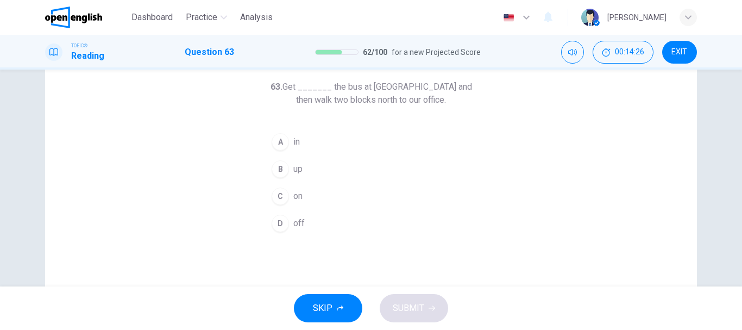
click at [319, 195] on button "C on" at bounding box center [371, 195] width 209 height 27
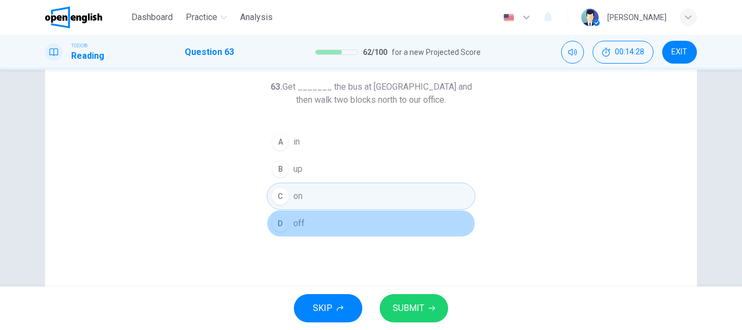
click at [320, 212] on button "D off" at bounding box center [371, 223] width 209 height 27
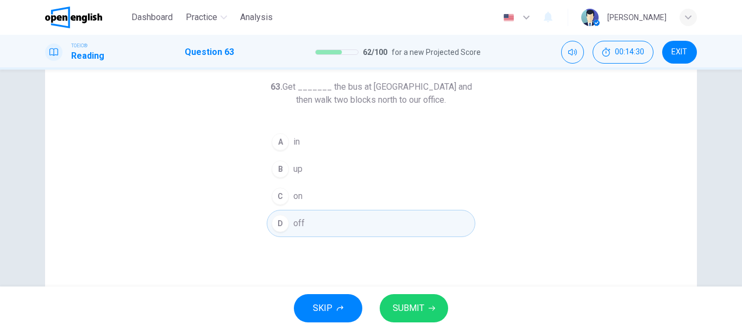
click at [425, 300] on button "SUBMIT" at bounding box center [414, 308] width 68 height 28
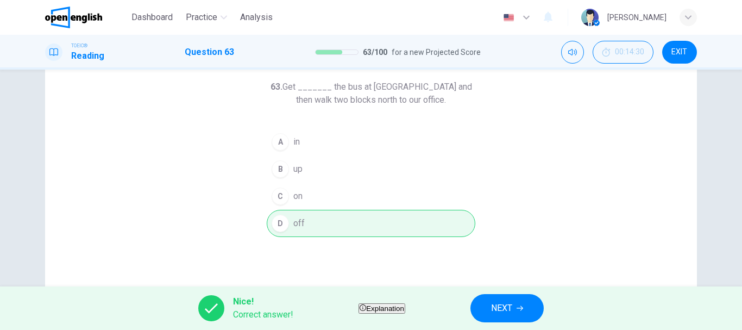
click at [512, 311] on span "NEXT" at bounding box center [501, 307] width 21 height 15
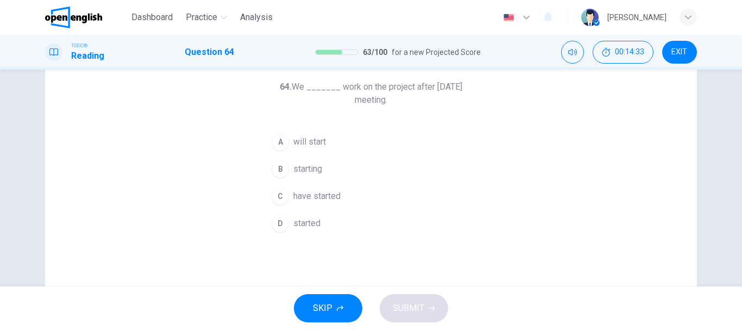
click at [287, 142] on button "A will start" at bounding box center [371, 141] width 209 height 27
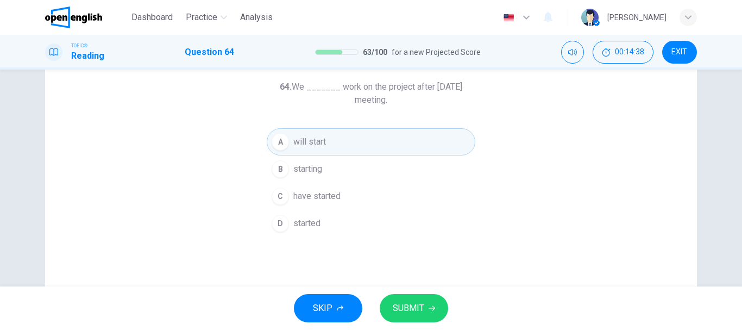
click at [422, 297] on button "SUBMIT" at bounding box center [414, 308] width 68 height 28
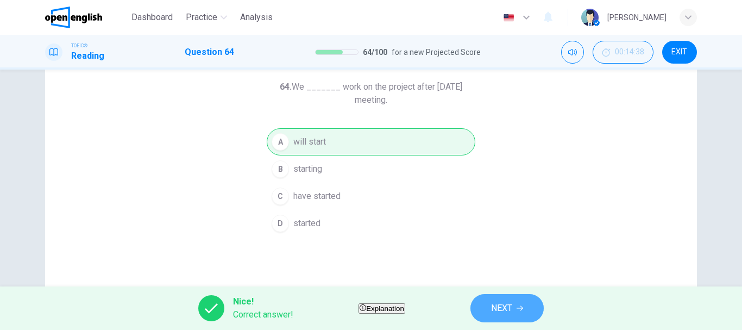
click at [512, 309] on span "NEXT" at bounding box center [501, 307] width 21 height 15
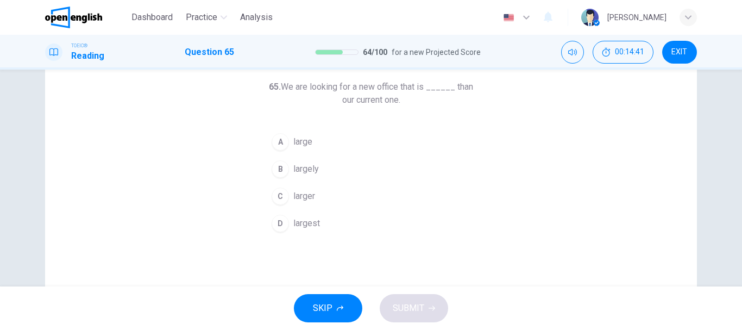
click at [305, 199] on span "larger" at bounding box center [304, 196] width 22 height 13
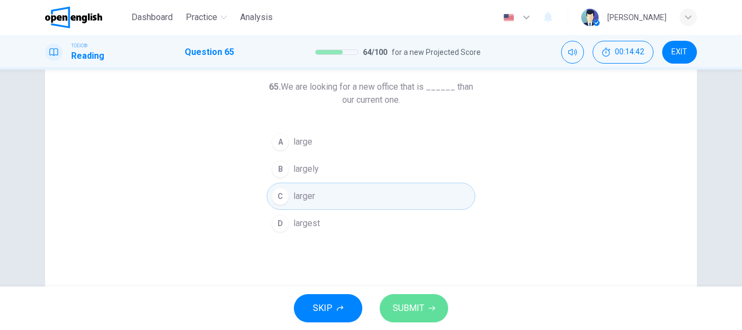
click at [421, 310] on span "SUBMIT" at bounding box center [408, 307] width 31 height 15
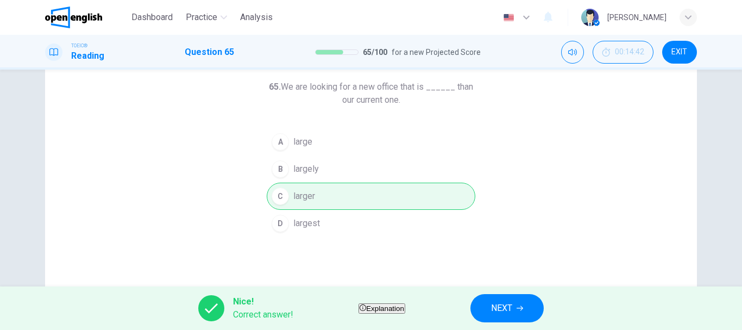
click at [511, 313] on button "NEXT" at bounding box center [506, 308] width 73 height 28
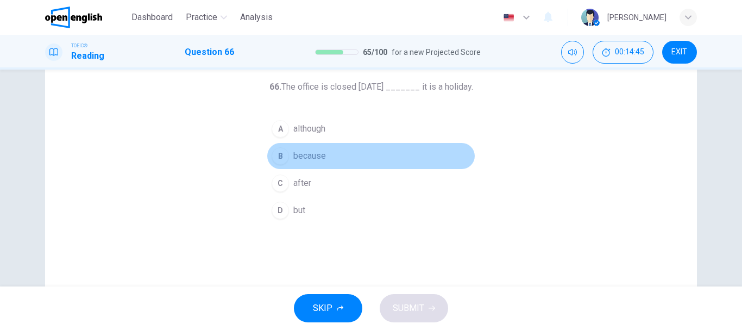
click at [309, 161] on span "because" at bounding box center [309, 155] width 33 height 13
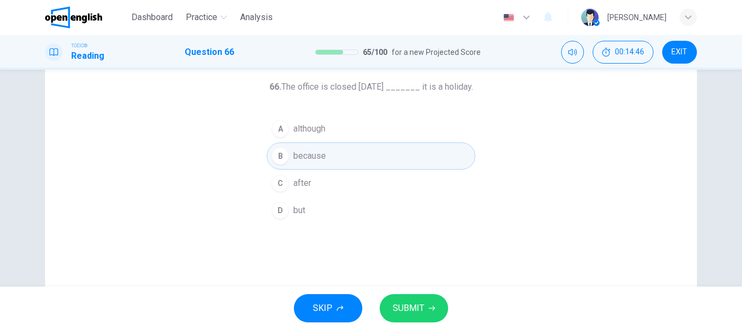
click at [430, 302] on button "SUBMIT" at bounding box center [414, 308] width 68 height 28
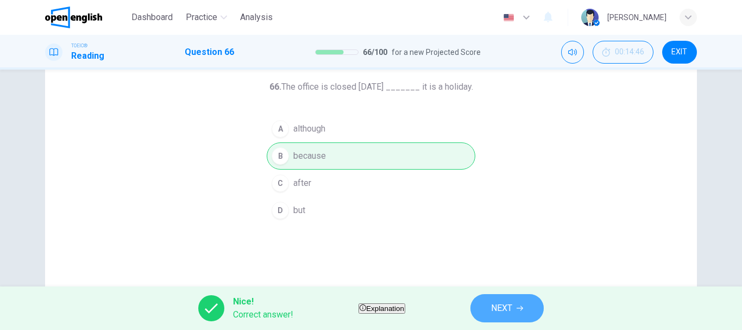
click at [539, 298] on button "NEXT" at bounding box center [506, 308] width 73 height 28
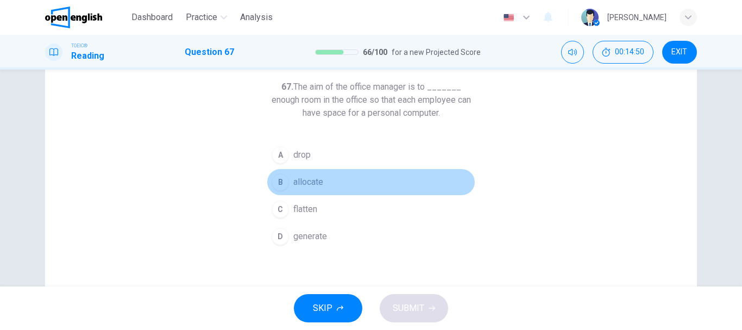
click at [301, 188] on span "allocate" at bounding box center [308, 181] width 30 height 13
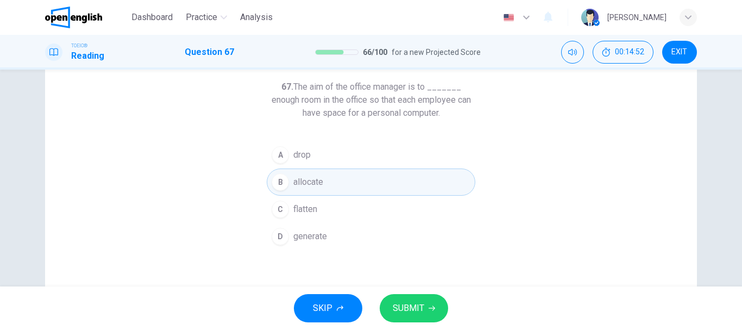
click at [433, 307] on icon "button" at bounding box center [431, 308] width 7 height 5
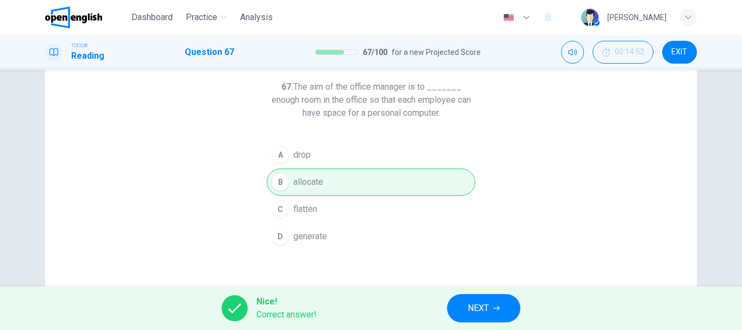
click at [437, 307] on div "Nice! Correct answer! NEXT" at bounding box center [371, 307] width 742 height 43
click at [481, 310] on span "NEXT" at bounding box center [478, 307] width 21 height 15
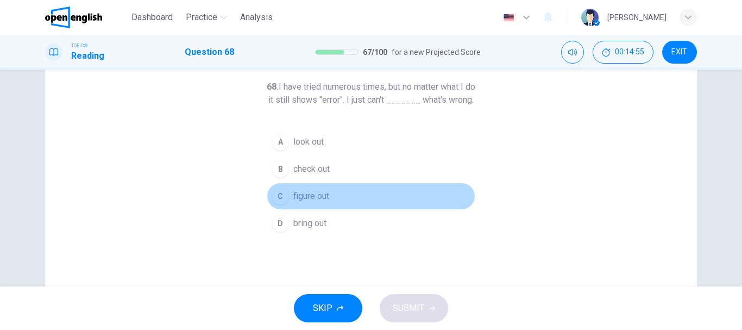
click at [304, 203] on span "figure out" at bounding box center [311, 196] width 36 height 13
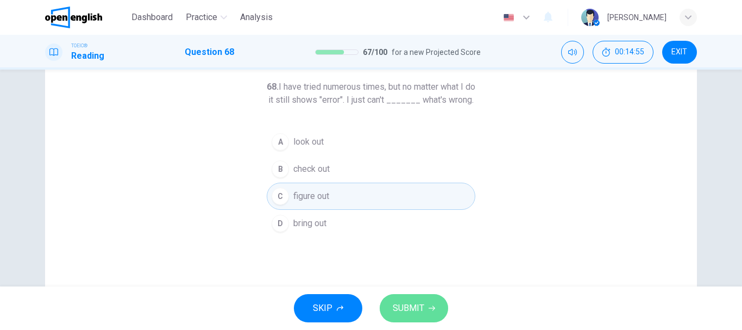
click at [440, 307] on button "SUBMIT" at bounding box center [414, 308] width 68 height 28
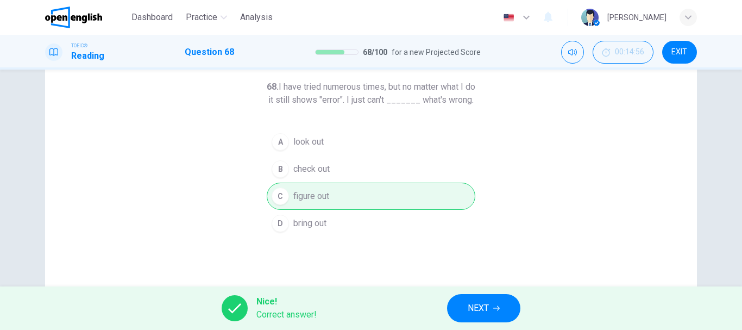
click at [506, 297] on button "NEXT" at bounding box center [483, 308] width 73 height 28
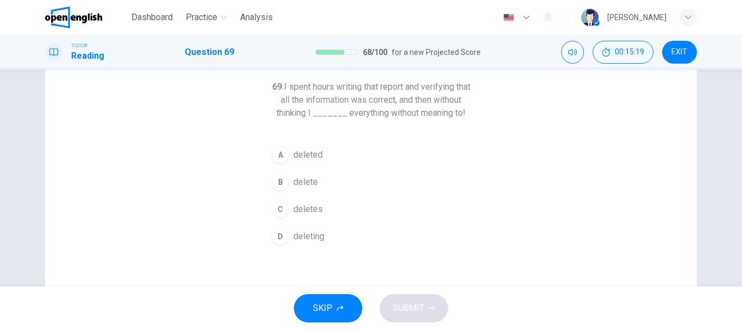
drag, startPoint x: 277, startPoint y: 99, endPoint x: 422, endPoint y: 109, distance: 145.3
click at [422, 109] on h6 "69. I spent hours writing that report and verifying that all the information wa…" at bounding box center [371, 99] width 209 height 39
click at [356, 148] on button "A deleted" at bounding box center [371, 154] width 209 height 27
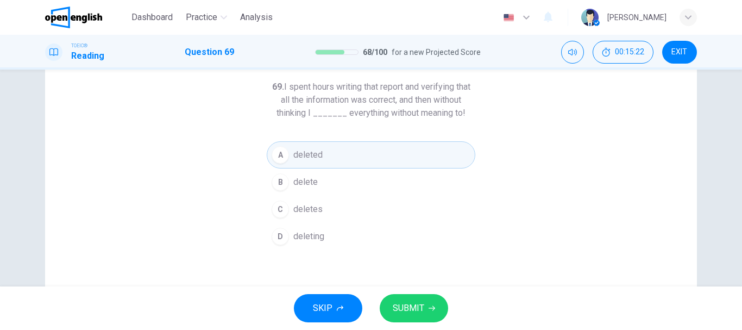
click at [414, 303] on span "SUBMIT" at bounding box center [408, 307] width 31 height 15
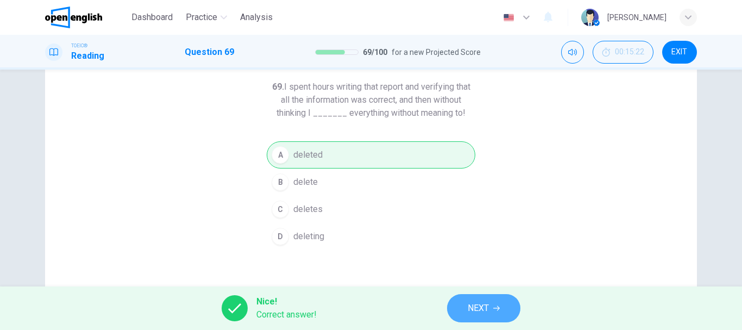
click at [463, 308] on button "NEXT" at bounding box center [483, 308] width 73 height 28
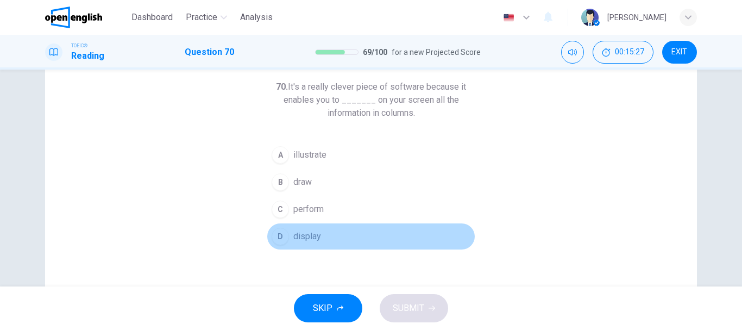
click at [298, 232] on span "display" at bounding box center [307, 236] width 28 height 13
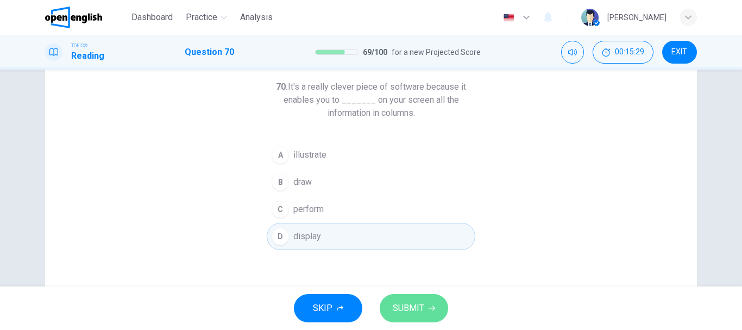
click at [430, 307] on icon "button" at bounding box center [431, 308] width 7 height 7
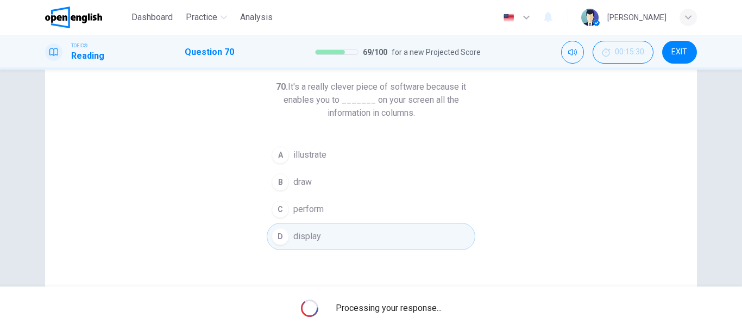
click at [430, 307] on span "Processing your response..." at bounding box center [389, 307] width 106 height 13
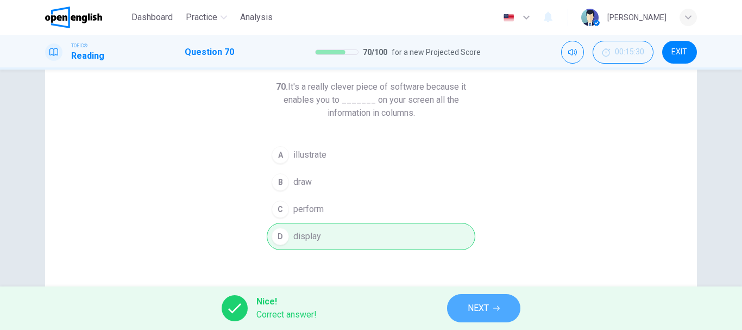
click at [476, 307] on span "NEXT" at bounding box center [478, 307] width 21 height 15
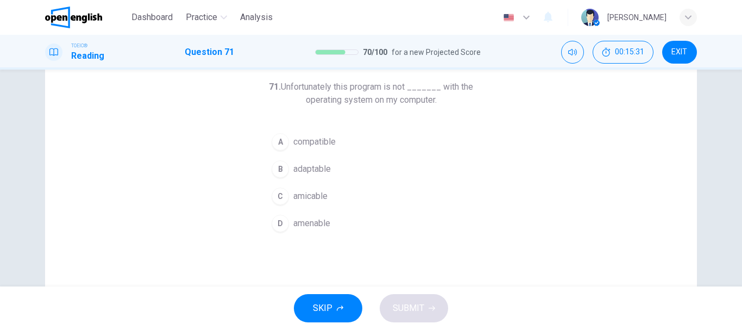
click at [319, 142] on span "compatible" at bounding box center [314, 141] width 42 height 13
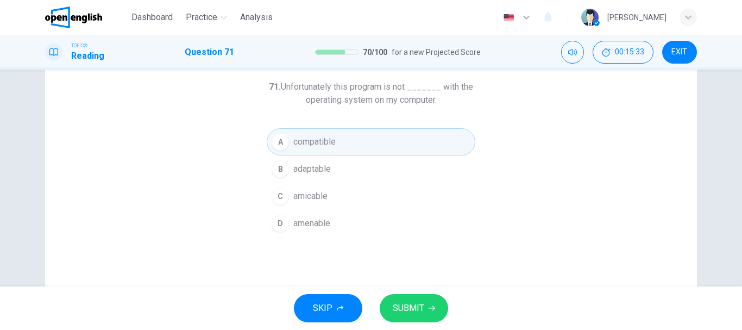
click at [420, 294] on button "SUBMIT" at bounding box center [414, 308] width 68 height 28
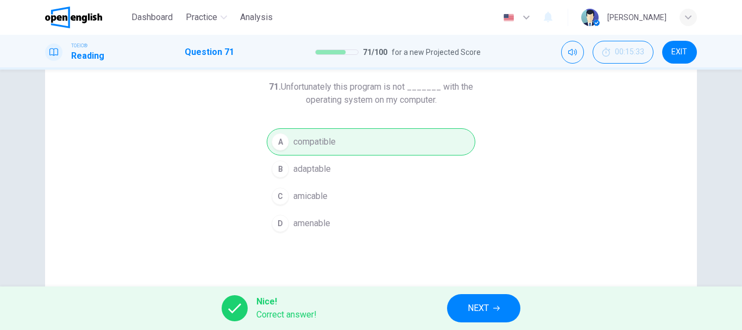
click at [481, 300] on button "NEXT" at bounding box center [483, 308] width 73 height 28
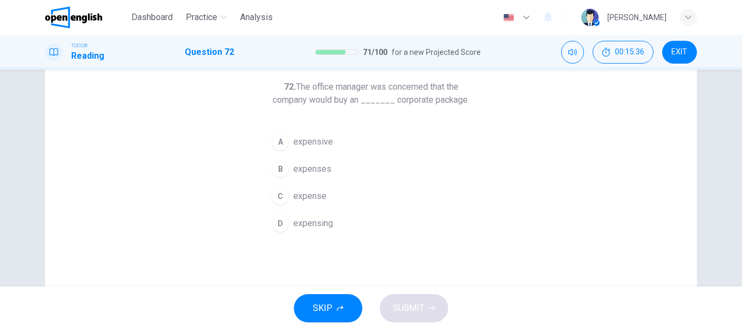
click at [279, 145] on div "A" at bounding box center [280, 141] width 17 height 17
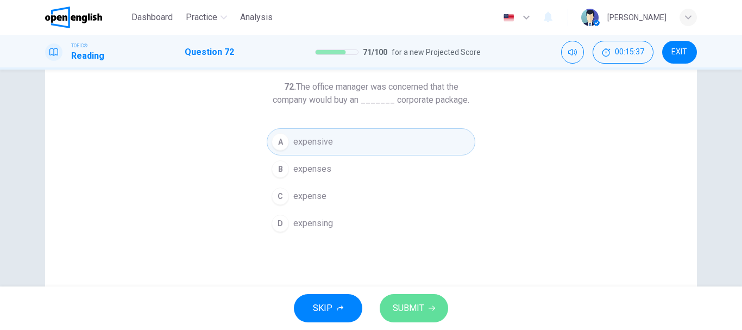
click at [402, 300] on span "SUBMIT" at bounding box center [408, 307] width 31 height 15
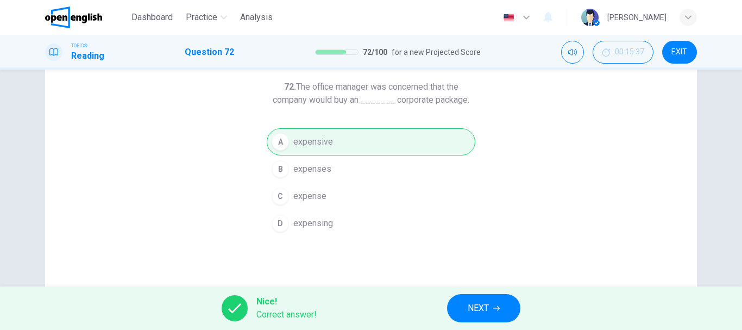
click at [472, 299] on button "NEXT" at bounding box center [483, 308] width 73 height 28
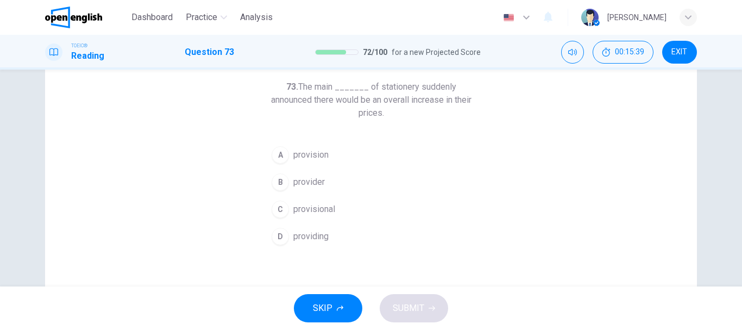
click at [293, 181] on span "provider" at bounding box center [308, 181] width 31 height 13
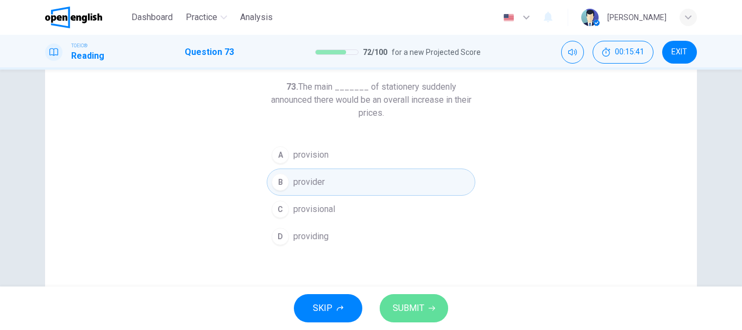
click at [437, 302] on button "SUBMIT" at bounding box center [414, 308] width 68 height 28
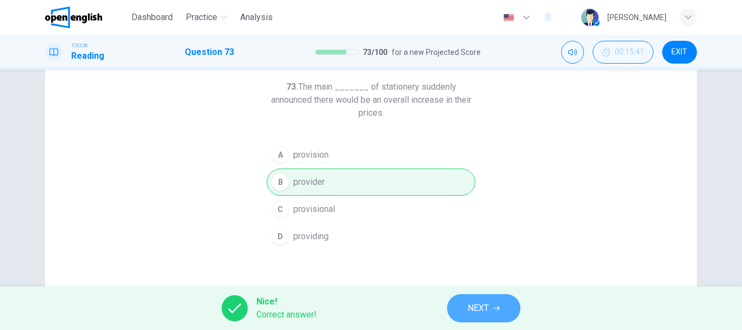
click at [471, 299] on button "NEXT" at bounding box center [483, 308] width 73 height 28
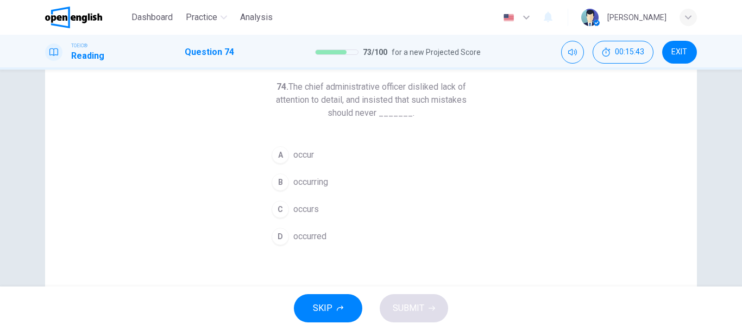
drag, startPoint x: 312, startPoint y: 84, endPoint x: 334, endPoint y: 127, distance: 48.3
click at [334, 128] on div "74. The chief administrative officer disliked lack of attention to detail, and …" at bounding box center [371, 164] width 209 height 169
click at [294, 155] on span "occur" at bounding box center [303, 154] width 21 height 13
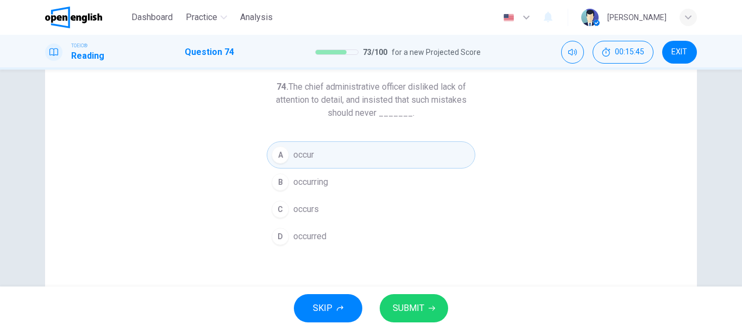
click at [415, 306] on span "SUBMIT" at bounding box center [408, 307] width 31 height 15
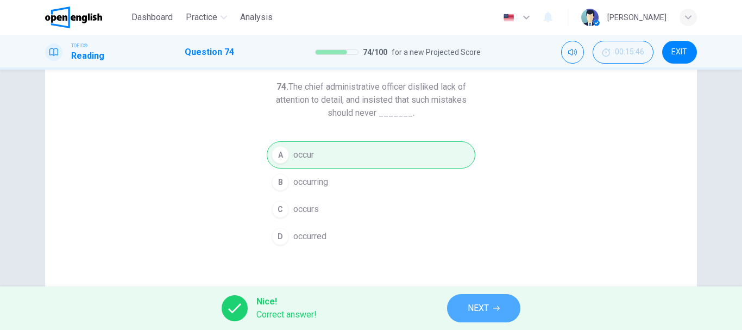
click at [485, 310] on span "NEXT" at bounding box center [478, 307] width 21 height 15
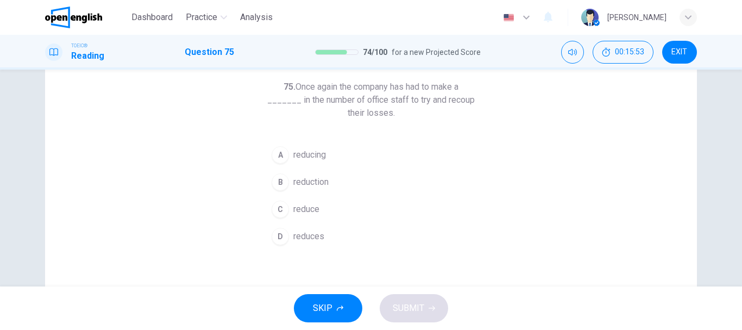
drag, startPoint x: 318, startPoint y: 90, endPoint x: 340, endPoint y: 118, distance: 36.0
click at [340, 118] on h6 "75. Once again the company has had to make a _______ in the number of office st…" at bounding box center [371, 99] width 209 height 39
click at [305, 185] on span "reduction" at bounding box center [310, 181] width 35 height 13
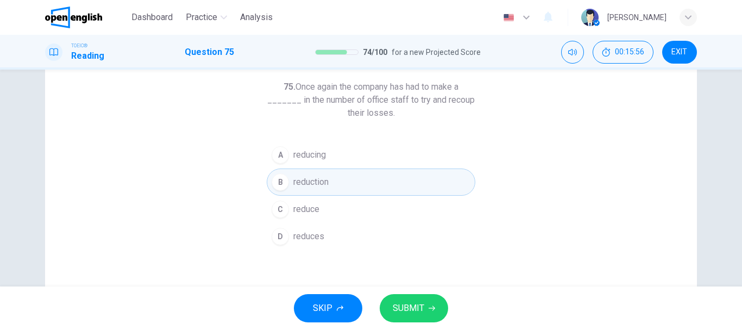
click at [418, 304] on span "SUBMIT" at bounding box center [408, 307] width 31 height 15
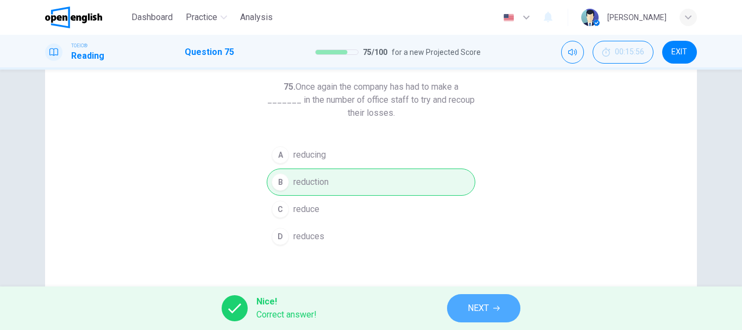
click at [478, 301] on span "NEXT" at bounding box center [478, 307] width 21 height 15
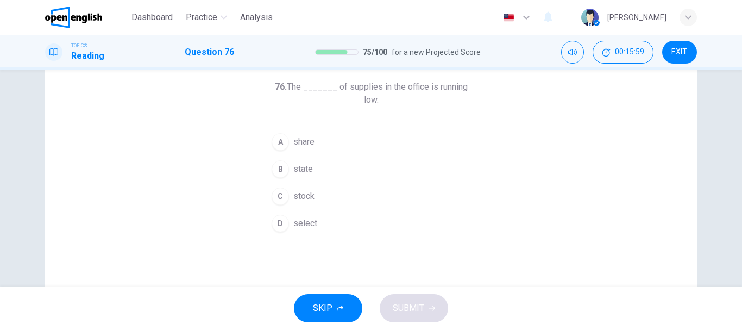
click at [316, 185] on button "C stock" at bounding box center [371, 195] width 209 height 27
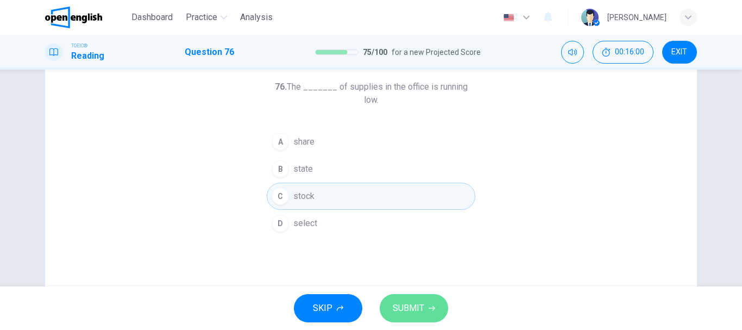
click at [409, 306] on span "SUBMIT" at bounding box center [408, 307] width 31 height 15
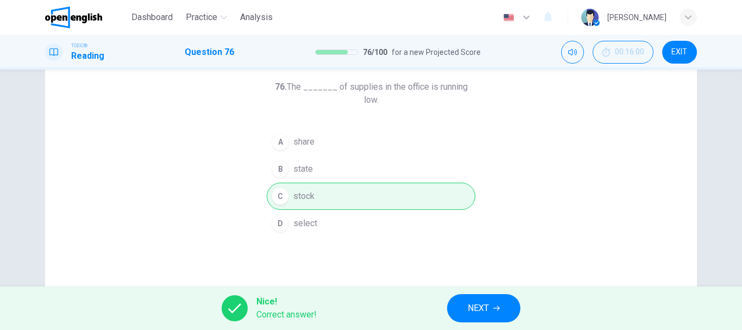
click at [460, 305] on button "NEXT" at bounding box center [483, 308] width 73 height 28
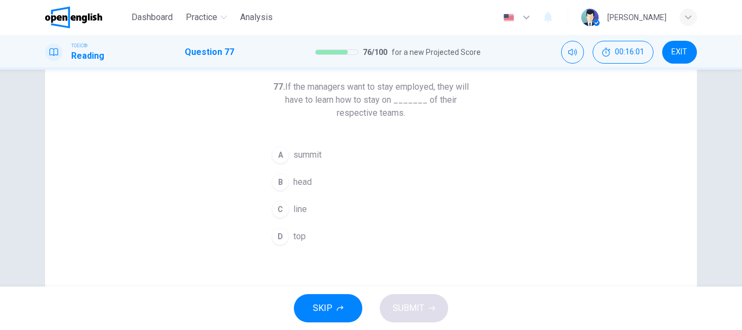
drag, startPoint x: 326, startPoint y: 96, endPoint x: 360, endPoint y: 113, distance: 38.4
click at [360, 113] on h6 "77. If the managers want to stay employed, they will have to learn how to stay …" at bounding box center [371, 99] width 209 height 39
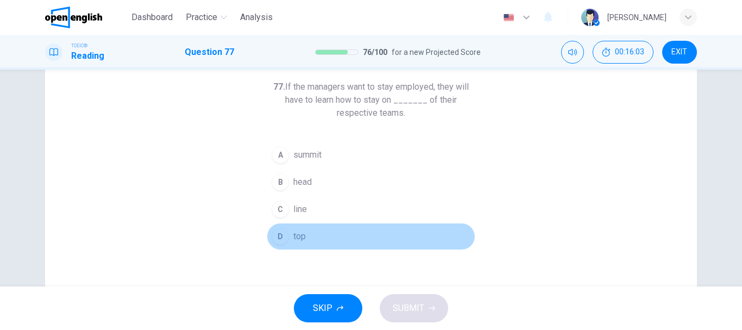
click at [297, 229] on button "D top" at bounding box center [371, 236] width 209 height 27
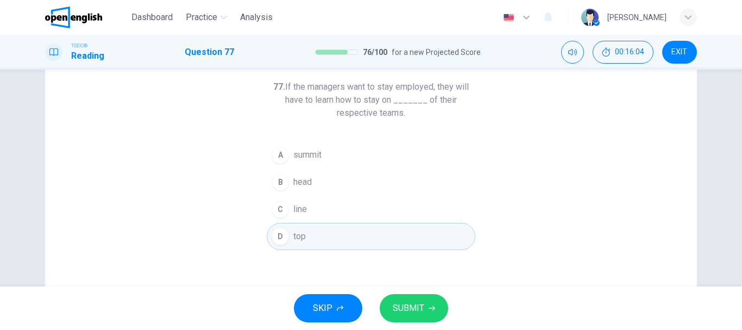
click at [409, 299] on button "SUBMIT" at bounding box center [414, 308] width 68 height 28
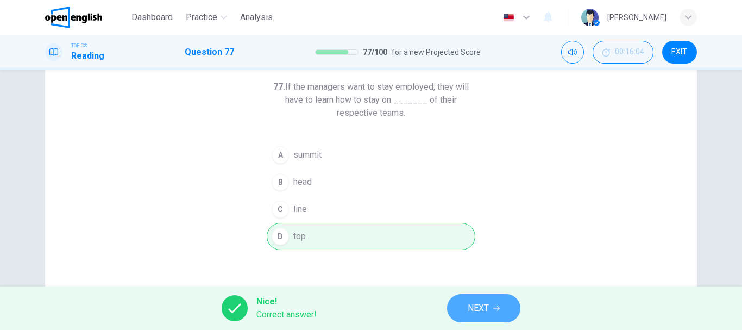
click at [485, 298] on button "NEXT" at bounding box center [483, 308] width 73 height 28
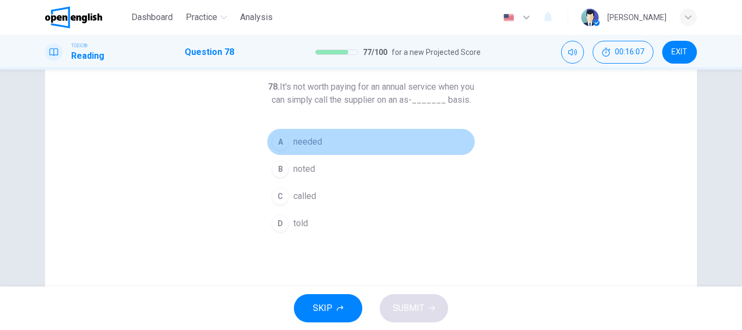
click at [290, 147] on button "A needed" at bounding box center [371, 141] width 209 height 27
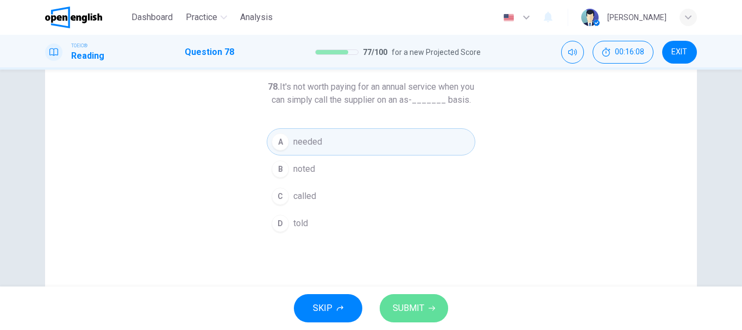
click at [420, 306] on span "SUBMIT" at bounding box center [408, 307] width 31 height 15
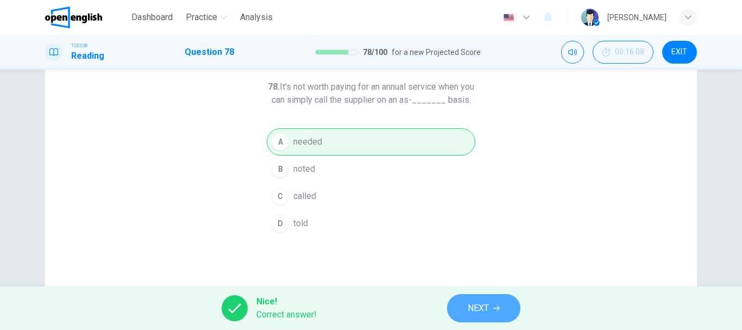
click at [474, 302] on span "NEXT" at bounding box center [478, 307] width 21 height 15
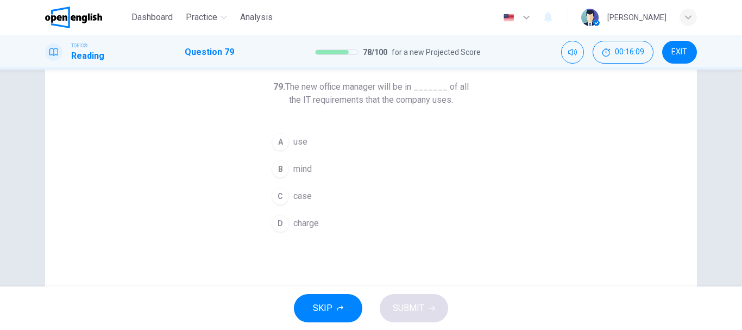
drag, startPoint x: 347, startPoint y: 87, endPoint x: 375, endPoint y: 112, distance: 37.3
click at [375, 112] on div "79. The new office manager will be in _______ of all the IT requirements that t…" at bounding box center [371, 158] width 209 height 156
click at [300, 225] on span "charge" at bounding box center [306, 223] width 26 height 13
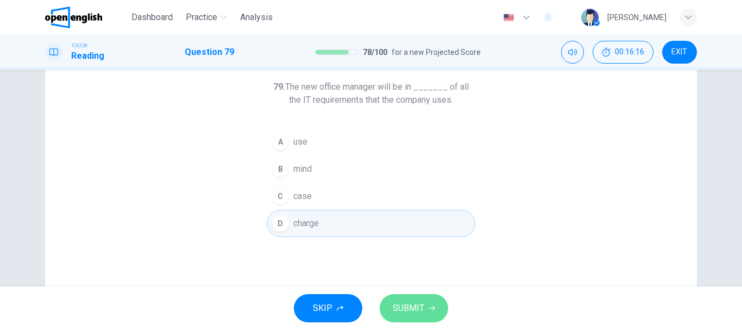
click at [430, 302] on button "SUBMIT" at bounding box center [414, 308] width 68 height 28
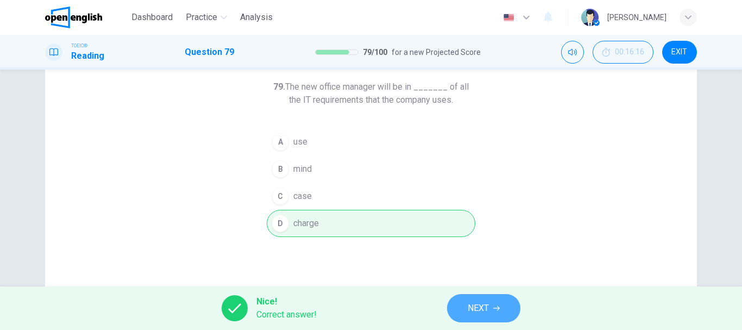
click at [502, 314] on button "NEXT" at bounding box center [483, 308] width 73 height 28
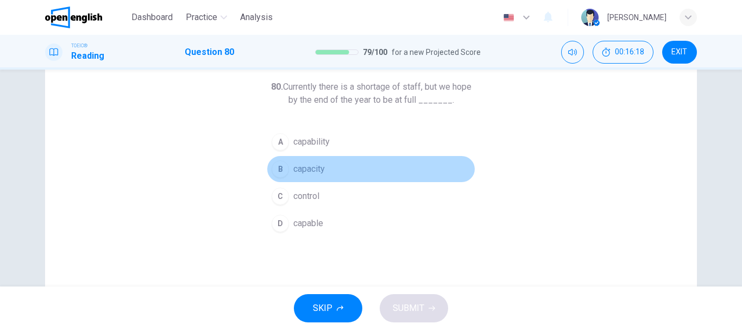
click at [324, 171] on button "B capacity" at bounding box center [371, 168] width 209 height 27
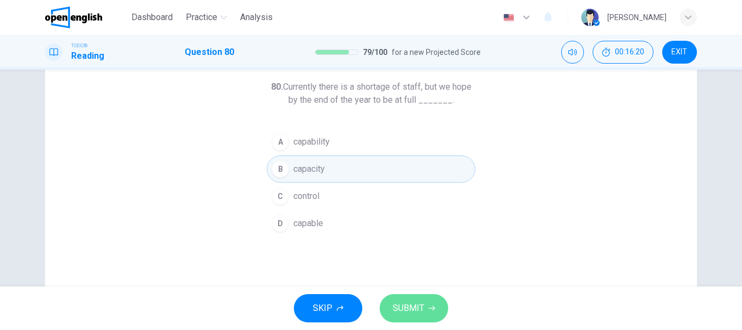
click at [434, 310] on button "SUBMIT" at bounding box center [414, 308] width 68 height 28
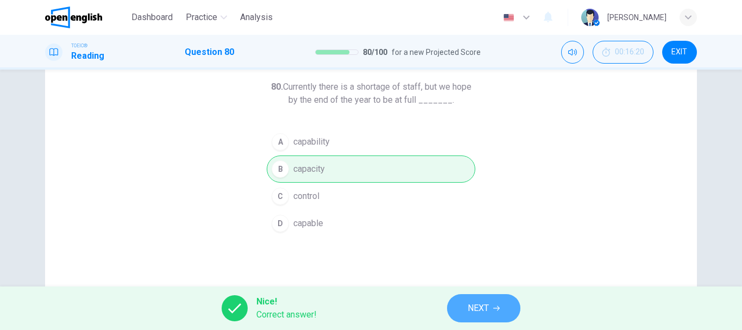
click at [496, 300] on button "NEXT" at bounding box center [483, 308] width 73 height 28
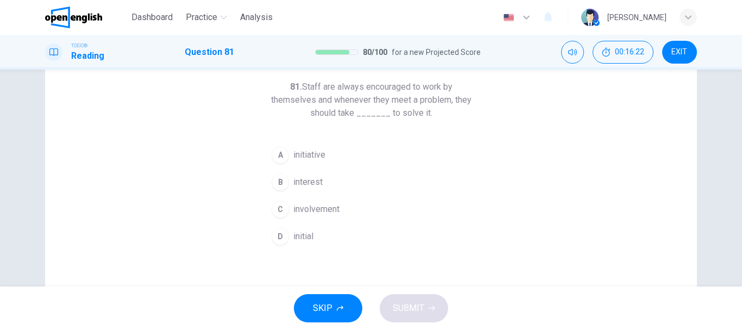
drag, startPoint x: 352, startPoint y: 98, endPoint x: 344, endPoint y: 116, distance: 19.5
click at [345, 117] on h6 "81. Staff are always encouraged to work by themselves and whenever they meet a …" at bounding box center [371, 99] width 209 height 39
click at [308, 150] on span "initiative" at bounding box center [309, 154] width 32 height 13
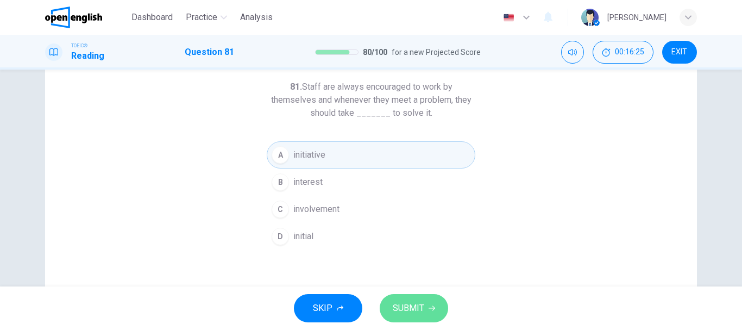
click at [420, 302] on span "SUBMIT" at bounding box center [408, 307] width 31 height 15
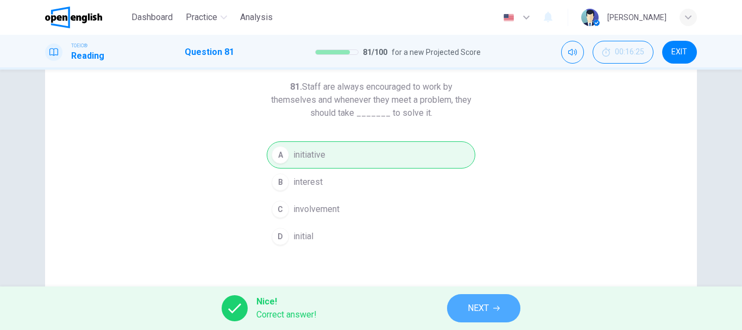
click at [484, 305] on span "NEXT" at bounding box center [478, 307] width 21 height 15
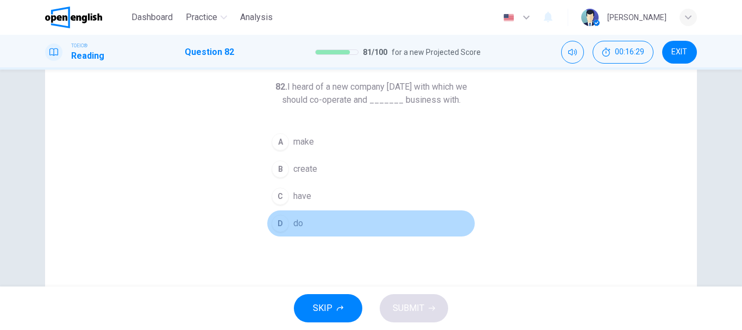
click at [302, 220] on button "D do" at bounding box center [371, 223] width 209 height 27
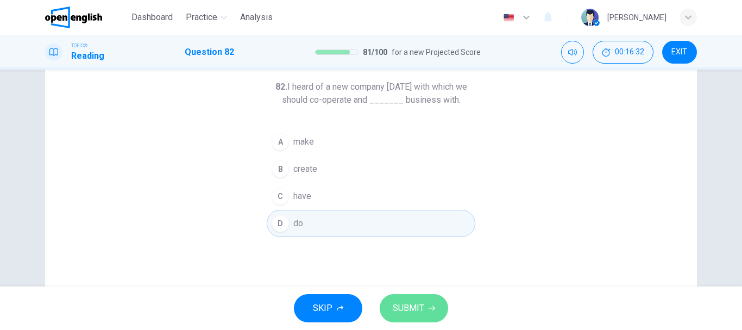
click at [426, 307] on button "SUBMIT" at bounding box center [414, 308] width 68 height 28
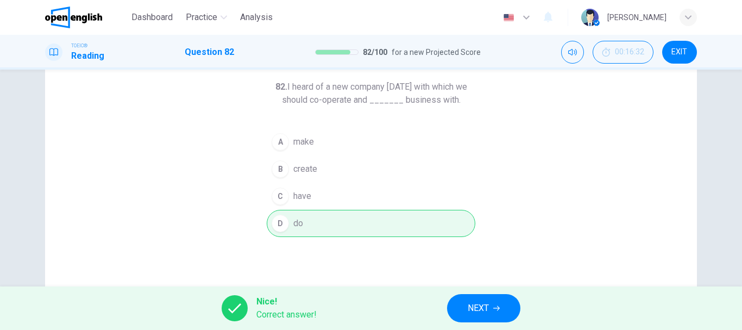
click at [485, 306] on span "NEXT" at bounding box center [478, 307] width 21 height 15
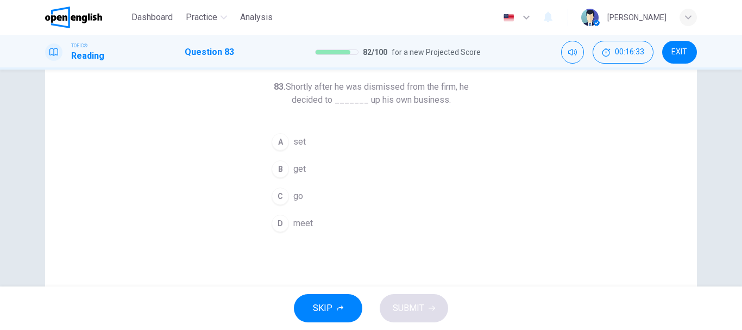
drag, startPoint x: 329, startPoint y: 87, endPoint x: 312, endPoint y: 104, distance: 23.4
click at [312, 104] on h6 "83. Shortly after he was dismissed from the firm, he decided to _______ up his …" at bounding box center [371, 93] width 209 height 26
click at [286, 144] on div "A" at bounding box center [280, 141] width 17 height 17
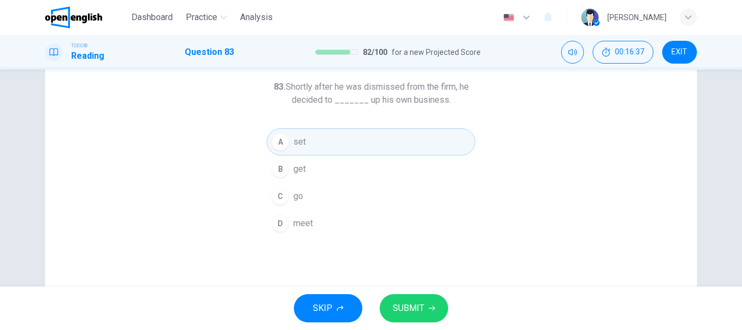
click at [403, 301] on span "SUBMIT" at bounding box center [408, 307] width 31 height 15
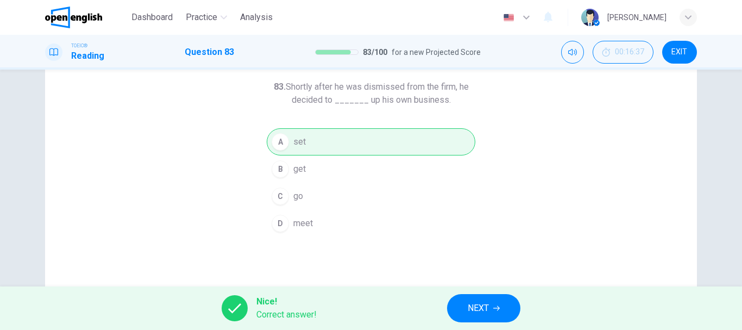
click at [445, 308] on div "Nice! Correct answer! NEXT" at bounding box center [371, 307] width 742 height 43
click at [465, 302] on button "NEXT" at bounding box center [483, 308] width 73 height 28
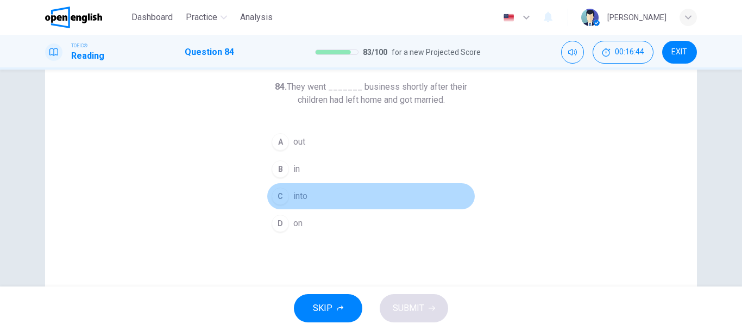
click at [308, 196] on button "C into" at bounding box center [371, 195] width 209 height 27
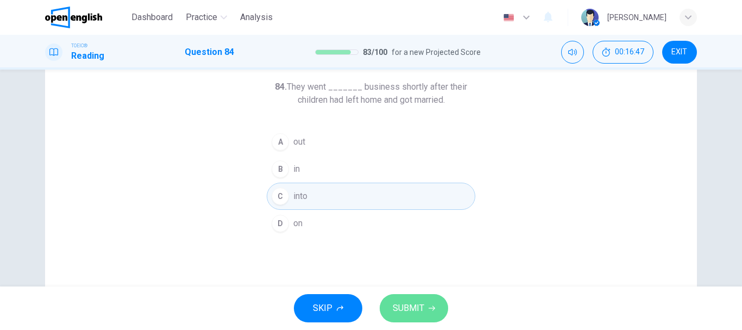
click at [414, 312] on span "SUBMIT" at bounding box center [408, 307] width 31 height 15
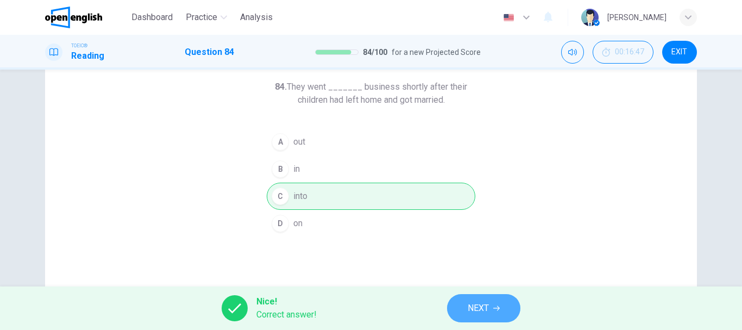
click at [485, 304] on span "NEXT" at bounding box center [478, 307] width 21 height 15
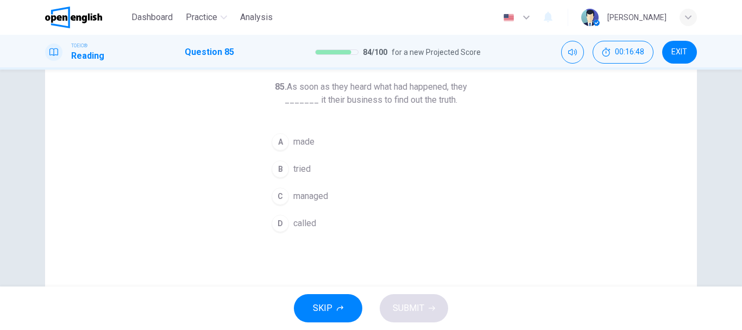
drag, startPoint x: 309, startPoint y: 86, endPoint x: 304, endPoint y: 110, distance: 24.5
click at [304, 110] on div "85. As soon as they heard what had happened, they _______ it their business to …" at bounding box center [371, 158] width 209 height 156
click at [286, 141] on button "A made" at bounding box center [371, 141] width 209 height 27
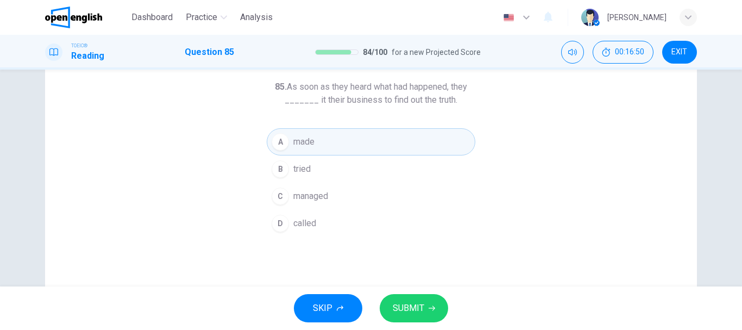
drag, startPoint x: 449, startPoint y: 309, endPoint x: 440, endPoint y: 310, distance: 8.7
click at [449, 309] on div "SKIP SUBMIT" at bounding box center [371, 307] width 742 height 43
click at [435, 311] on button "SUBMIT" at bounding box center [414, 308] width 68 height 28
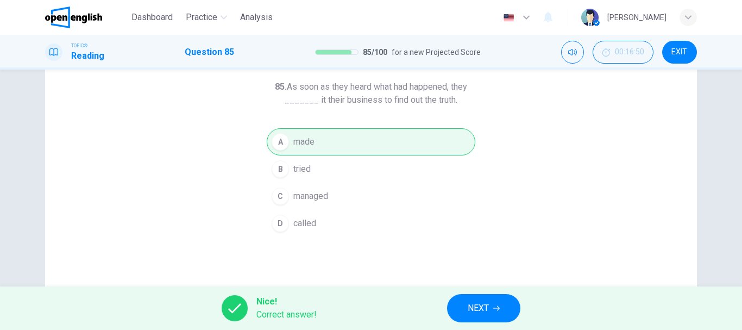
click at [476, 307] on span "NEXT" at bounding box center [478, 307] width 21 height 15
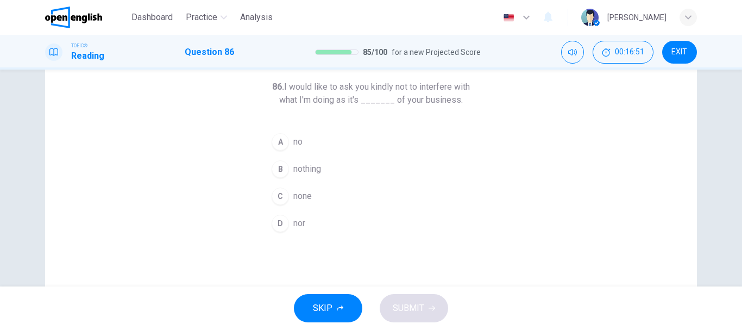
drag, startPoint x: 318, startPoint y: 96, endPoint x: 320, endPoint y: 106, distance: 10.5
click at [320, 106] on div "86. I would like to ask you kindly not to interfere with what I'm doing as it's…" at bounding box center [371, 158] width 209 height 156
click at [289, 198] on button "C none" at bounding box center [371, 195] width 209 height 27
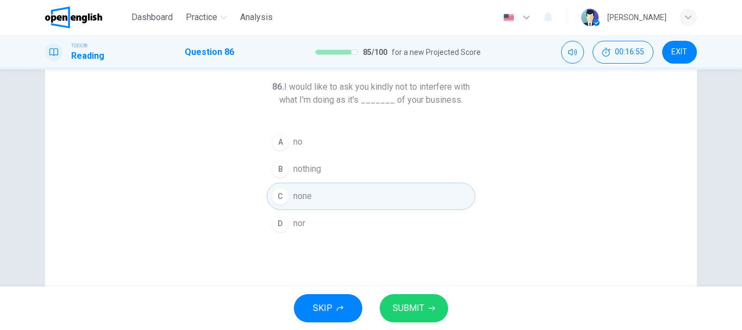
click at [422, 295] on button "SUBMIT" at bounding box center [414, 308] width 68 height 28
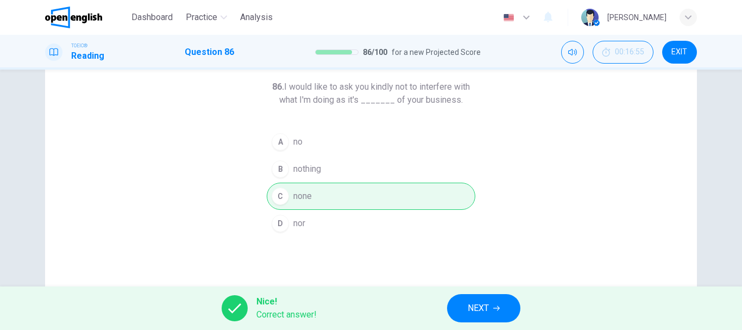
click at [461, 300] on button "NEXT" at bounding box center [483, 308] width 73 height 28
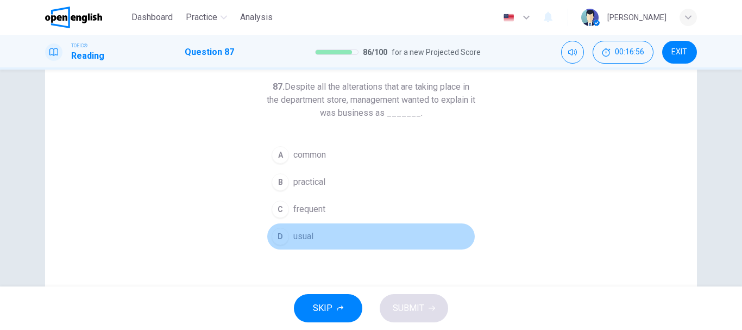
click at [338, 236] on button "D usual" at bounding box center [371, 236] width 209 height 27
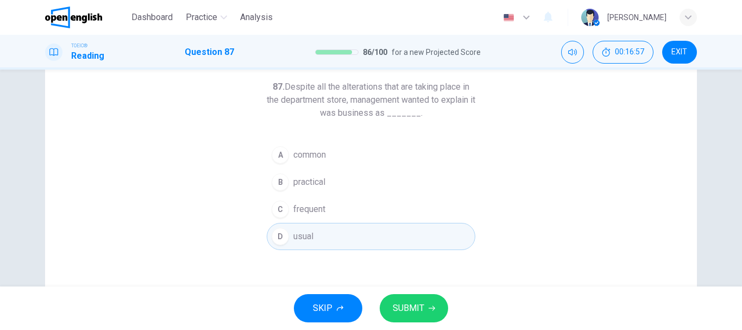
click at [414, 291] on div "SKIP SUBMIT" at bounding box center [371, 307] width 742 height 43
click at [415, 302] on span "SUBMIT" at bounding box center [408, 307] width 31 height 15
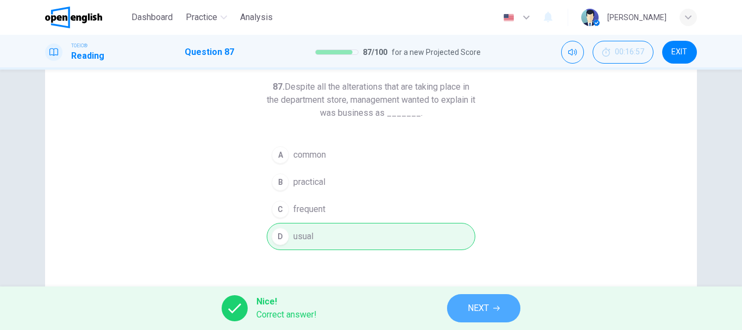
click at [457, 312] on button "NEXT" at bounding box center [483, 308] width 73 height 28
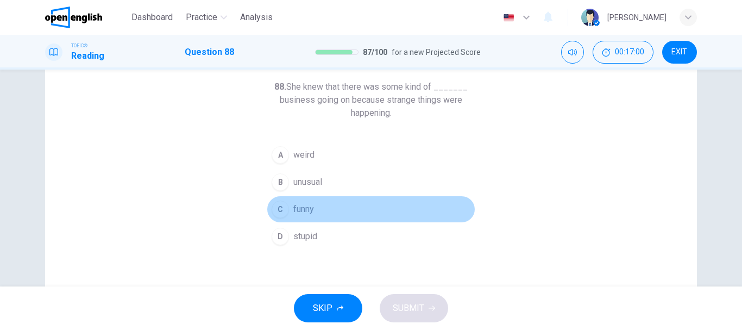
click at [313, 204] on button "C funny" at bounding box center [371, 208] width 209 height 27
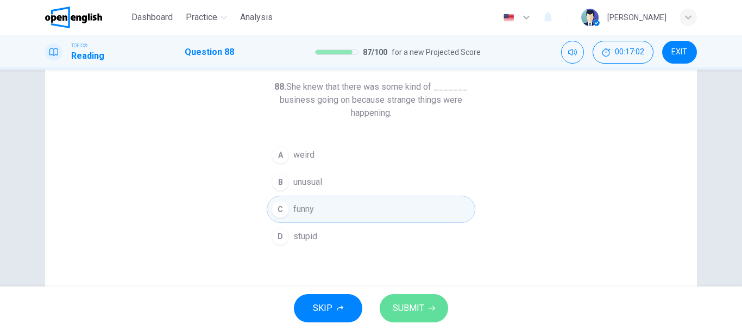
click at [421, 304] on span "SUBMIT" at bounding box center [408, 307] width 31 height 15
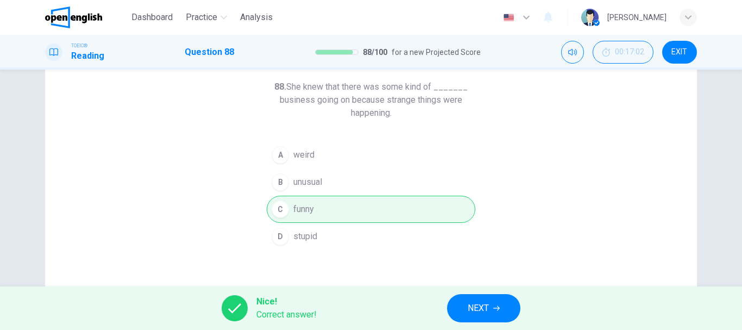
click at [514, 310] on button "NEXT" at bounding box center [483, 308] width 73 height 28
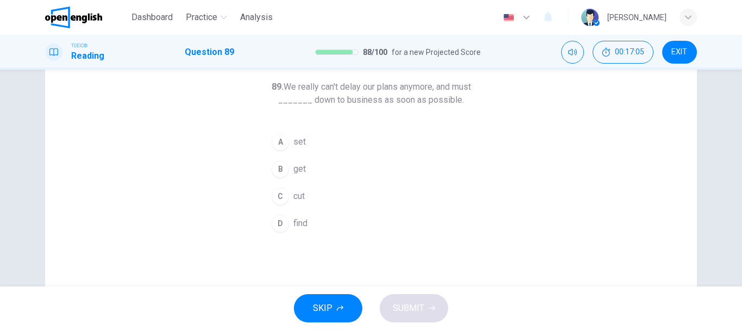
click at [294, 170] on span "get" at bounding box center [299, 168] width 12 height 13
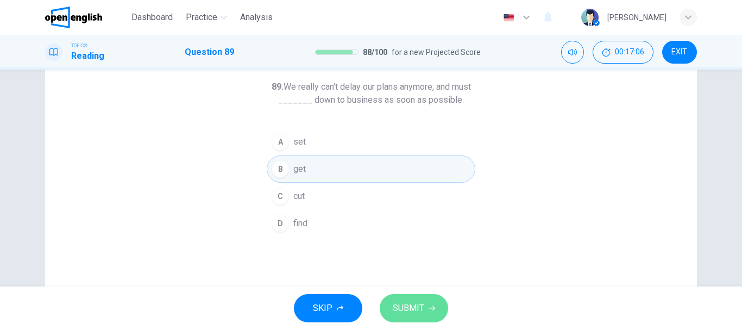
click at [410, 306] on span "SUBMIT" at bounding box center [408, 307] width 31 height 15
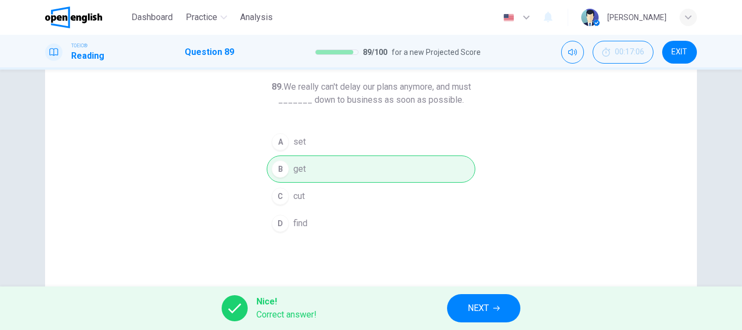
click at [473, 300] on button "NEXT" at bounding box center [483, 308] width 73 height 28
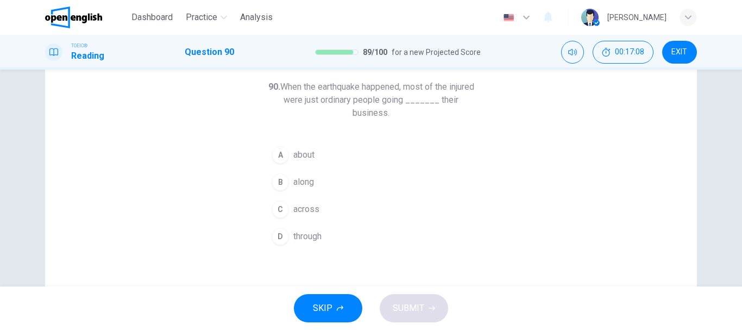
click at [325, 154] on button "A about" at bounding box center [371, 154] width 209 height 27
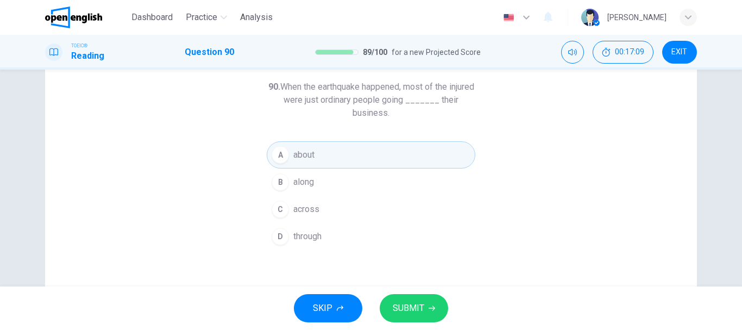
click at [426, 302] on button "SUBMIT" at bounding box center [414, 308] width 68 height 28
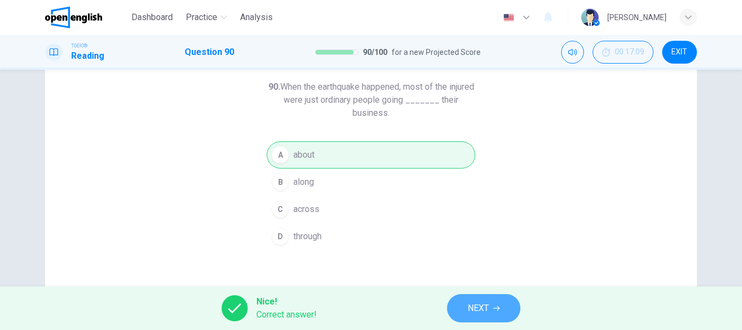
click at [497, 310] on icon "button" at bounding box center [496, 308] width 7 height 7
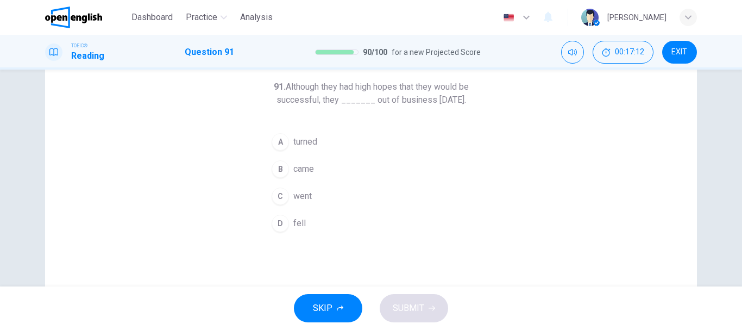
click at [294, 203] on span "went" at bounding box center [302, 196] width 18 height 13
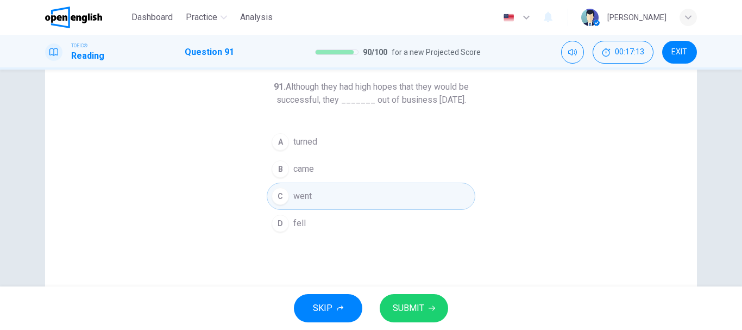
click at [411, 308] on span "SUBMIT" at bounding box center [408, 307] width 31 height 15
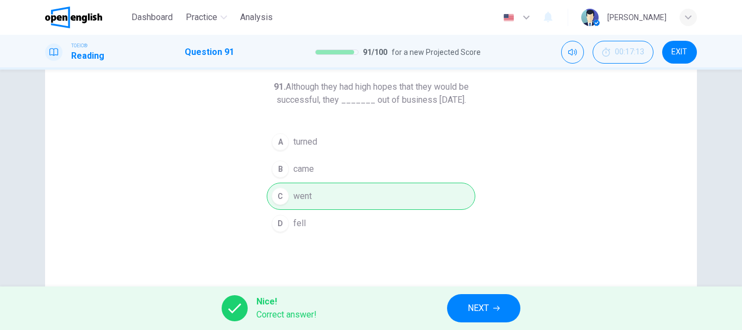
click at [493, 304] on button "NEXT" at bounding box center [483, 308] width 73 height 28
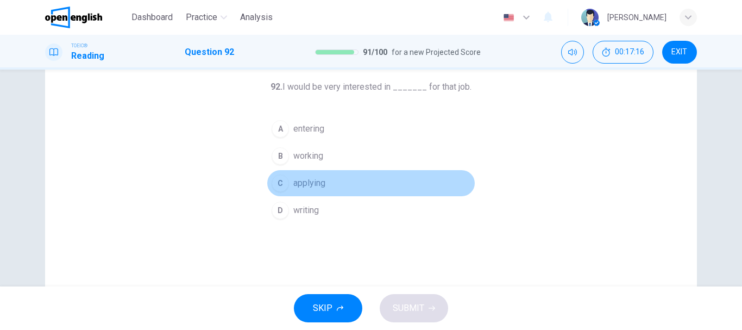
click at [282, 178] on div "C" at bounding box center [280, 182] width 17 height 17
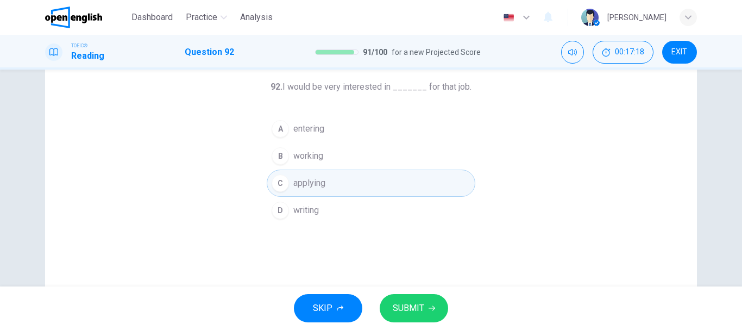
click at [413, 310] on span "SUBMIT" at bounding box center [408, 307] width 31 height 15
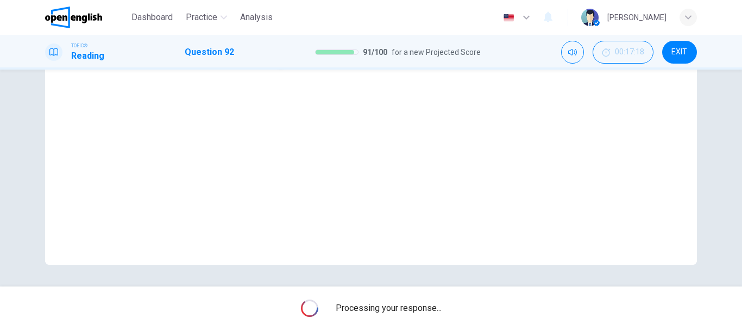
scroll to position [0, 0]
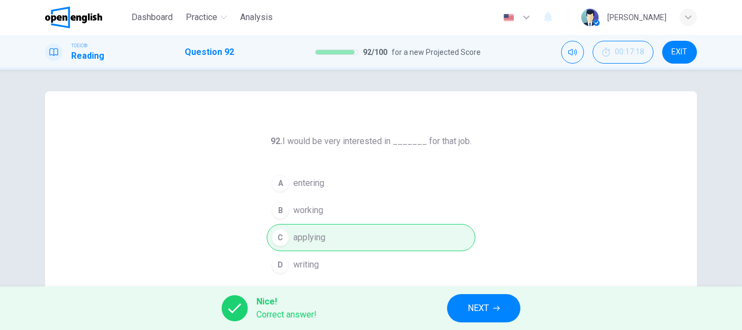
click at [479, 304] on span "NEXT" at bounding box center [478, 307] width 21 height 15
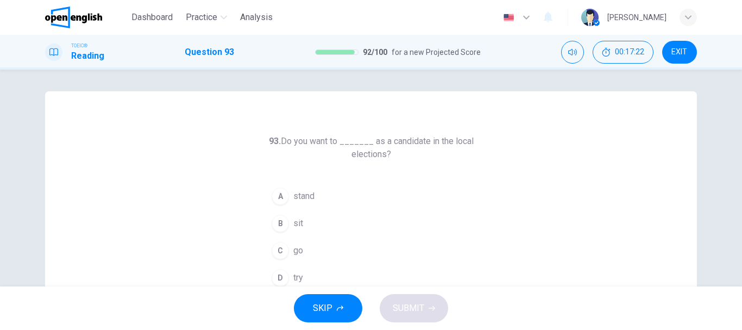
click at [336, 198] on button "A stand" at bounding box center [371, 195] width 209 height 27
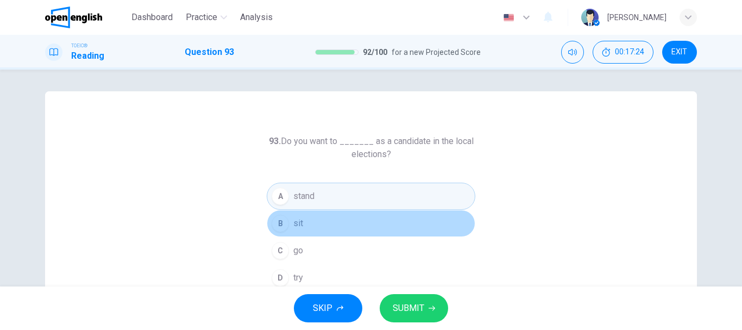
click at [327, 217] on button "B sit" at bounding box center [371, 223] width 209 height 27
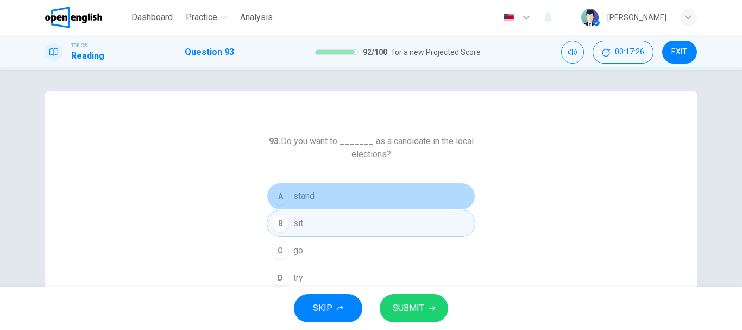
click at [327, 193] on button "A stand" at bounding box center [371, 195] width 209 height 27
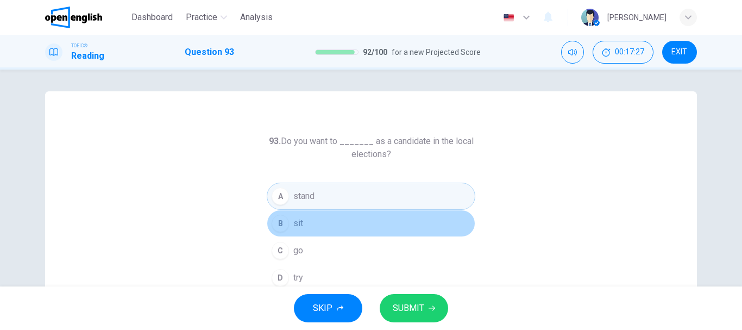
click at [328, 225] on button "B sit" at bounding box center [371, 223] width 209 height 27
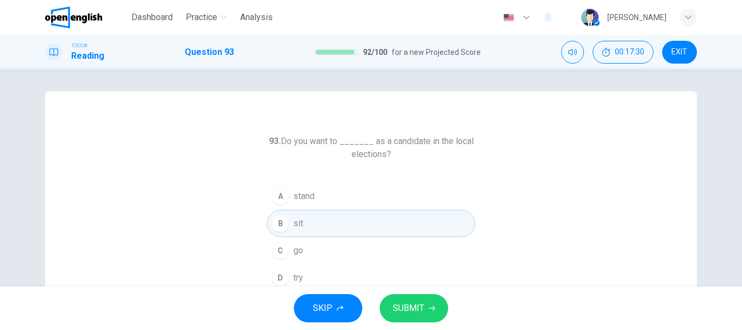
click at [400, 299] on button "SUBMIT" at bounding box center [414, 308] width 68 height 28
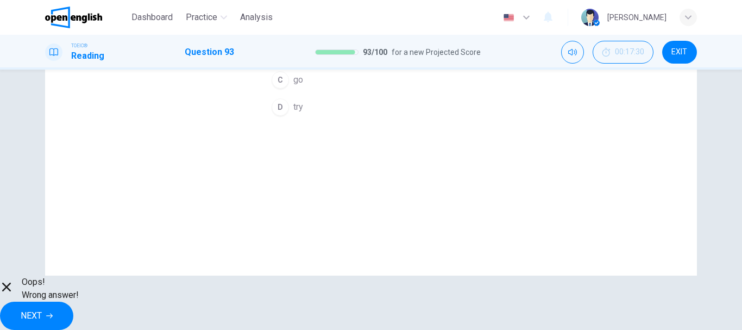
scroll to position [54, 0]
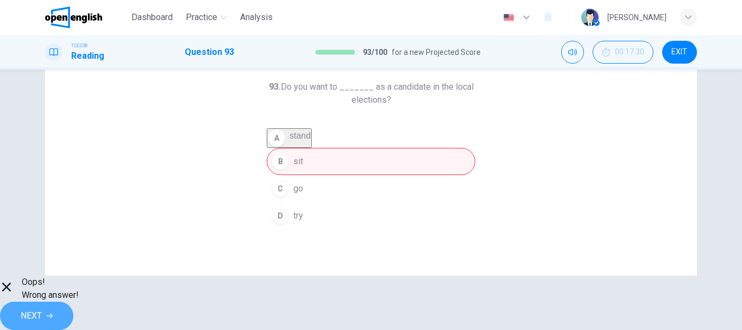
click at [42, 308] on span "NEXT" at bounding box center [31, 315] width 21 height 15
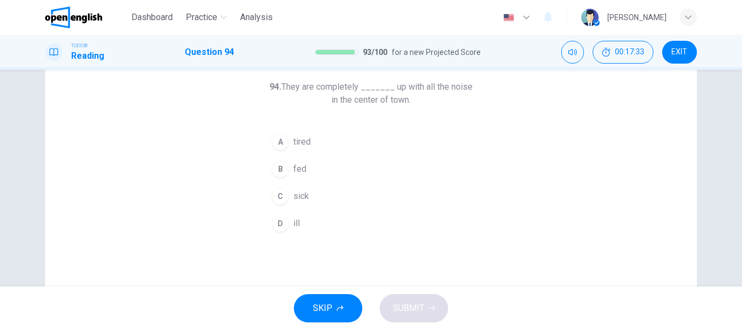
click at [280, 163] on div "B" at bounding box center [280, 168] width 17 height 17
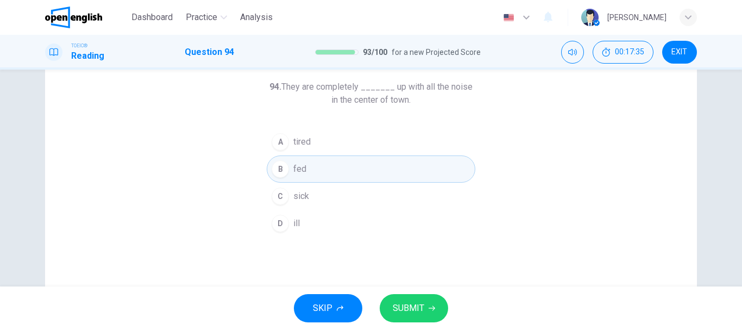
click at [431, 305] on icon "button" at bounding box center [431, 308] width 7 height 7
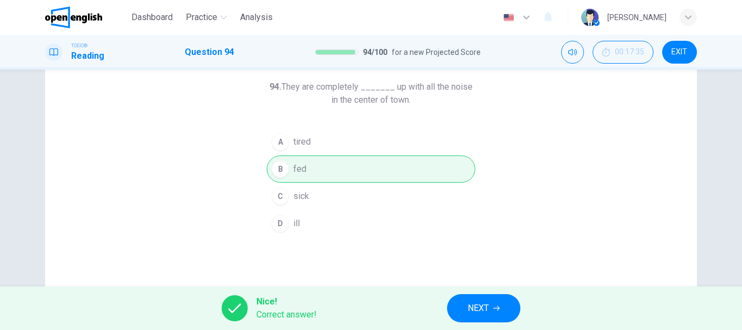
click at [478, 305] on span "NEXT" at bounding box center [478, 307] width 21 height 15
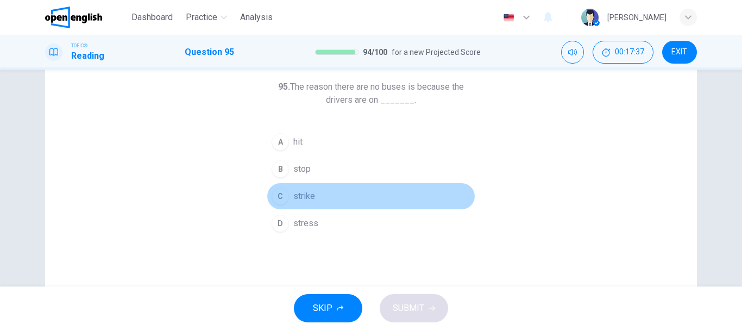
click at [317, 195] on button "C strike" at bounding box center [371, 195] width 209 height 27
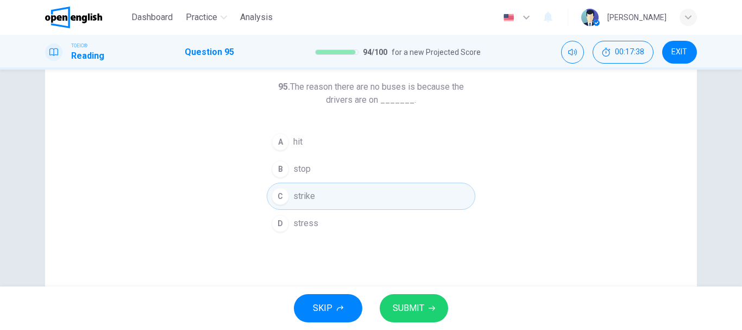
click at [416, 304] on span "SUBMIT" at bounding box center [408, 307] width 31 height 15
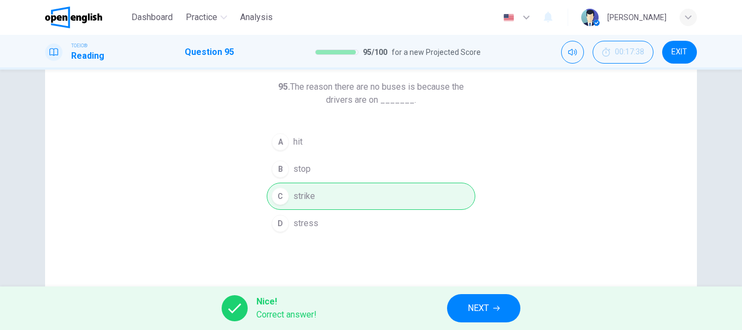
drag, startPoint x: 446, startPoint y: 298, endPoint x: 458, endPoint y: 305, distance: 13.7
click at [457, 305] on div "Nice! Correct answer! NEXT" at bounding box center [371, 307] width 742 height 43
click at [477, 313] on span "NEXT" at bounding box center [478, 307] width 21 height 15
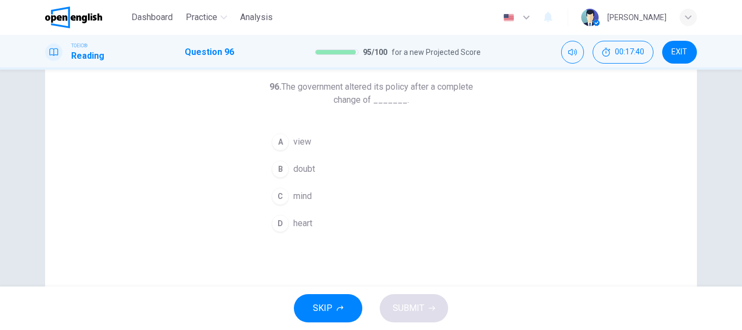
click at [311, 192] on button "C mind" at bounding box center [371, 195] width 209 height 27
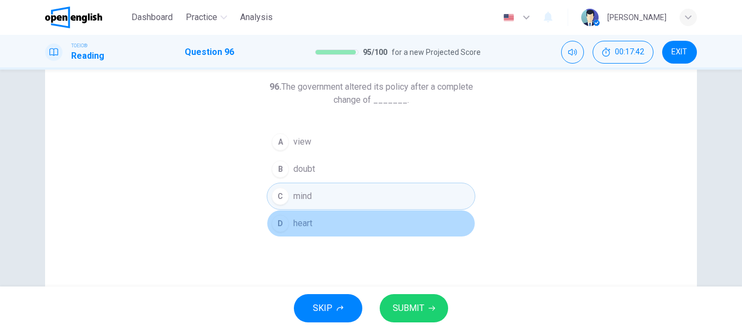
click at [310, 225] on span "heart" at bounding box center [302, 223] width 19 height 13
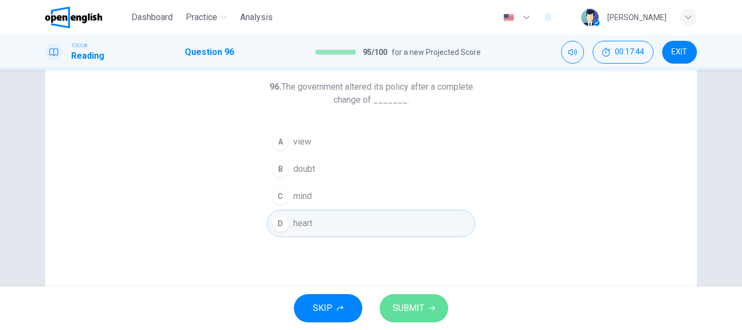
click at [426, 299] on button "SUBMIT" at bounding box center [414, 308] width 68 height 28
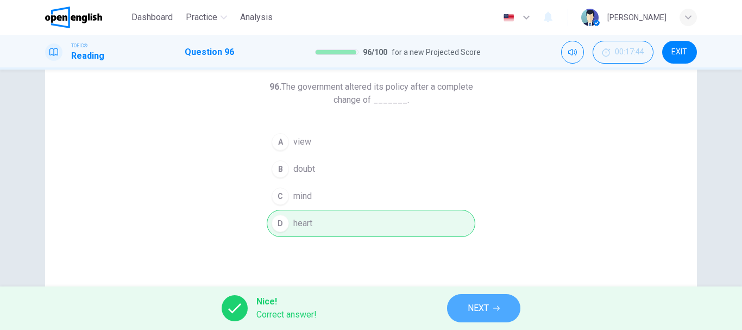
click at [505, 304] on button "NEXT" at bounding box center [483, 308] width 73 height 28
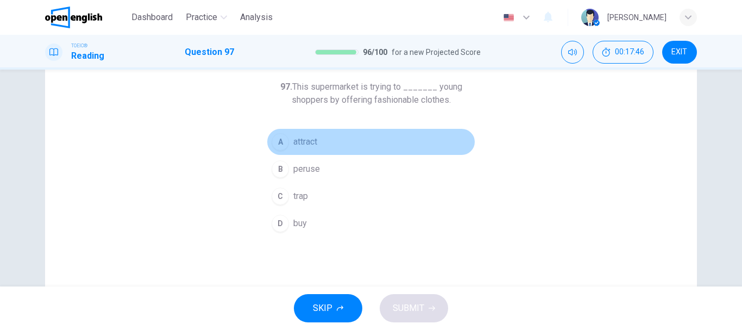
click at [285, 141] on div "A" at bounding box center [280, 141] width 17 height 17
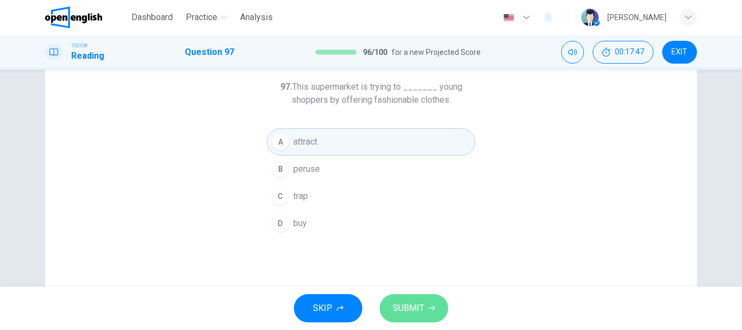
click at [421, 307] on span "SUBMIT" at bounding box center [408, 307] width 31 height 15
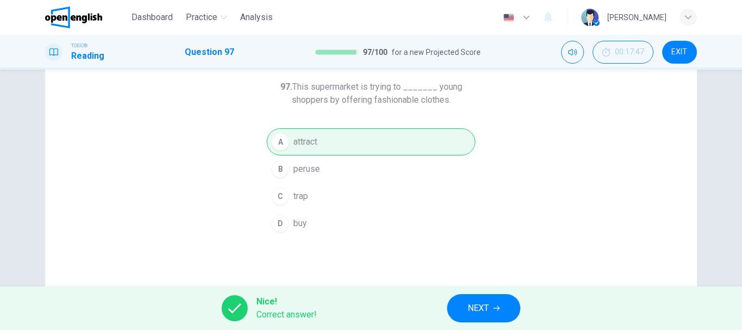
click at [464, 294] on button "NEXT" at bounding box center [483, 308] width 73 height 28
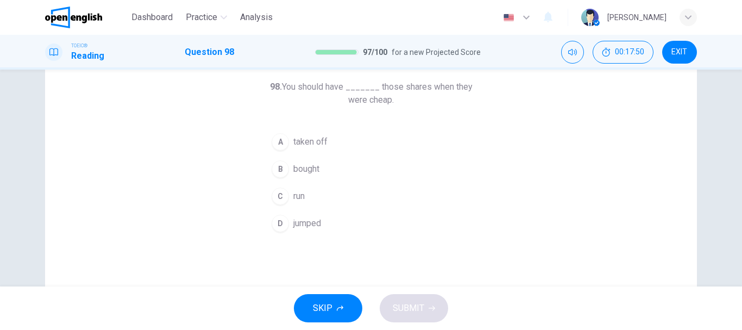
click at [337, 173] on button "B bought" at bounding box center [371, 168] width 209 height 27
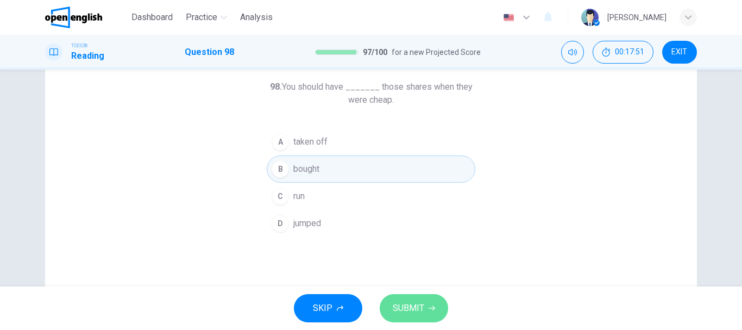
click at [393, 303] on span "SUBMIT" at bounding box center [408, 307] width 31 height 15
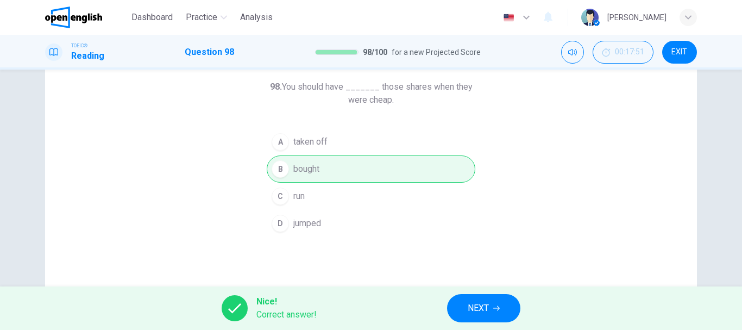
click at [462, 302] on button "NEXT" at bounding box center [483, 308] width 73 height 28
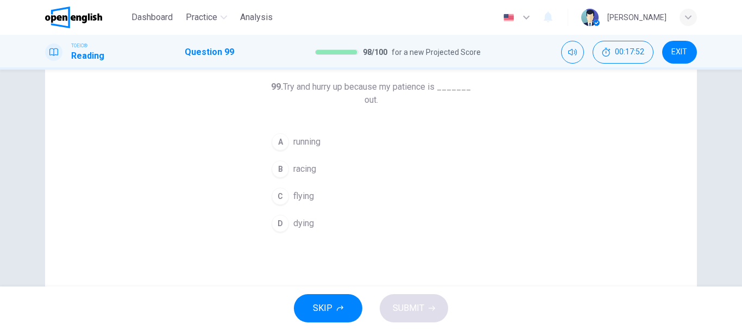
click at [307, 147] on span "running" at bounding box center [306, 141] width 27 height 13
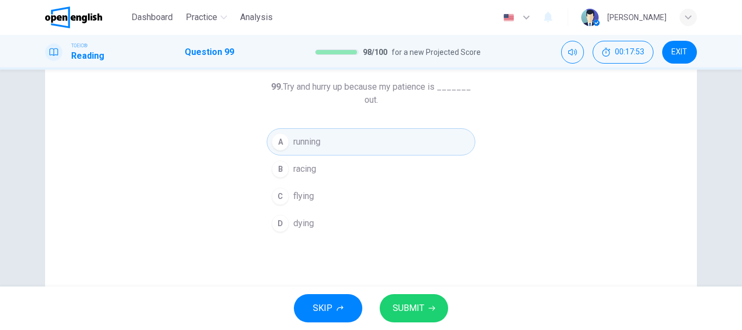
click at [421, 301] on span "SUBMIT" at bounding box center [408, 307] width 31 height 15
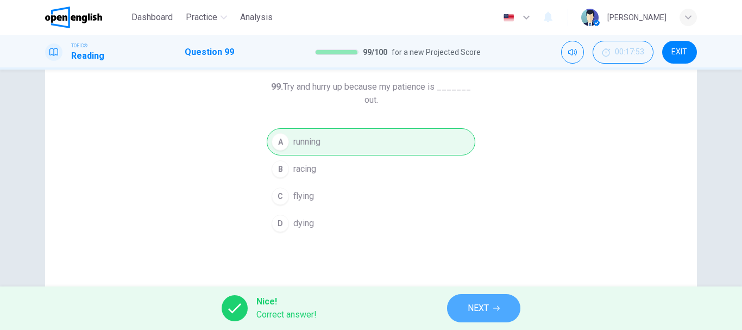
click at [493, 309] on button "NEXT" at bounding box center [483, 308] width 73 height 28
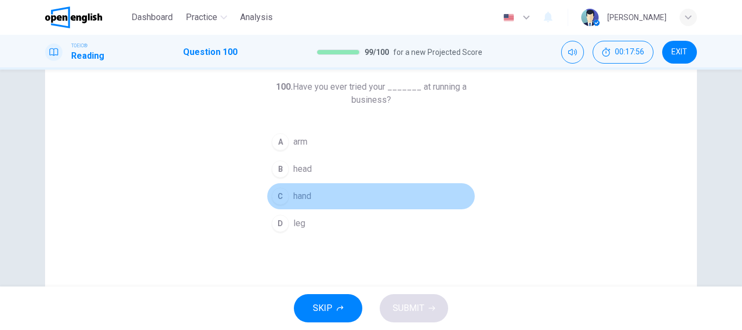
click at [277, 192] on div "C" at bounding box center [280, 195] width 17 height 17
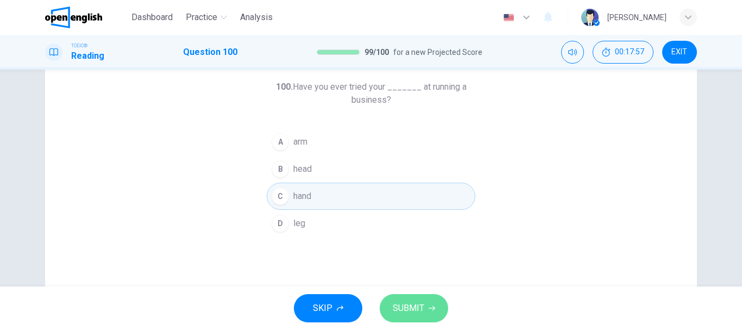
click at [409, 301] on span "SUBMIT" at bounding box center [408, 307] width 31 height 15
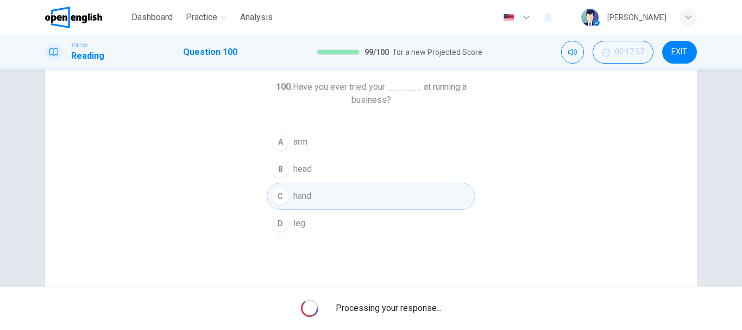
scroll to position [0, 0]
